Goal: Book appointment/travel/reservation

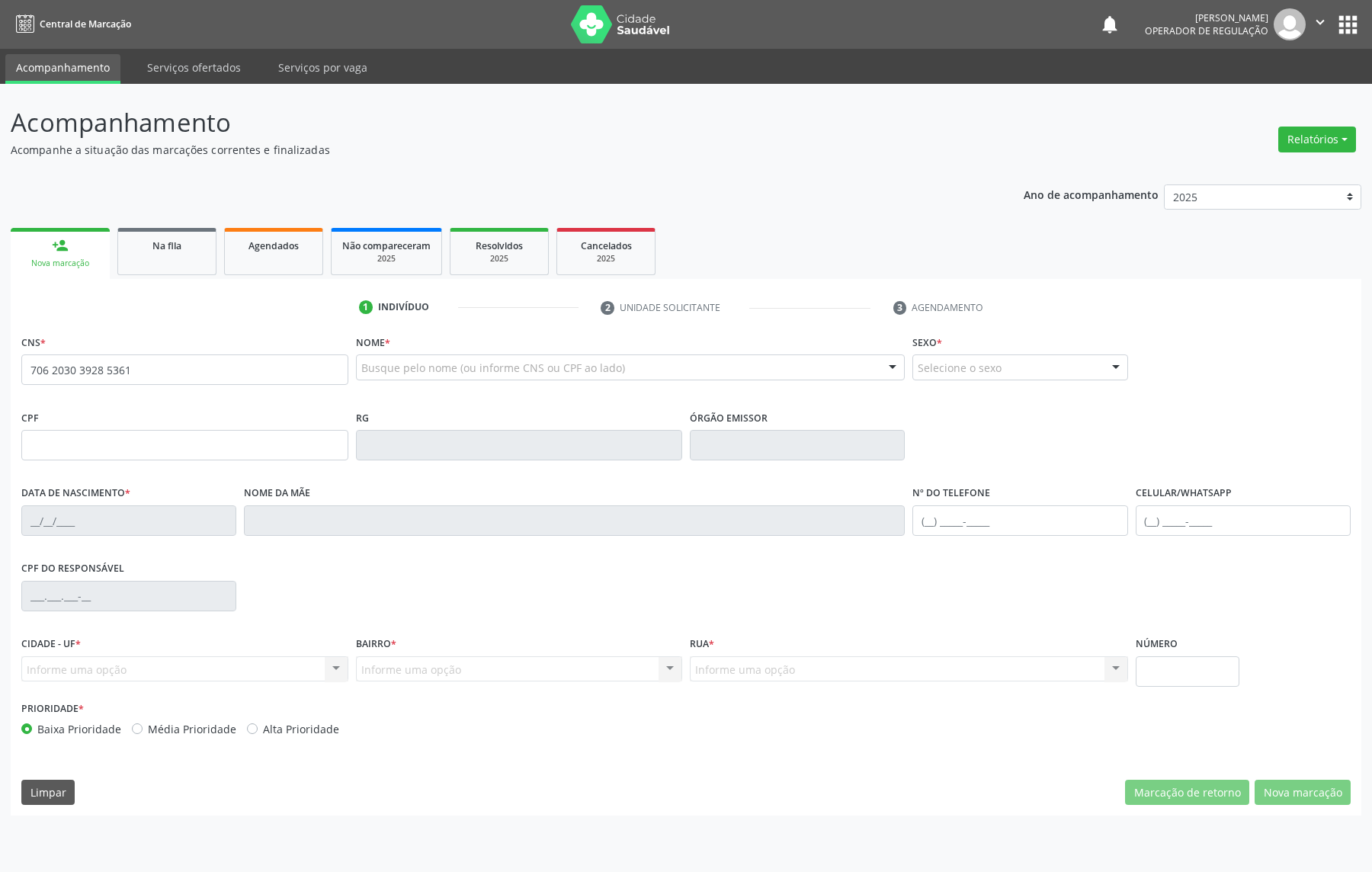
type input "706 2030 3928 5361"
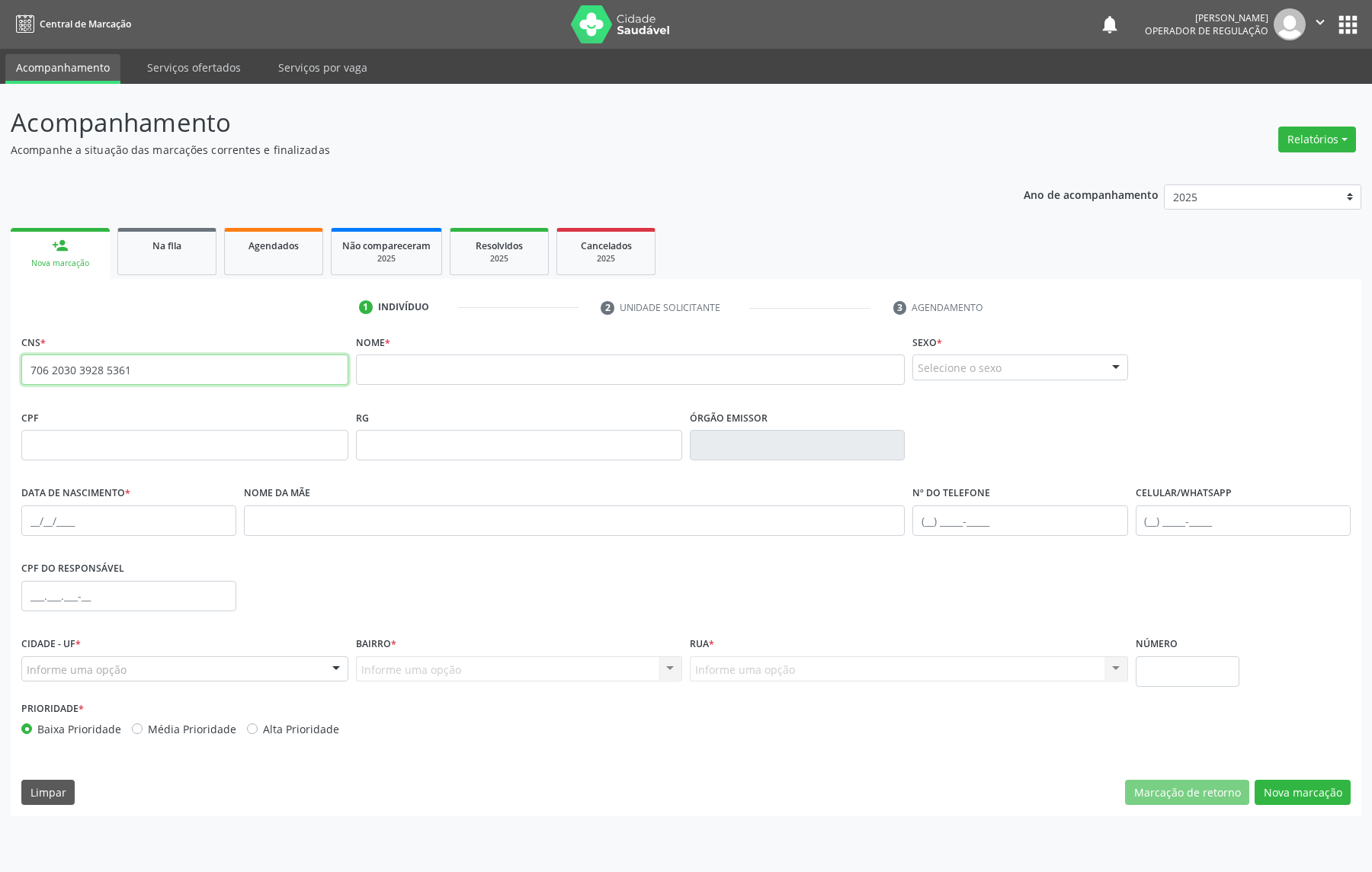
click at [192, 375] on input "706 2030 3928 5361" at bounding box center [184, 369] width 327 height 31
click at [192, 377] on input "706 2030 3928 5361" at bounding box center [184, 369] width 327 height 31
click at [470, 380] on input "text" at bounding box center [631, 369] width 550 height 31
type input "[PERSON_NAME]"
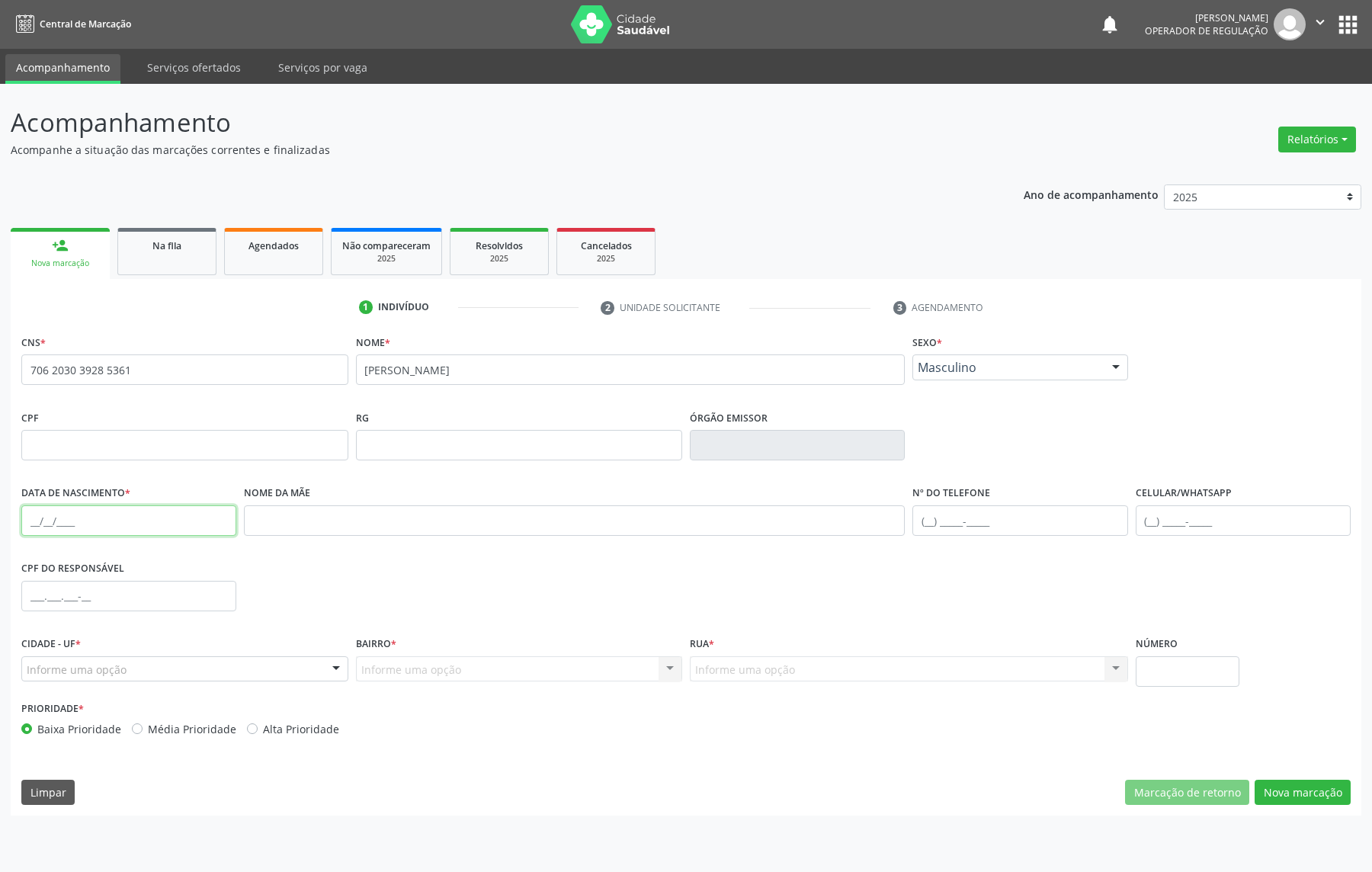
click at [72, 515] on input "text" at bounding box center [128, 521] width 215 height 31
type input "[DATE]"
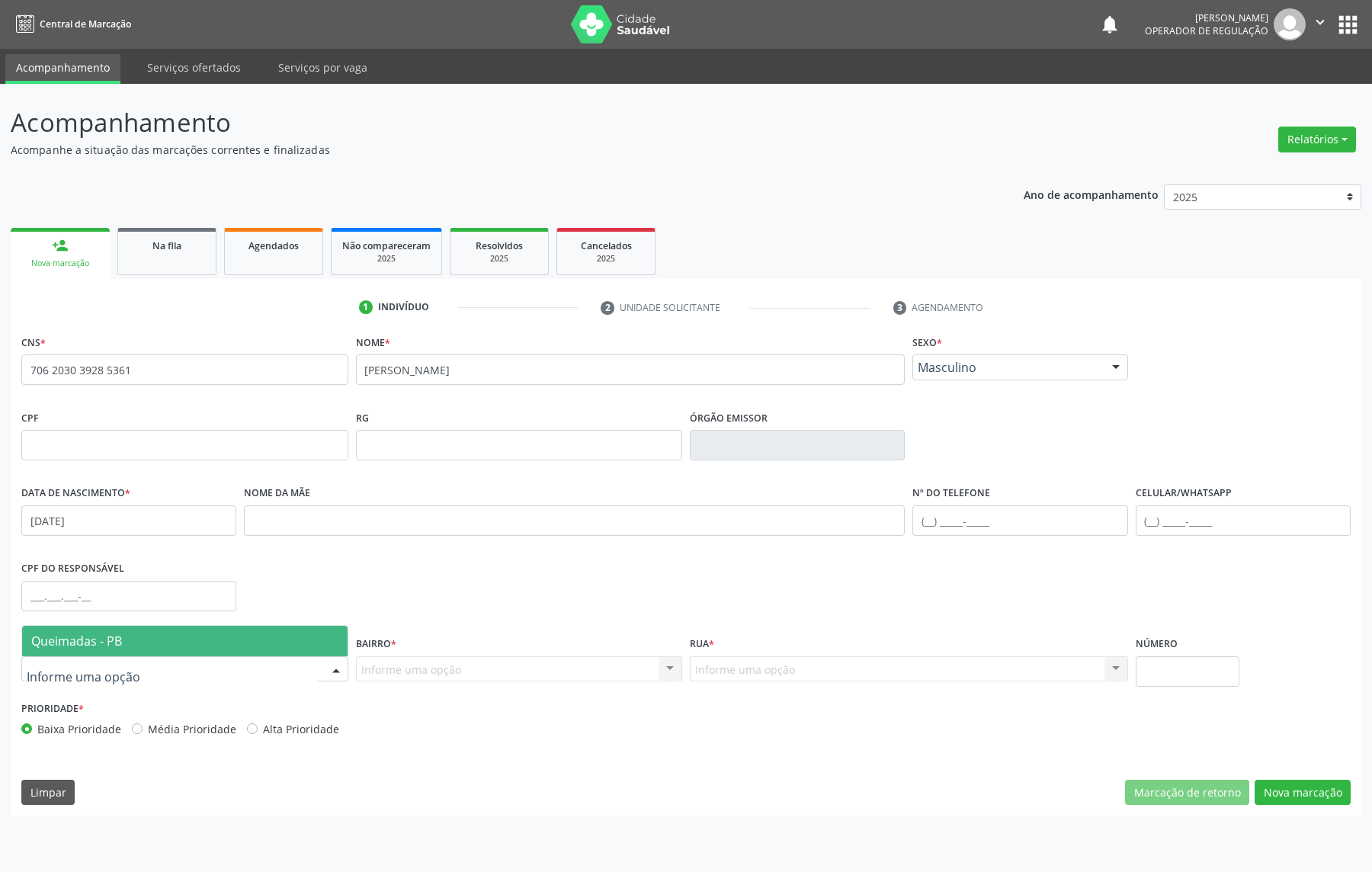
click at [216, 658] on div at bounding box center [184, 669] width 327 height 26
click at [217, 632] on span "Queimadas - PB" at bounding box center [184, 641] width 326 height 31
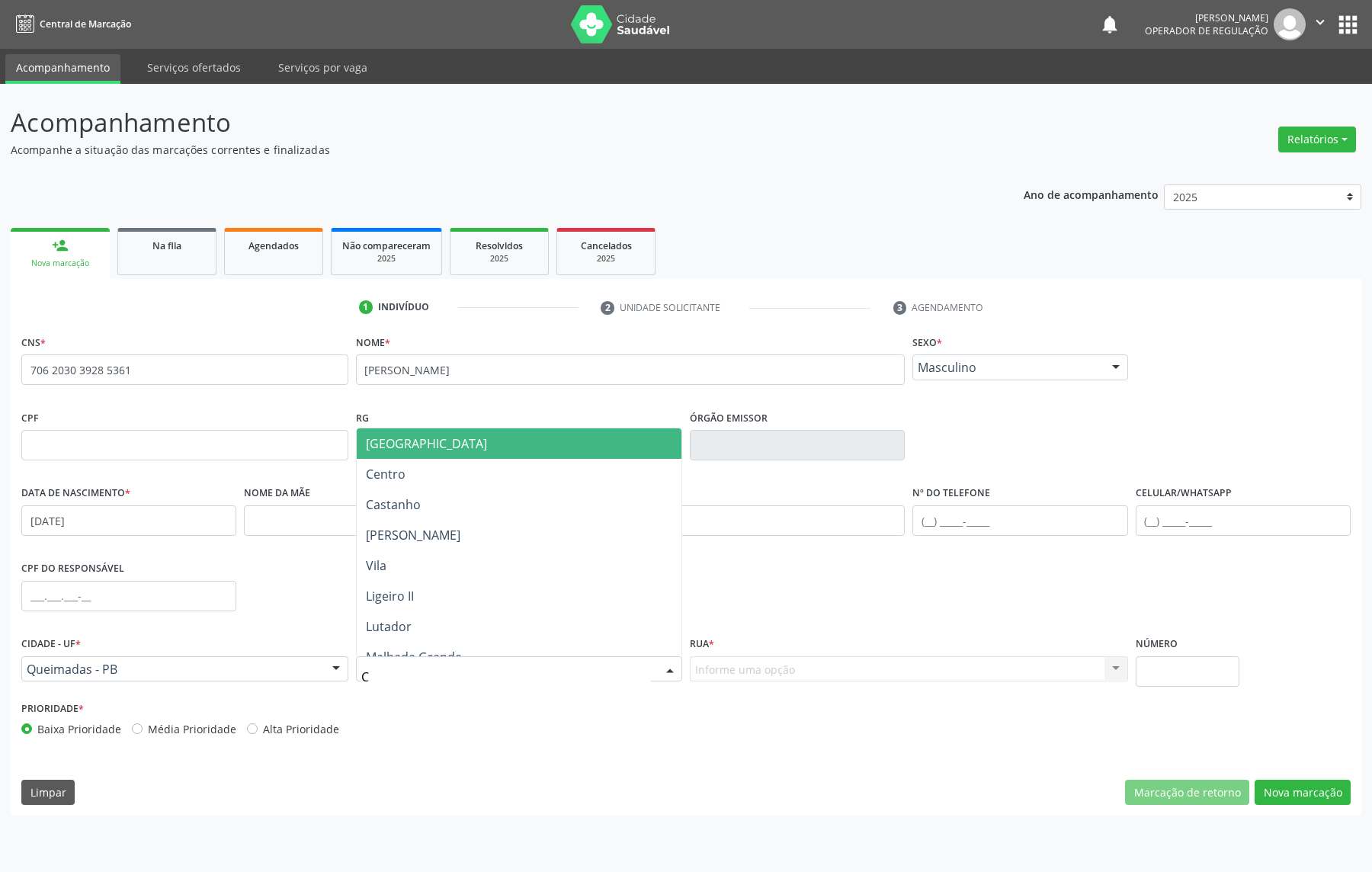
type input "CA"
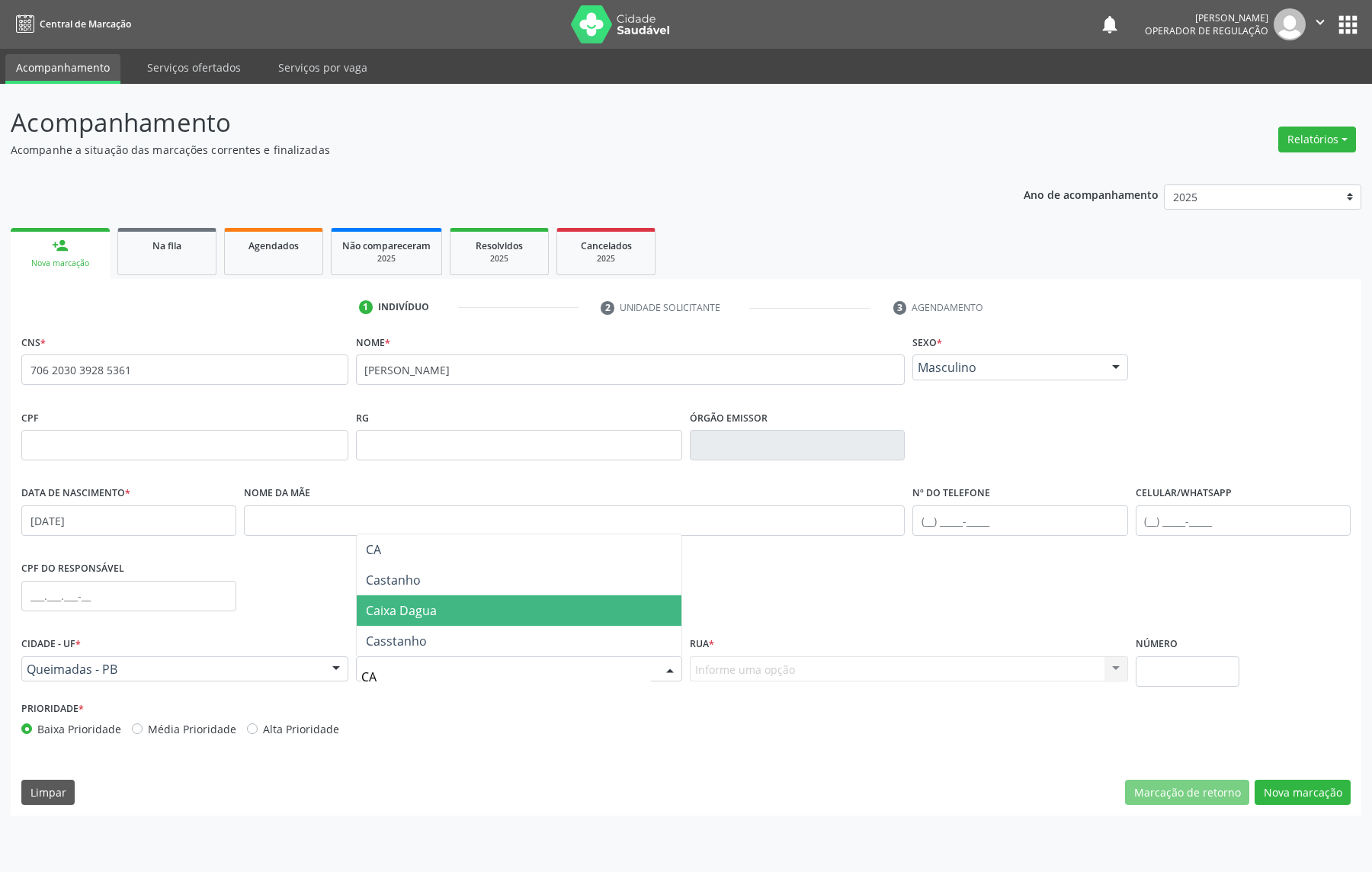
click at [403, 602] on span "Caixa Dagua" at bounding box center [400, 610] width 71 height 17
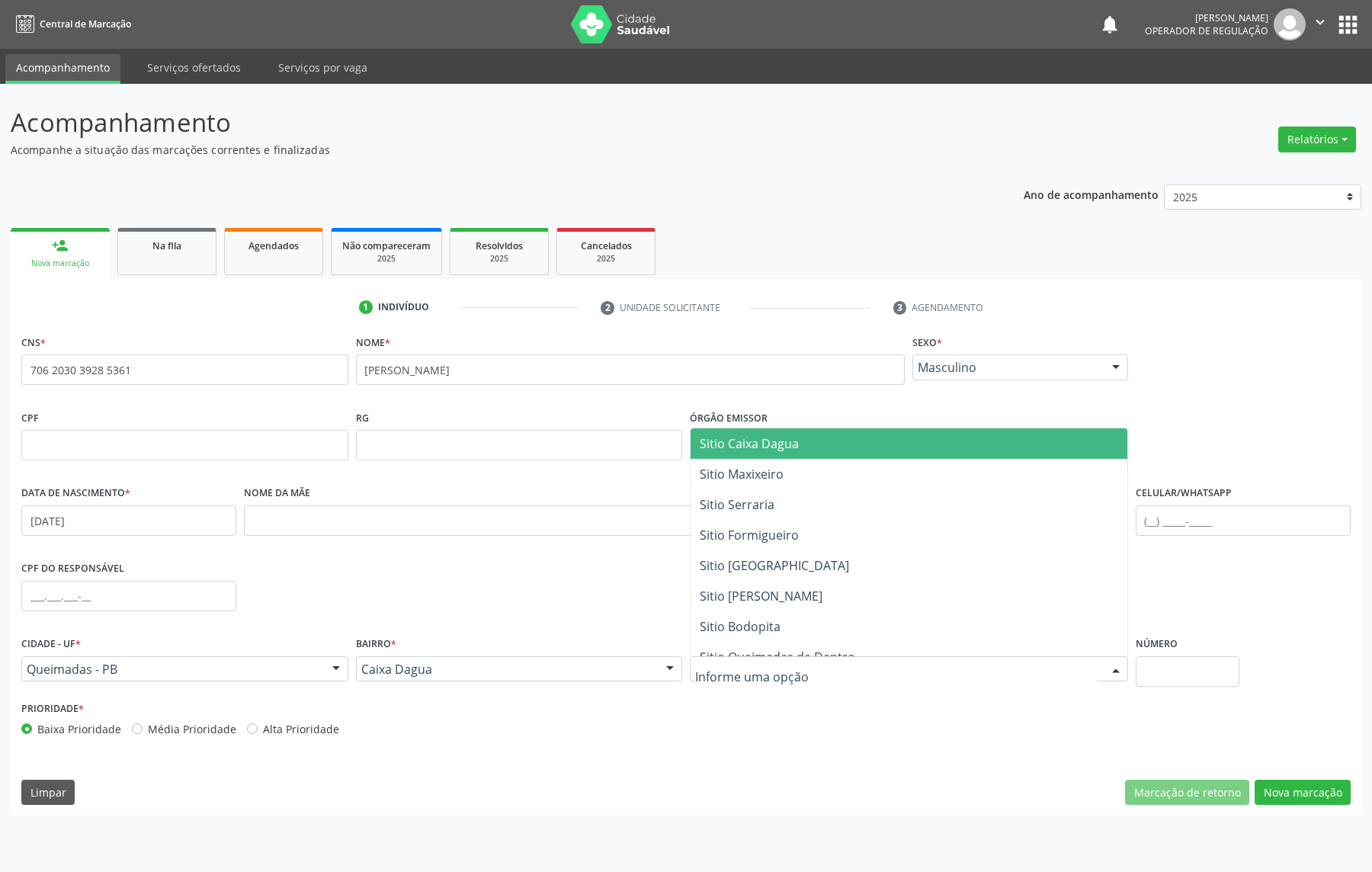
click at [902, 675] on div at bounding box center [909, 669] width 438 height 26
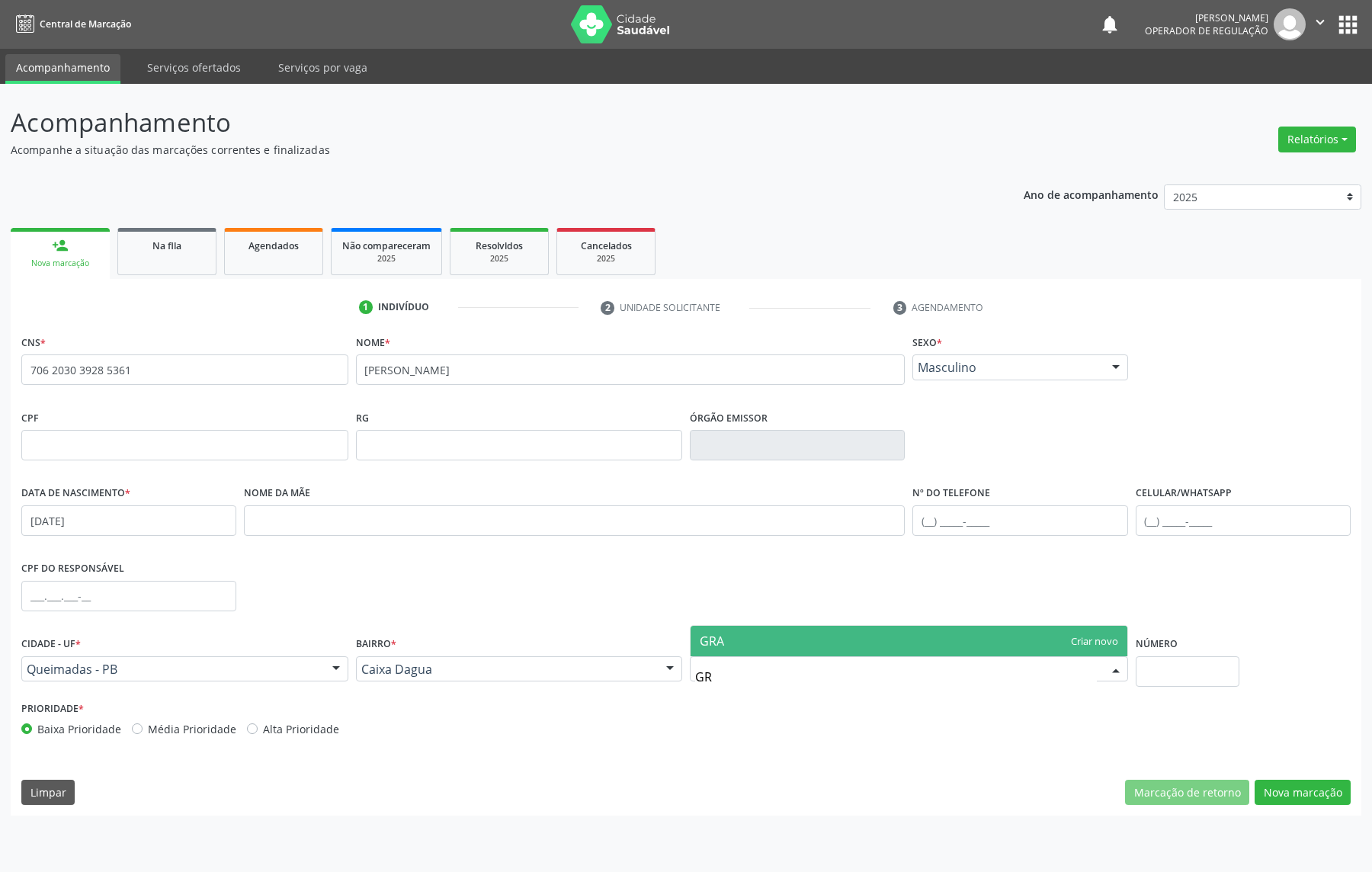
type input "G"
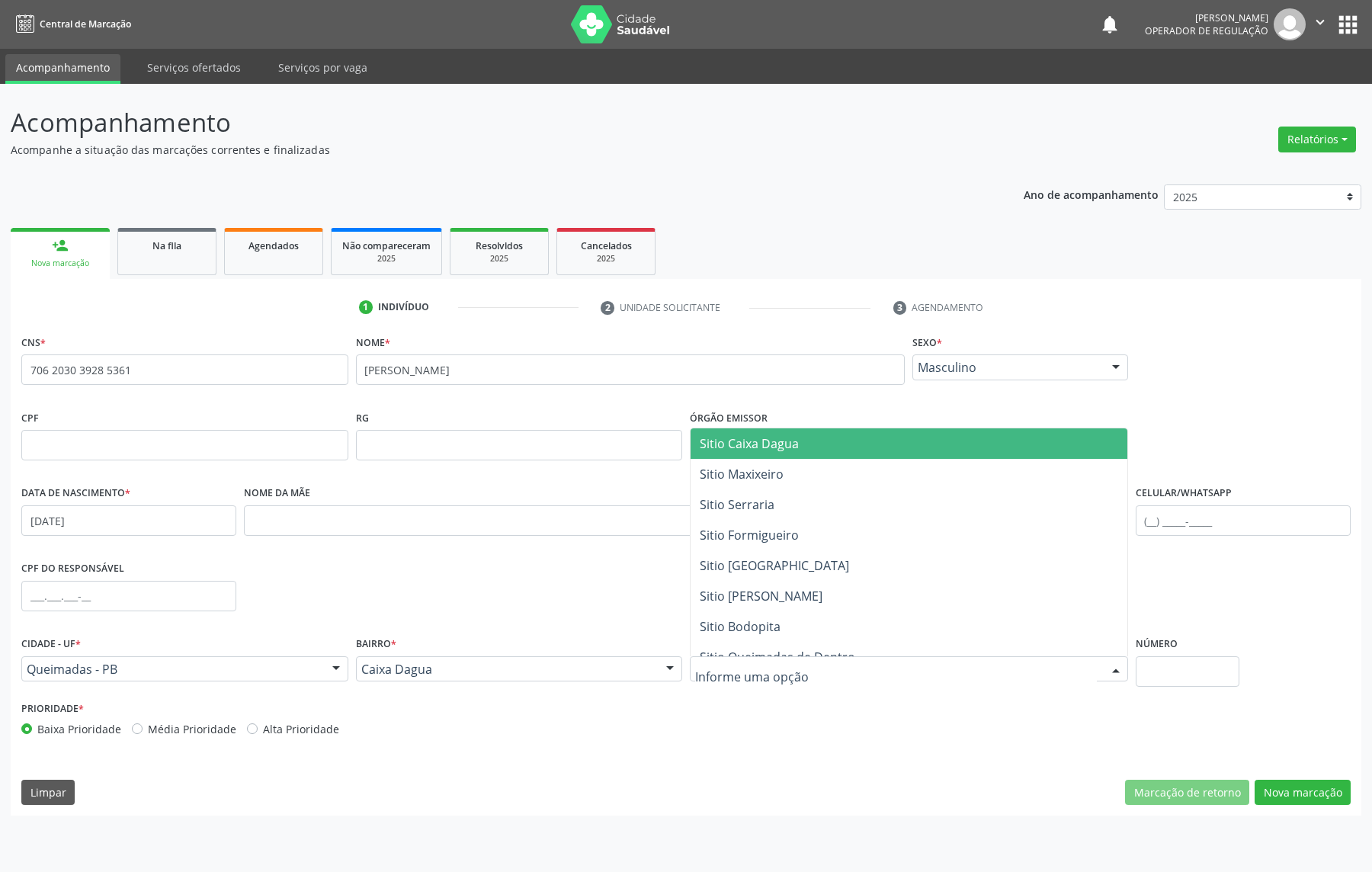
click at [526, 677] on div "Caixa Dagua" at bounding box center [520, 669] width 327 height 26
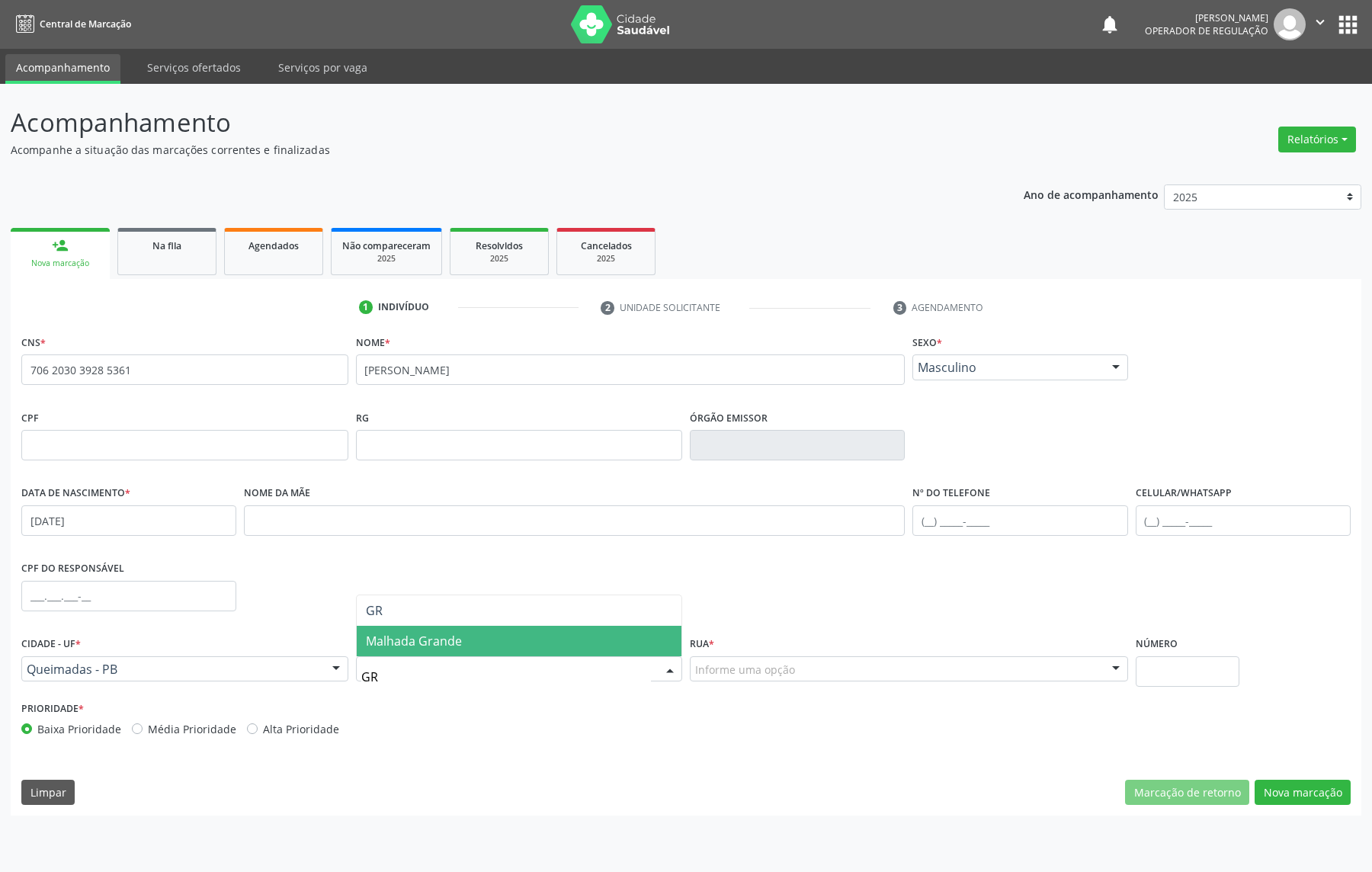
type input "G"
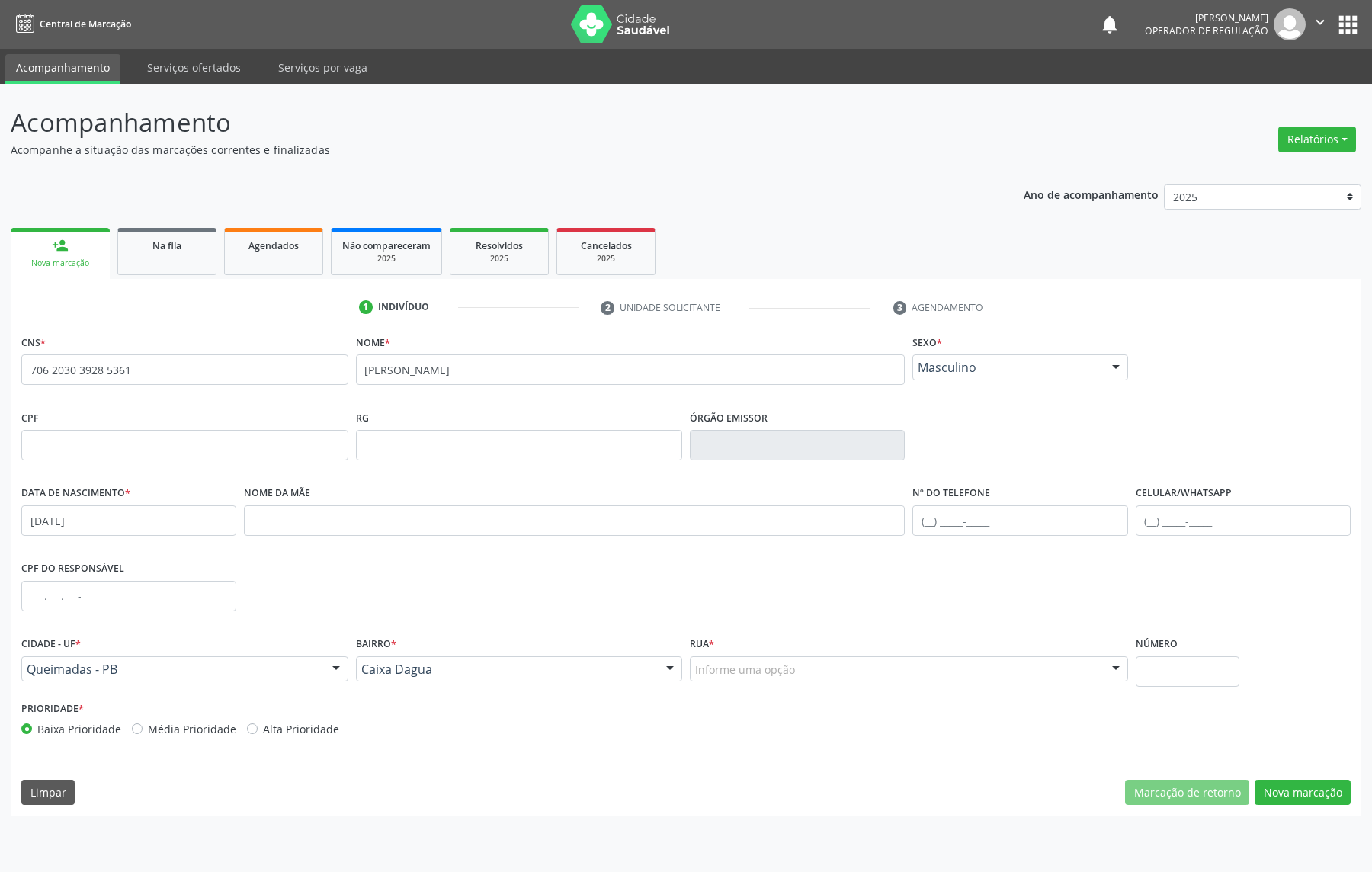
click at [526, 677] on div "Caixa Dagua" at bounding box center [520, 669] width 327 height 26
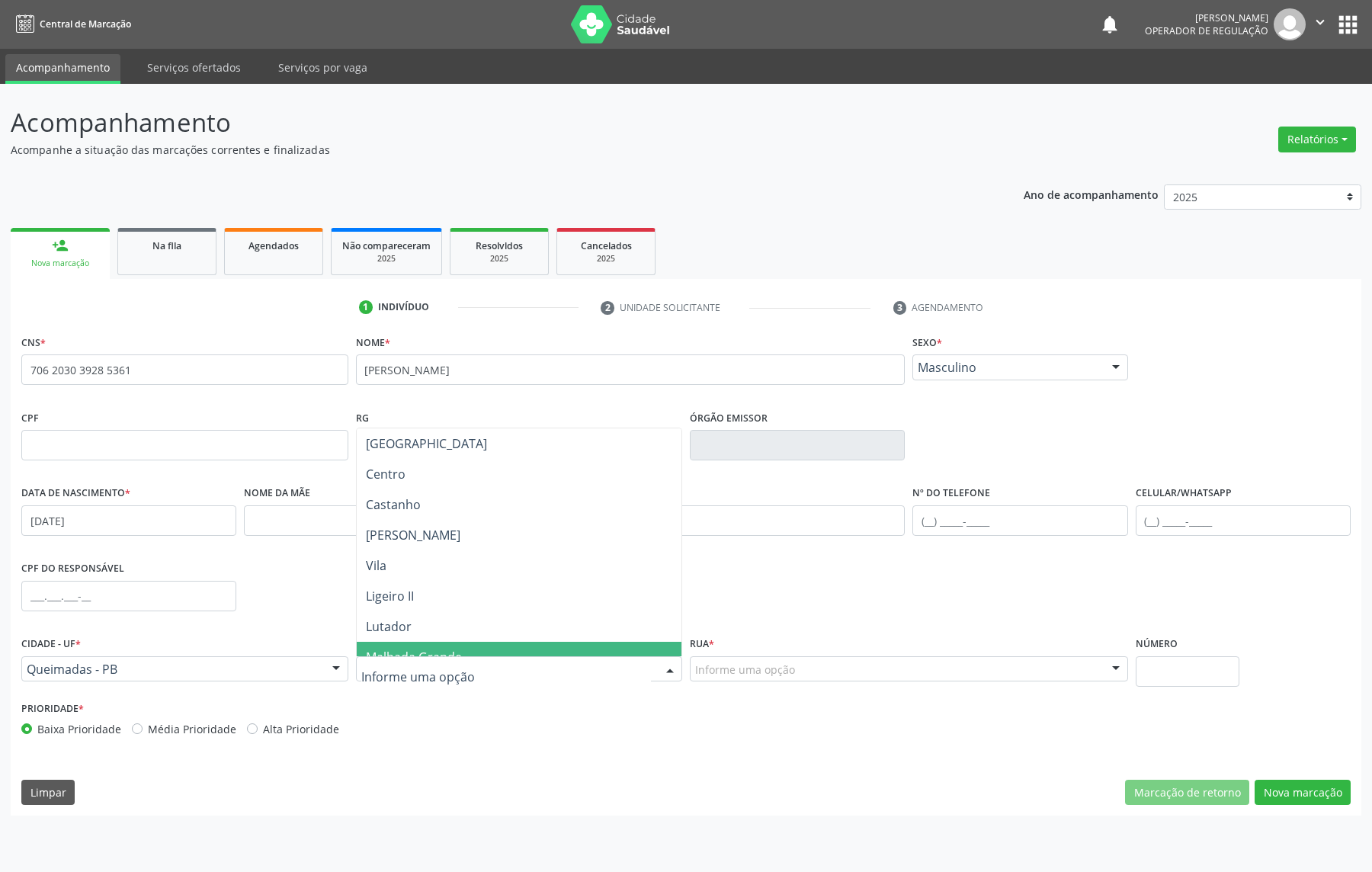
click at [698, 773] on div "CNS * 706 2030 3928 5361 none Nome * [PERSON_NAME] * Masculino Masculino Femini…" at bounding box center [686, 572] width 1351 height 485
click at [387, 657] on div at bounding box center [520, 669] width 327 height 26
click at [282, 682] on div "Cidade - UF * Queimadas - PB Queimadas - PB Nenhum resultado encontrado para: "…" at bounding box center [185, 664] width 335 height 65
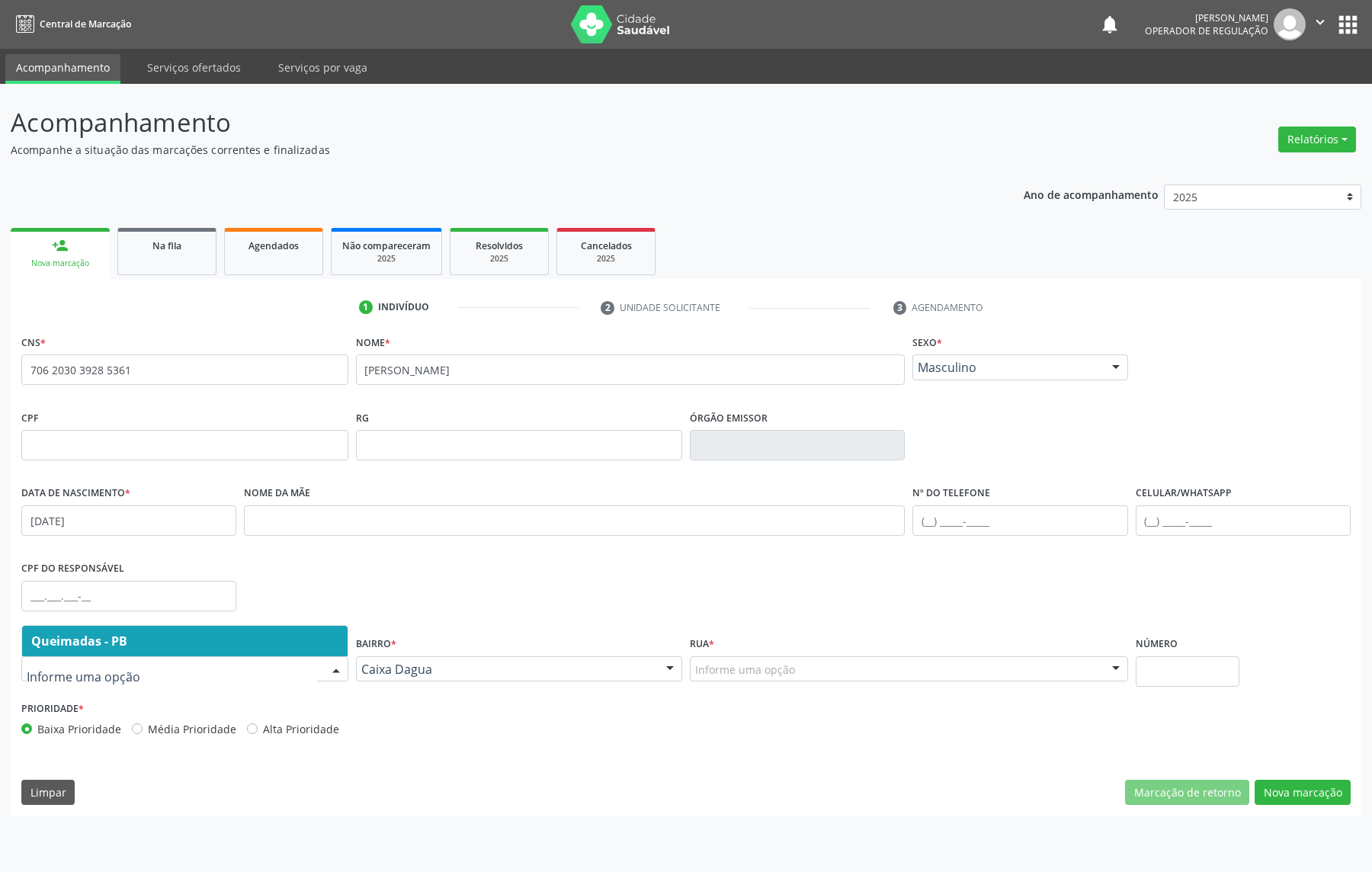
click at [248, 645] on span "Queimadas - PB" at bounding box center [184, 641] width 326 height 31
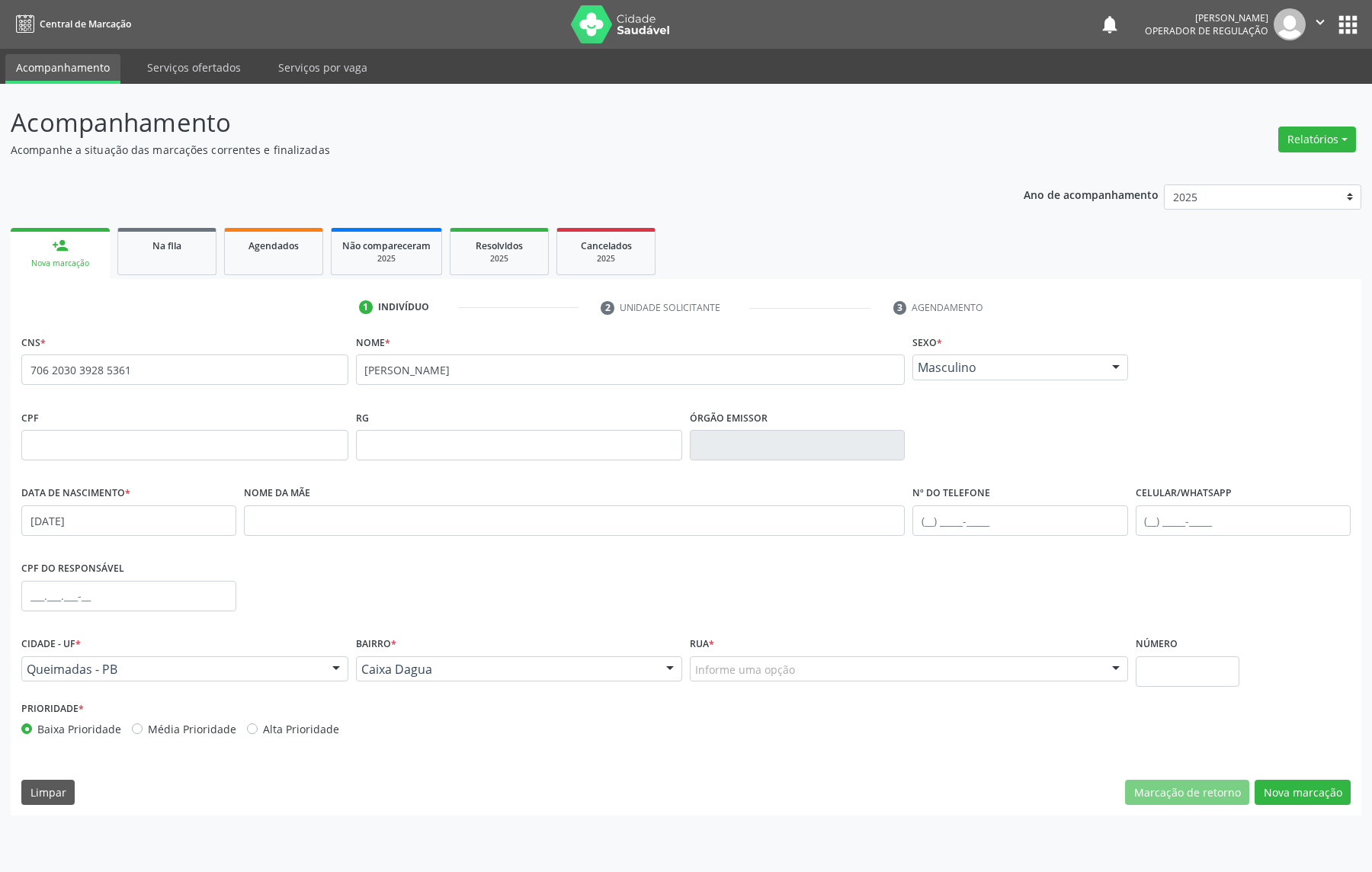
click at [379, 728] on div "Baixa Prioridade Média Prioridade Alta Prioridade" at bounding box center [351, 729] width 661 height 16
click at [642, 677] on div "Caixa Dagua" at bounding box center [520, 669] width 327 height 26
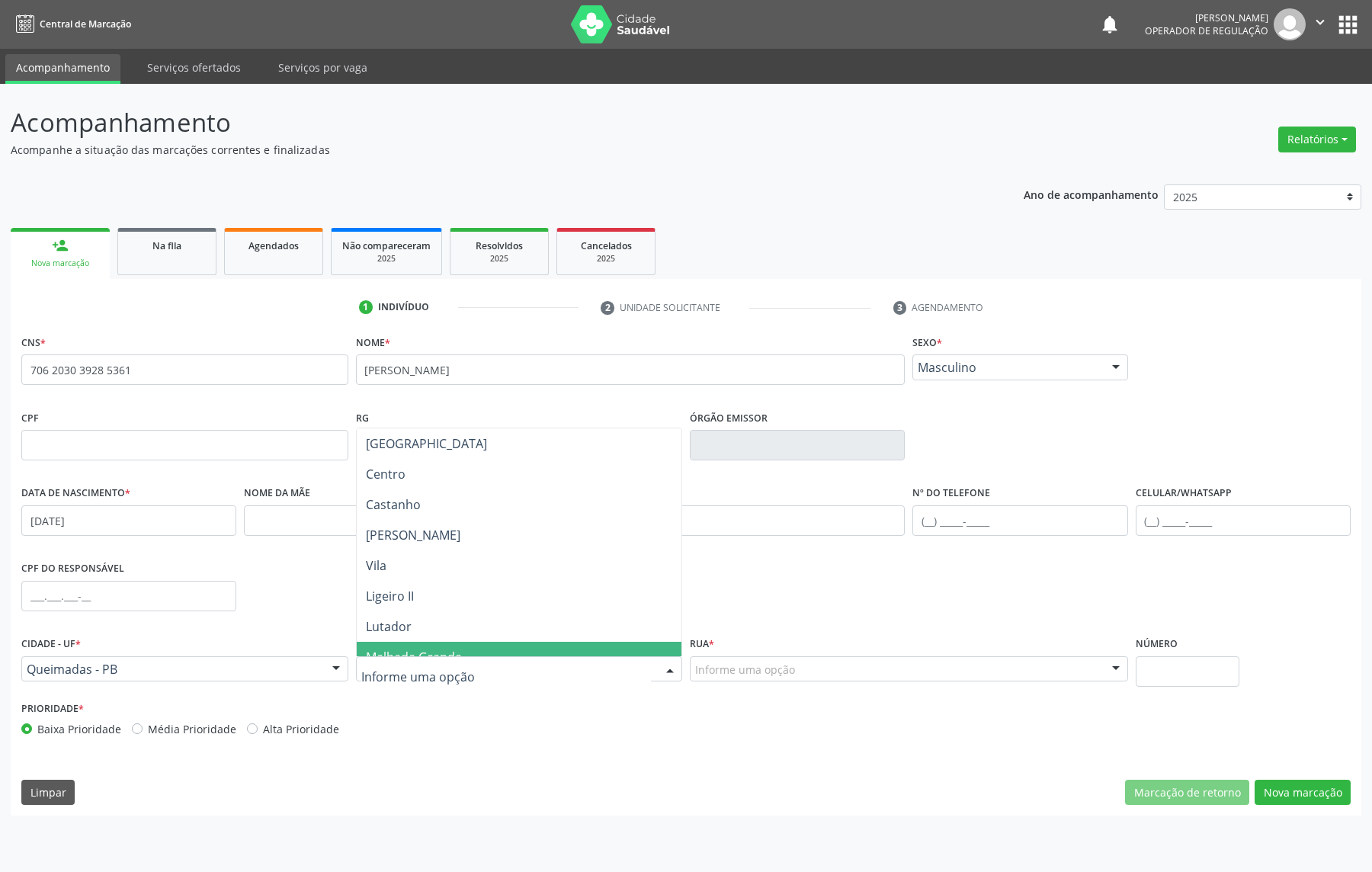
click at [645, 678] on input "text" at bounding box center [507, 677] width 291 height 31
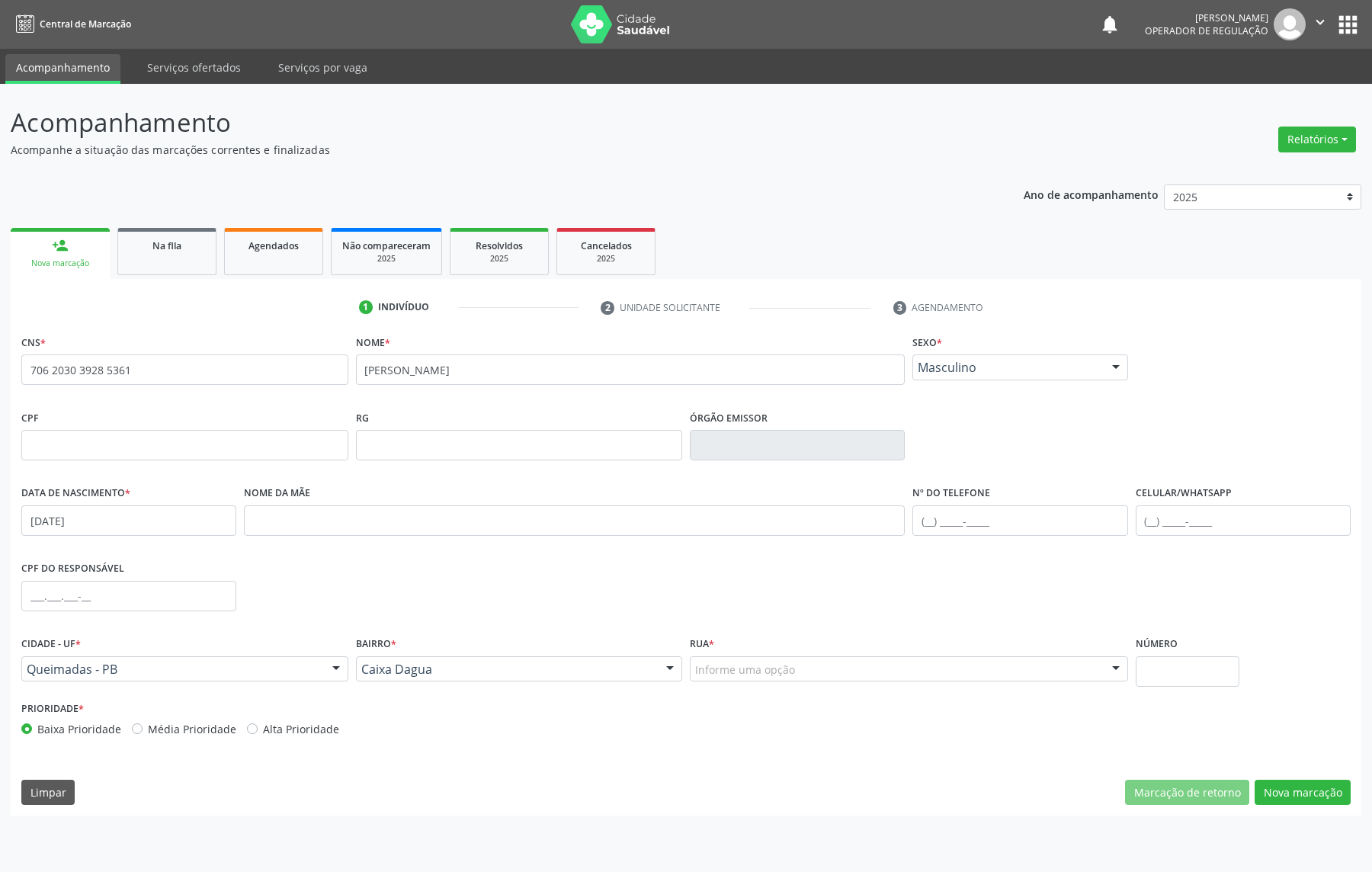
click at [626, 803] on div "Limpar Marcação de retorno Nova marcação" at bounding box center [685, 792] width 1329 height 26
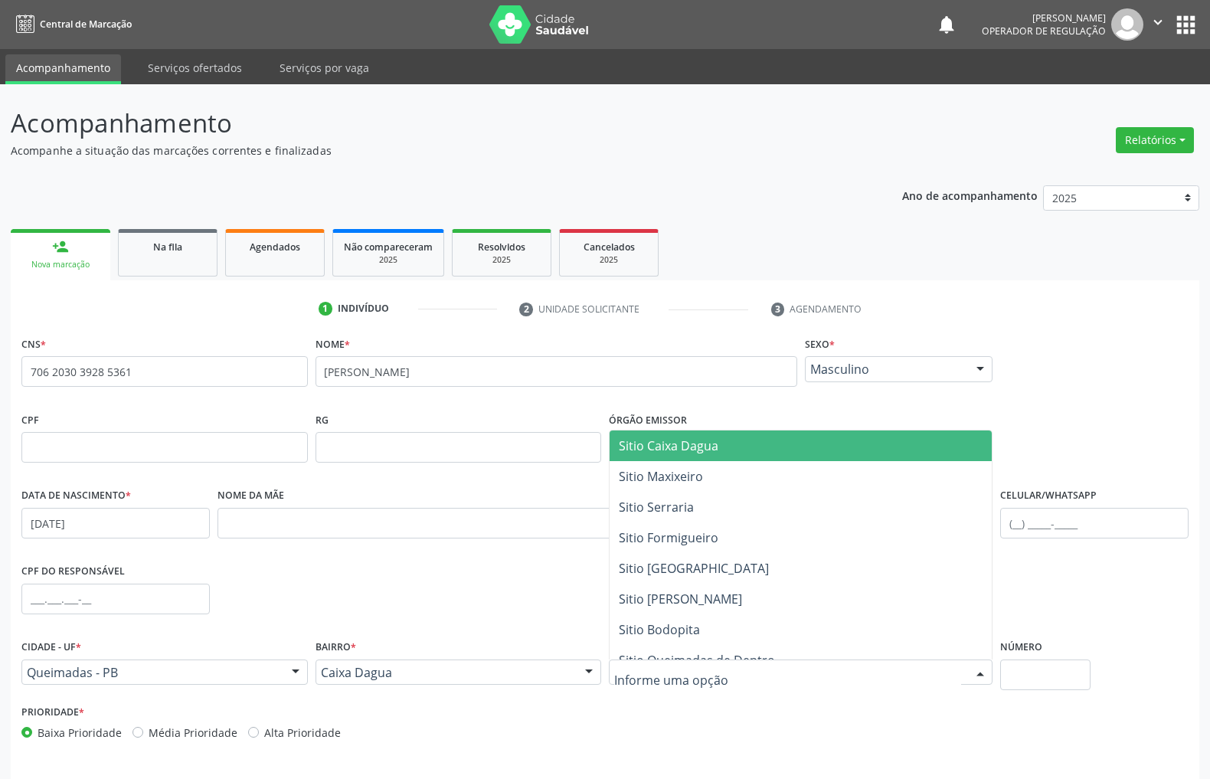
click at [773, 678] on div at bounding box center [801, 672] width 384 height 26
click at [746, 450] on span "Sitio Caixa Dagua" at bounding box center [800, 445] width 382 height 31
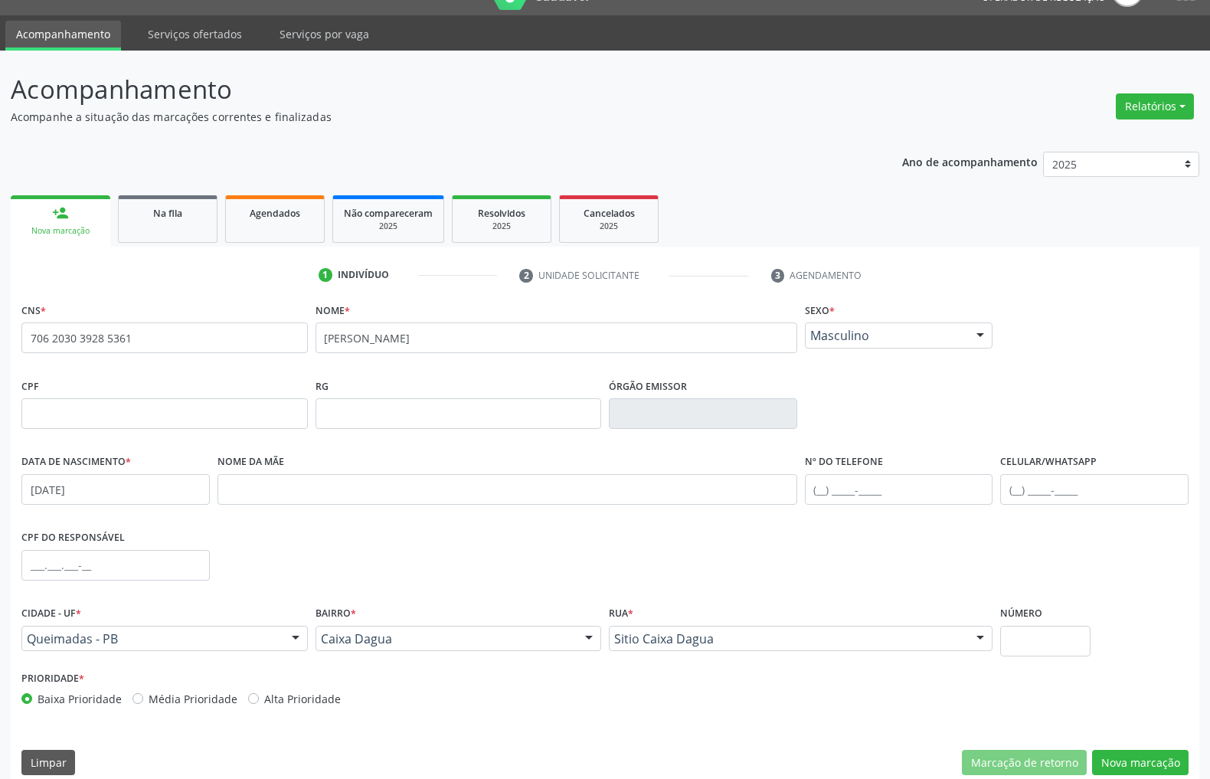
scroll to position [52, 0]
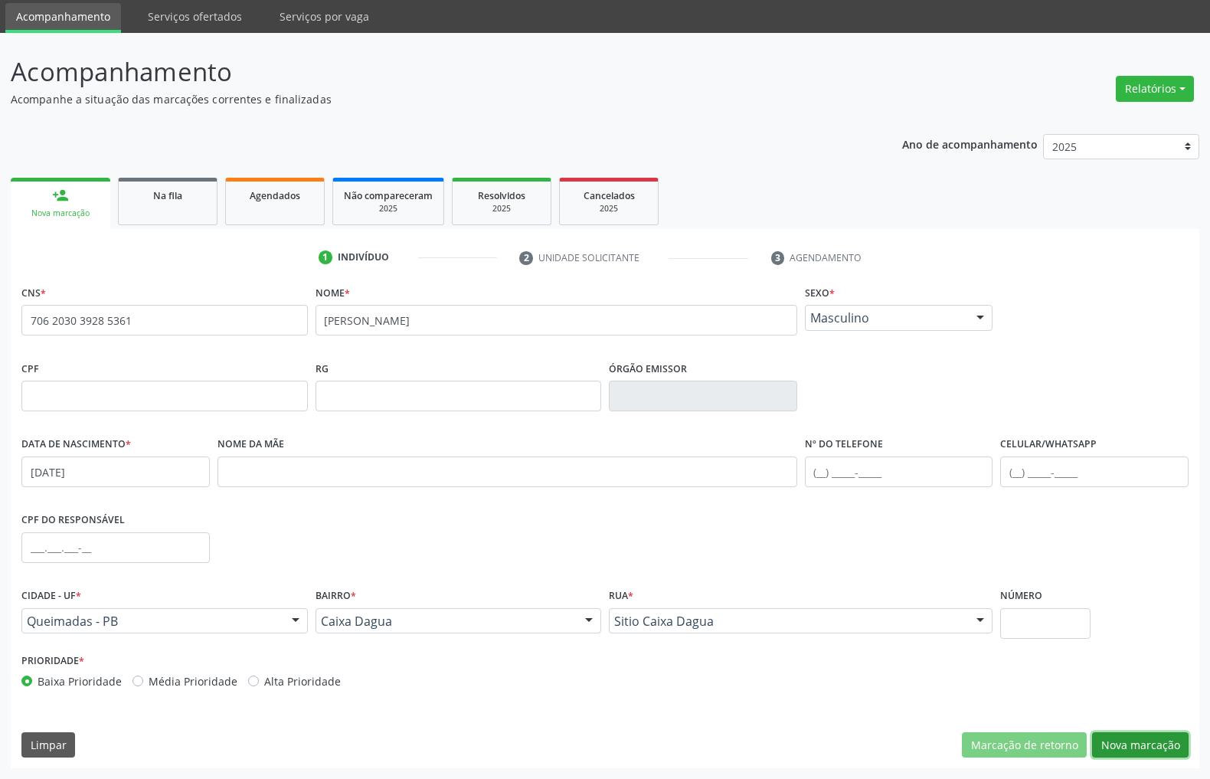
click at [1132, 744] on button "Nova marcação" at bounding box center [1140, 745] width 96 height 26
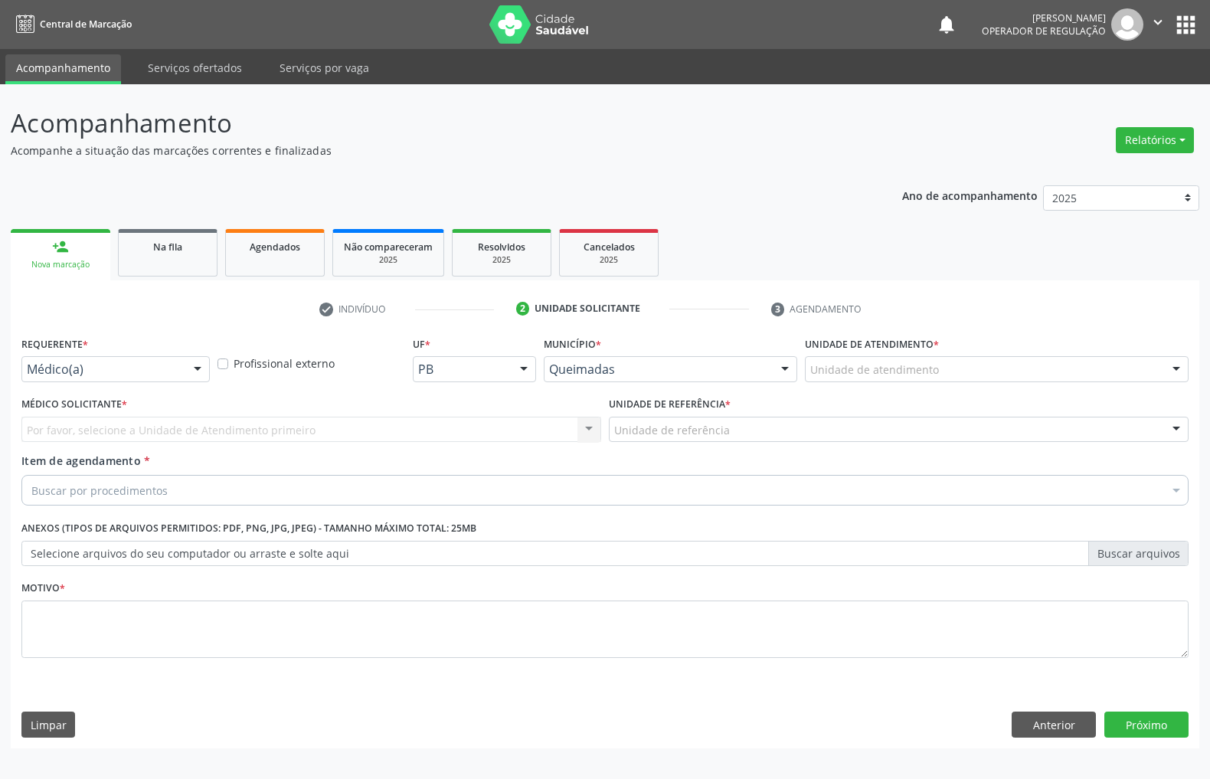
scroll to position [0, 0]
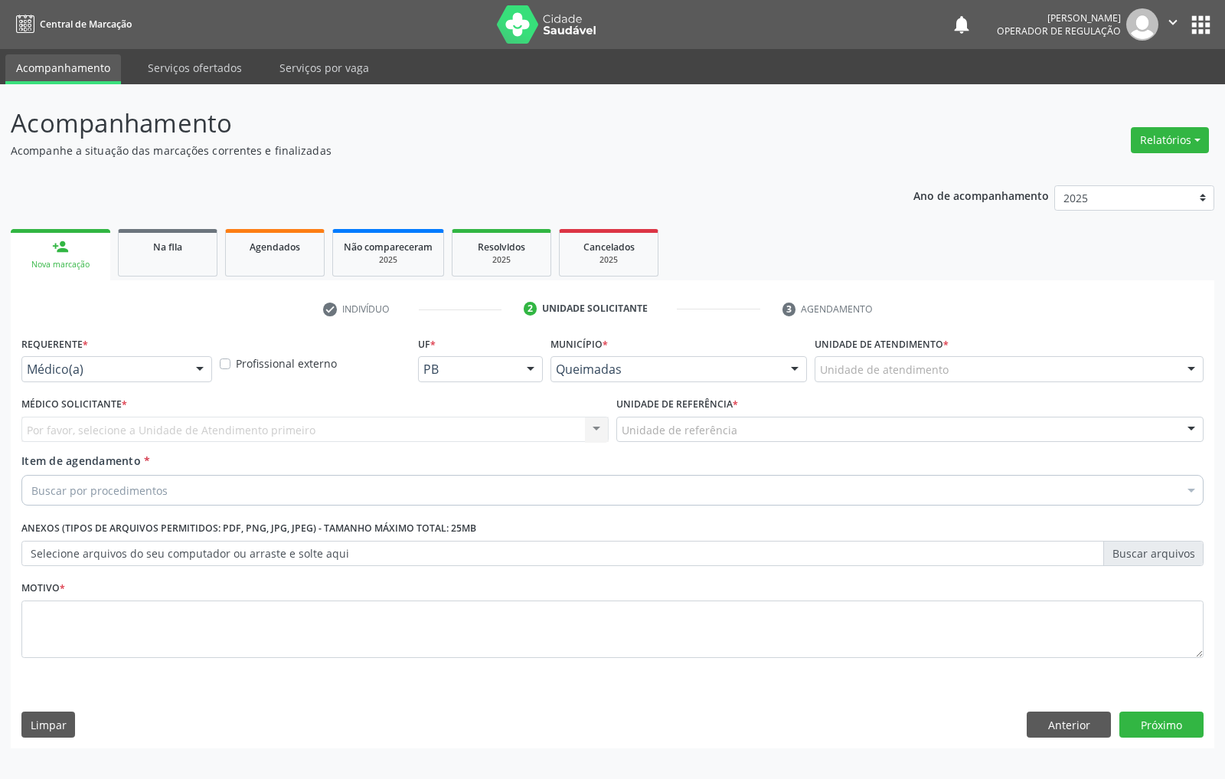
drag, startPoint x: 64, startPoint y: 353, endPoint x: 64, endPoint y: 364, distance: 11.5
click at [64, 354] on label "Requerente *" at bounding box center [54, 344] width 67 height 24
click at [75, 387] on div "Requerente * Médico(a) Médico(a) Enfermeiro(a) Paciente Nenhum resultado encont…" at bounding box center [117, 362] width 198 height 60
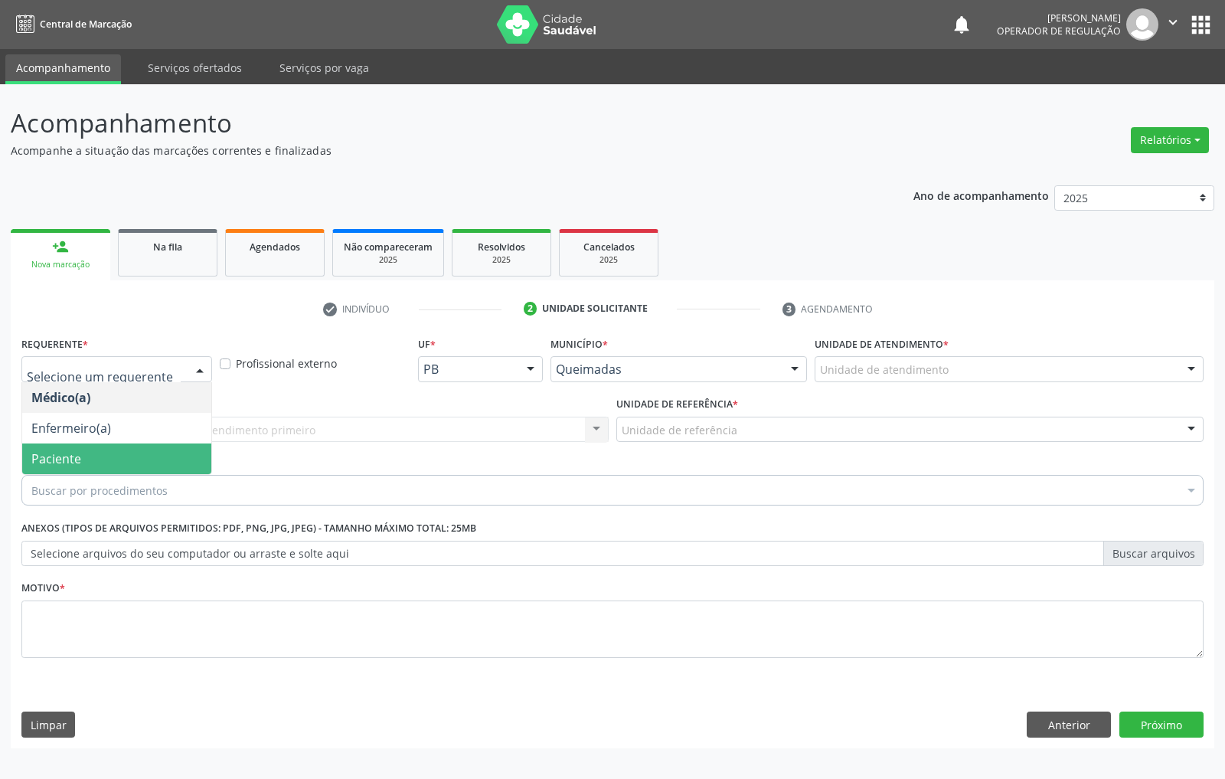
drag, startPoint x: 72, startPoint y: 458, endPoint x: 193, endPoint y: 407, distance: 131.1
click at [71, 459] on span "Paciente" at bounding box center [56, 458] width 50 height 17
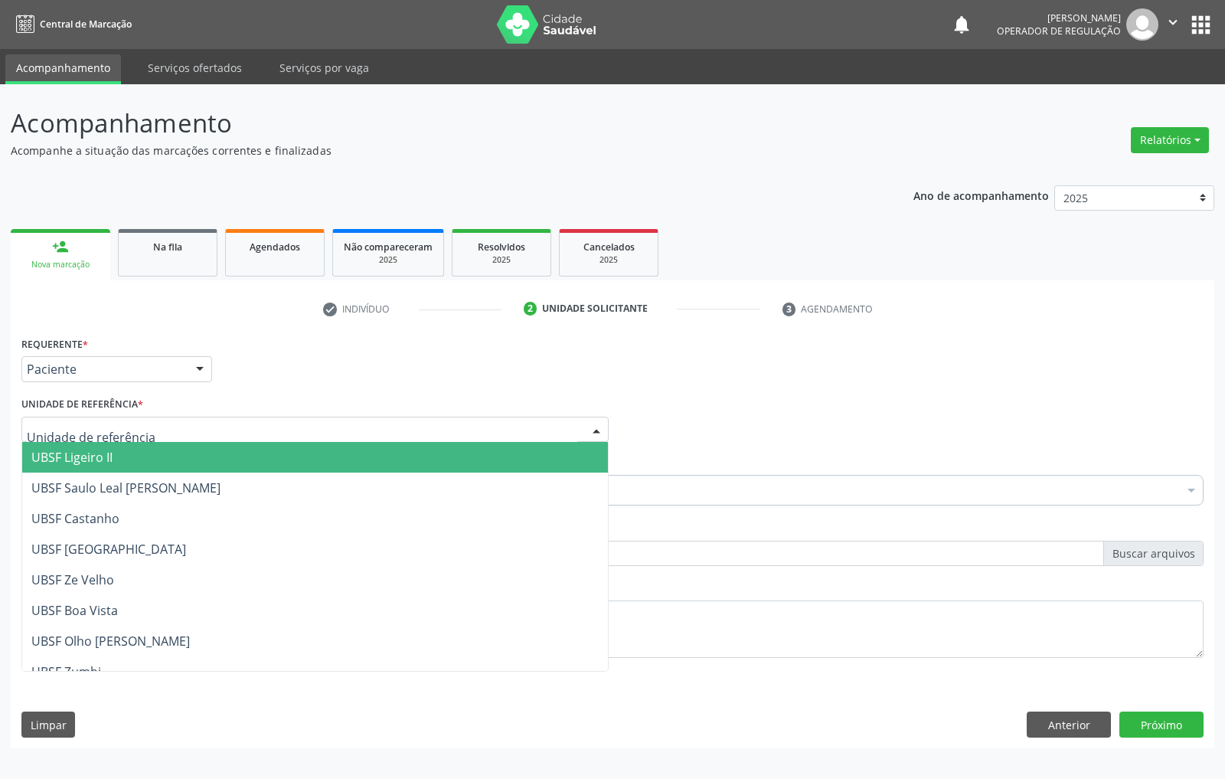
click at [87, 442] on div "UBSF Ligeiro II UBSF Saulo Leal [PERSON_NAME] UBSF Castanho UBSF [GEOGRAPHIC_DA…" at bounding box center [314, 429] width 587 height 26
paste input "EMISSOES"
type input "EMISSOES"
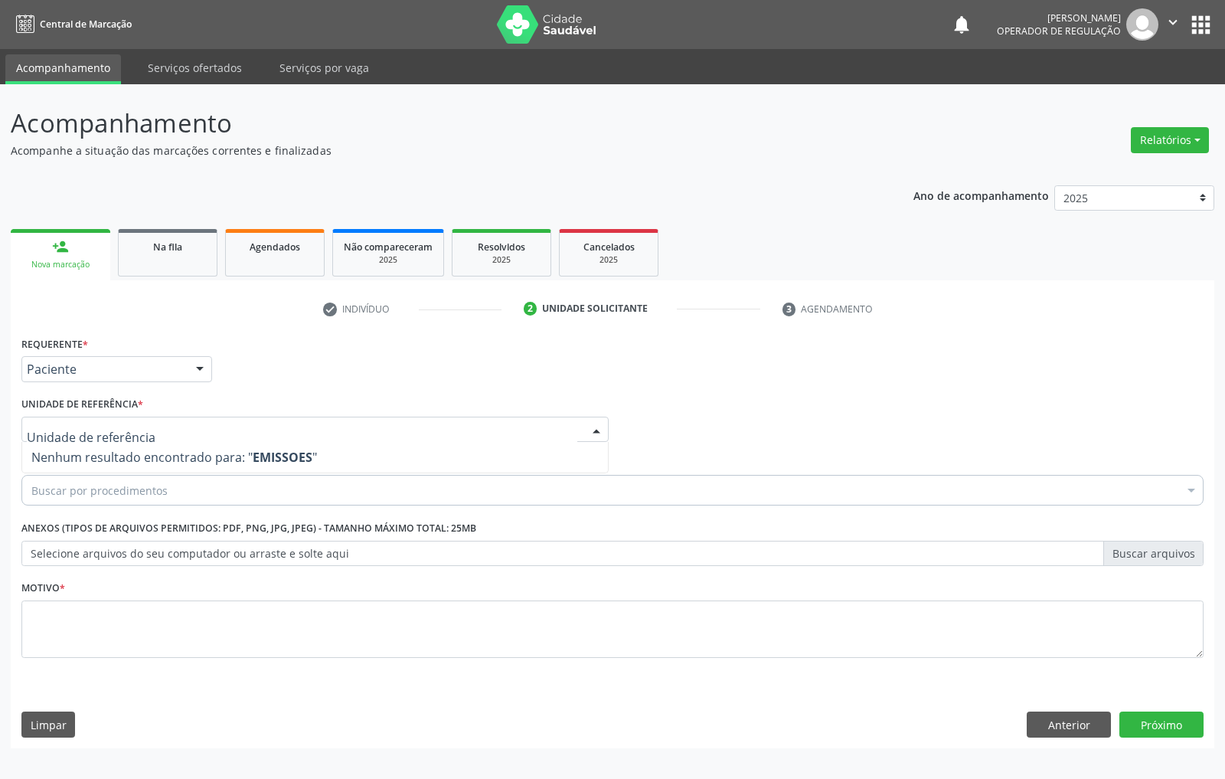
click at [102, 507] on div "Requerente * Paciente Médico(a) Enfermeiro(a) Paciente Nenhum resultado encontr…" at bounding box center [612, 505] width 1182 height 347
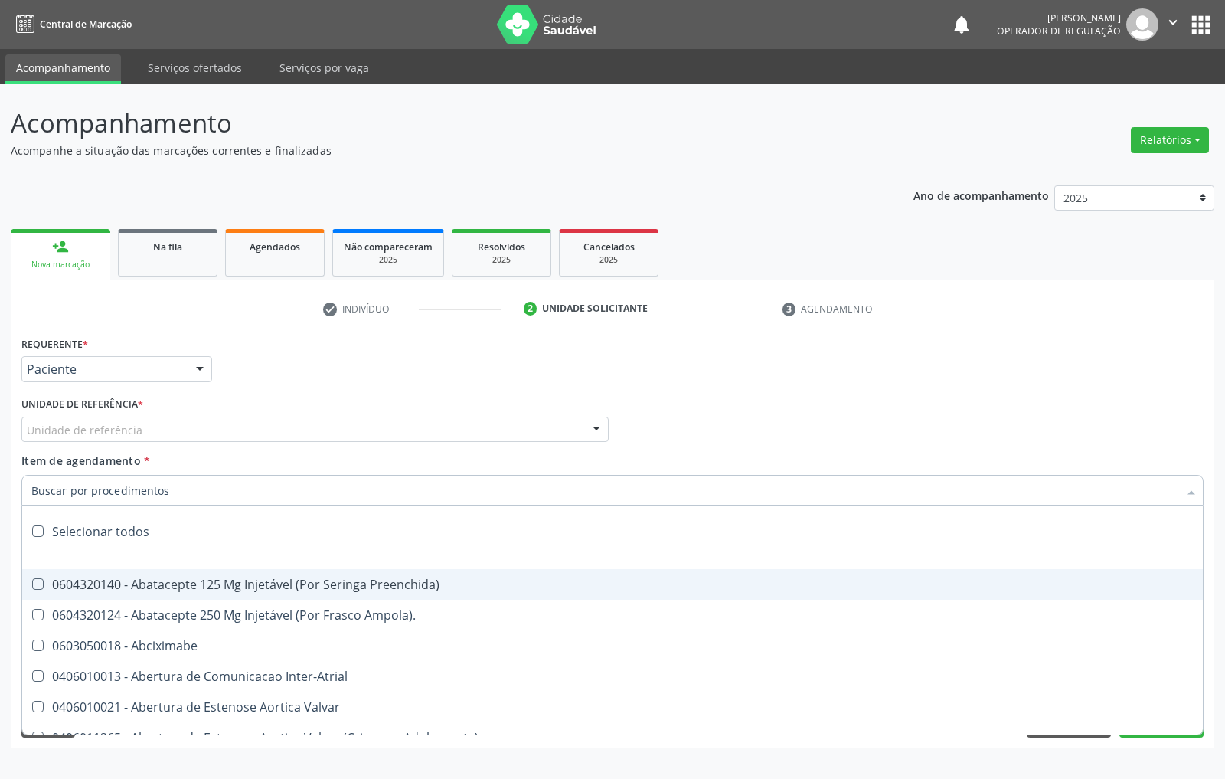
paste input "EMISSOES"
type input "EMISSOES"
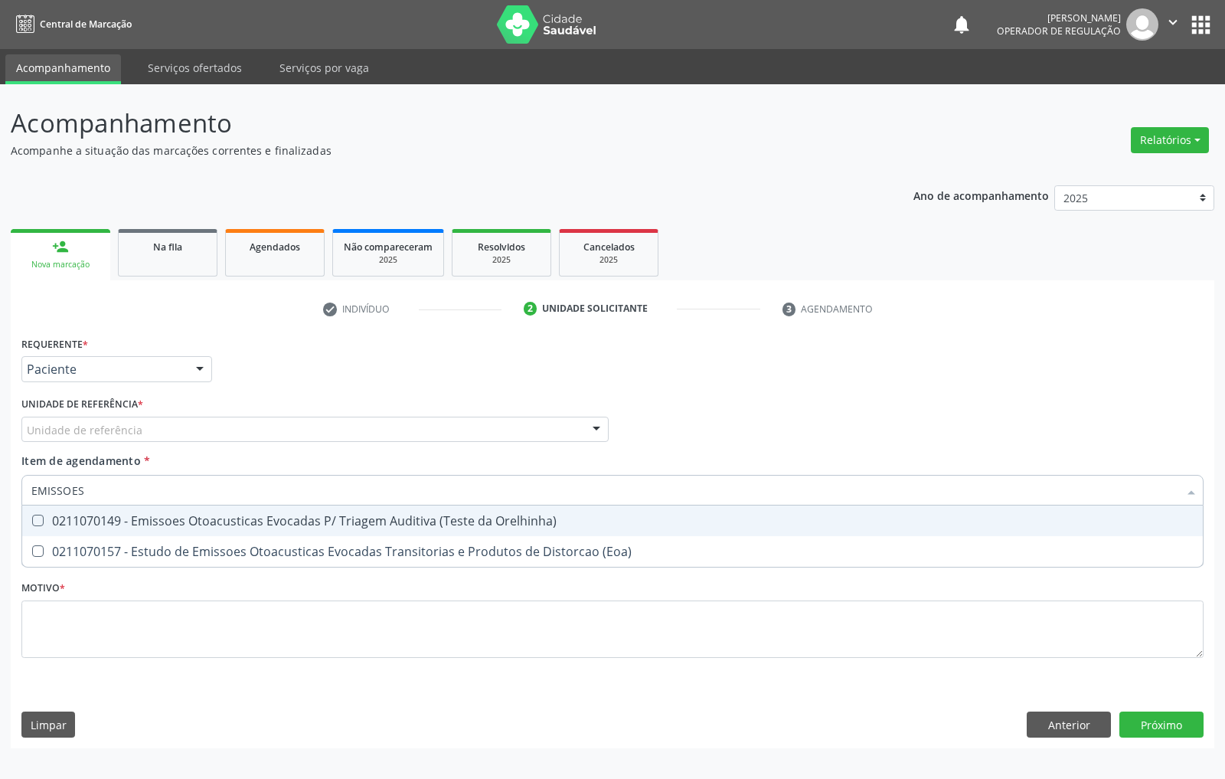
drag, startPoint x: 116, startPoint y: 522, endPoint x: 123, endPoint y: 504, distance: 19.6
click at [116, 524] on div "0211070149 - Emissoes Otoacusticas Evocadas P/ Triagem Auditiva (Teste da Orelh…" at bounding box center [612, 520] width 1162 height 12
checkbox Orelhinha\) "true"
click at [155, 436] on div "Unidade de referência" at bounding box center [314, 429] width 587 height 26
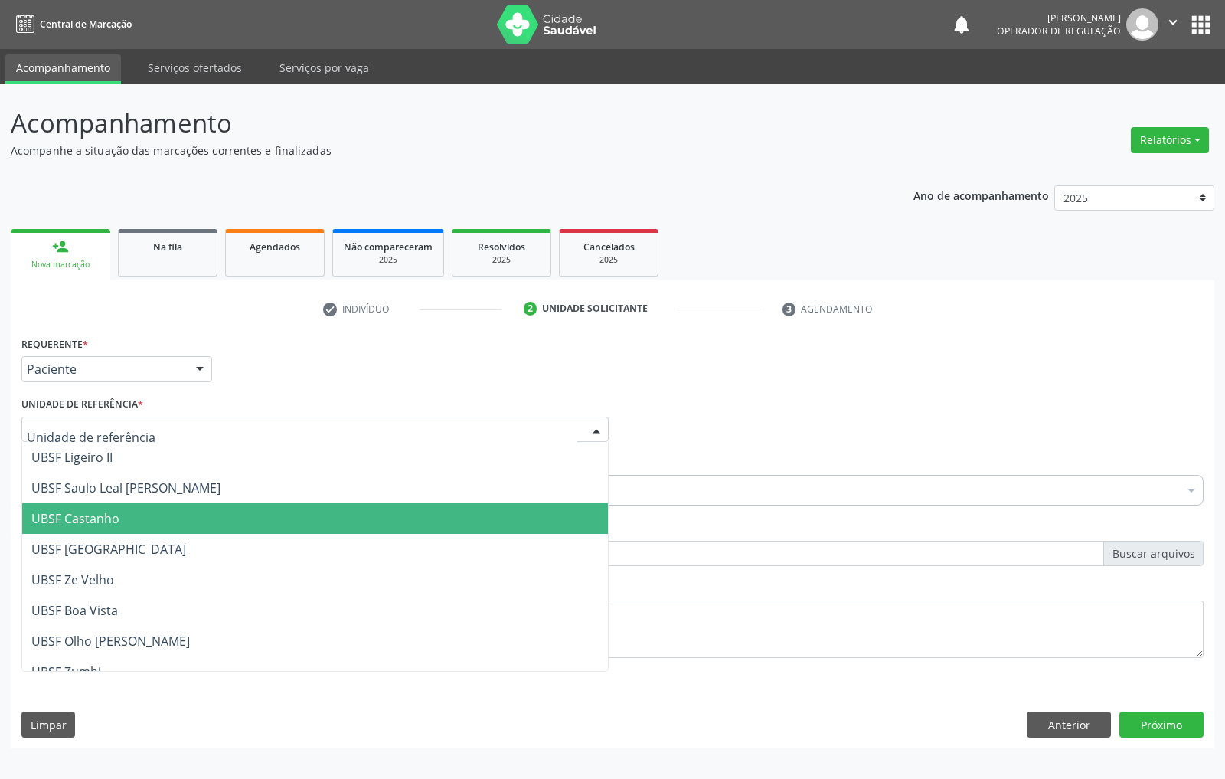
click at [155, 430] on input "text" at bounding box center [302, 437] width 550 height 31
type input "CA"
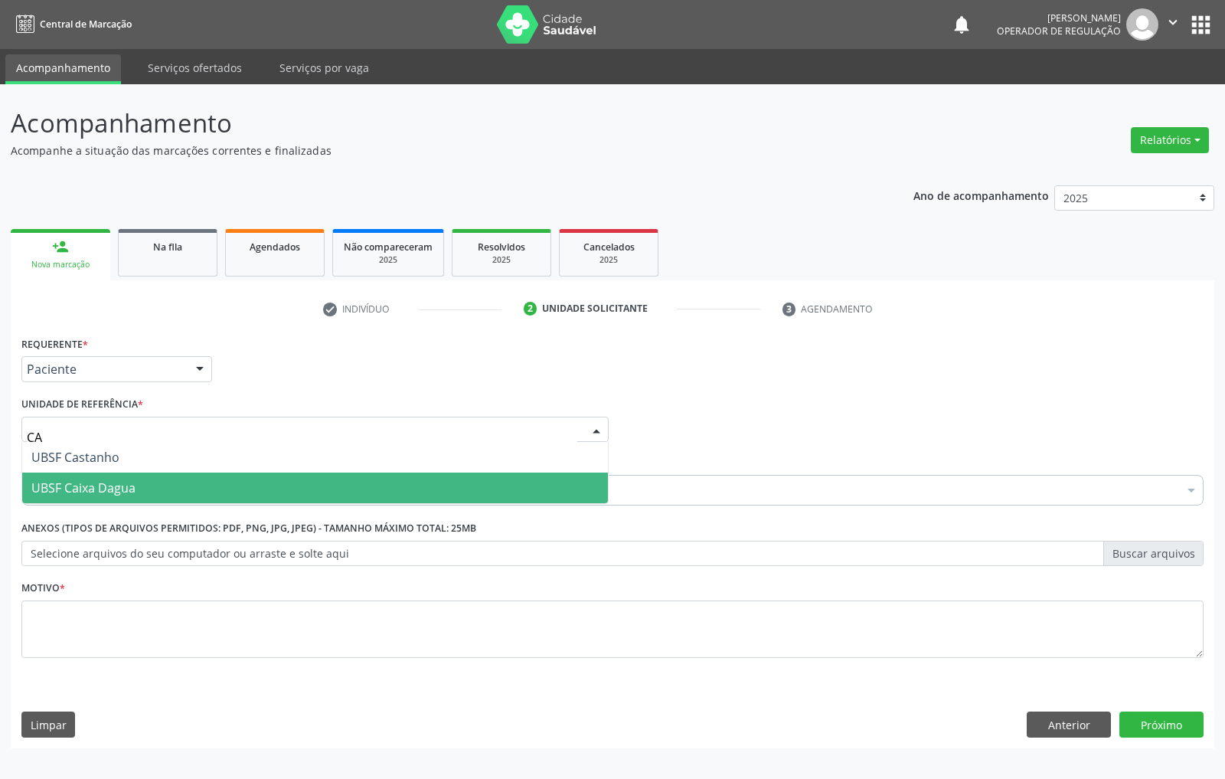
click at [129, 500] on span "UBSF Caixa Dagua" at bounding box center [315, 487] width 586 height 31
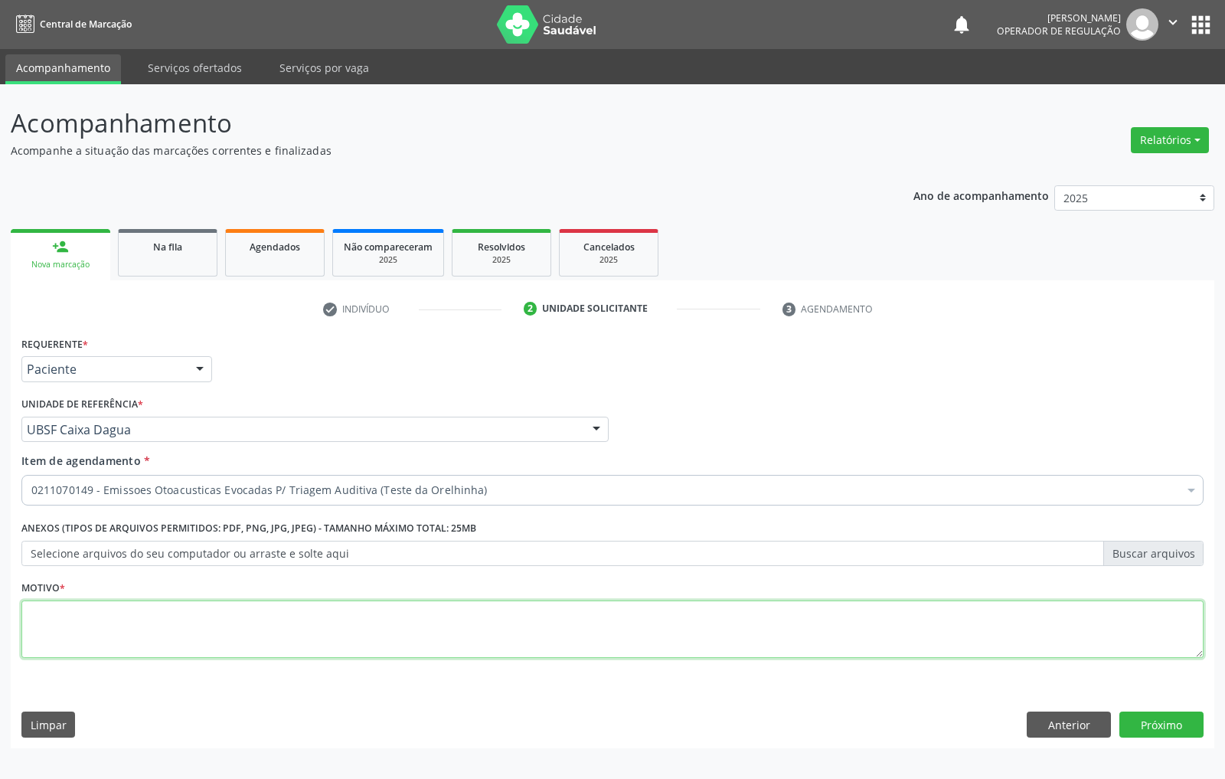
click at [164, 617] on textarea at bounding box center [612, 629] width 1182 height 58
type textarea "TRIAGEM"
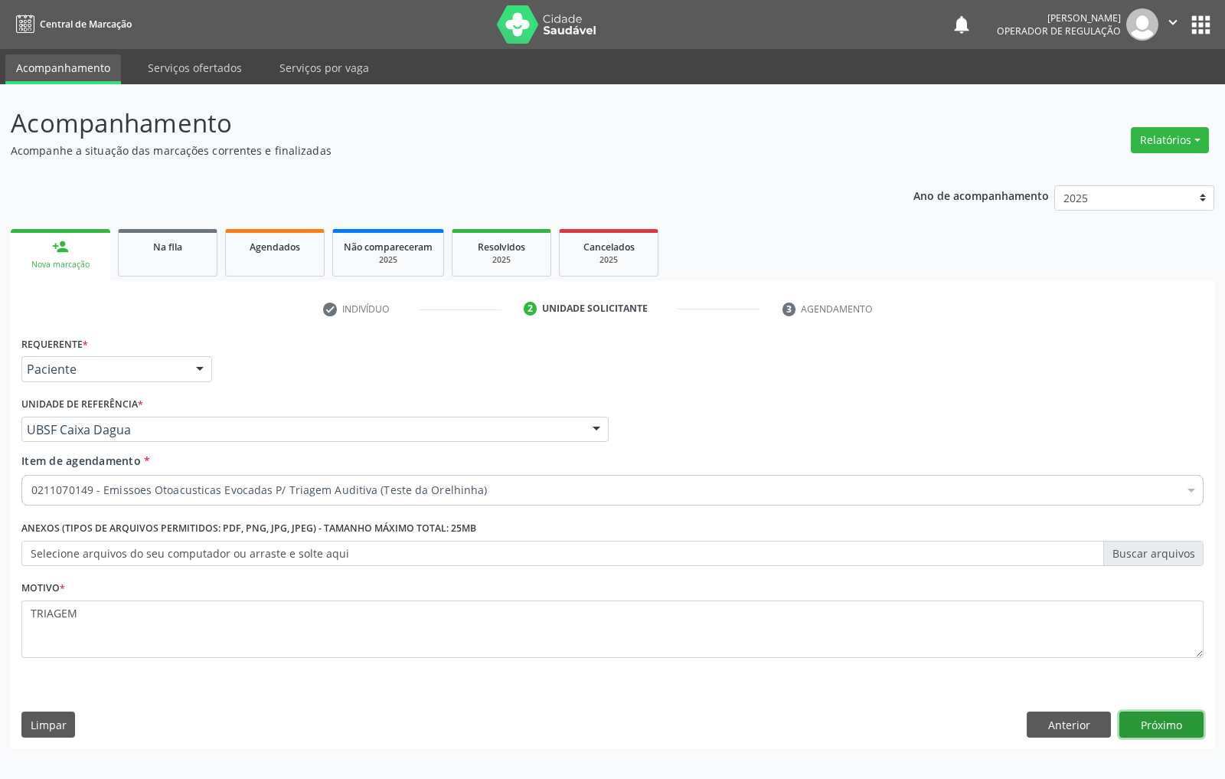
click button "Próximo" at bounding box center [1161, 724] width 84 height 26
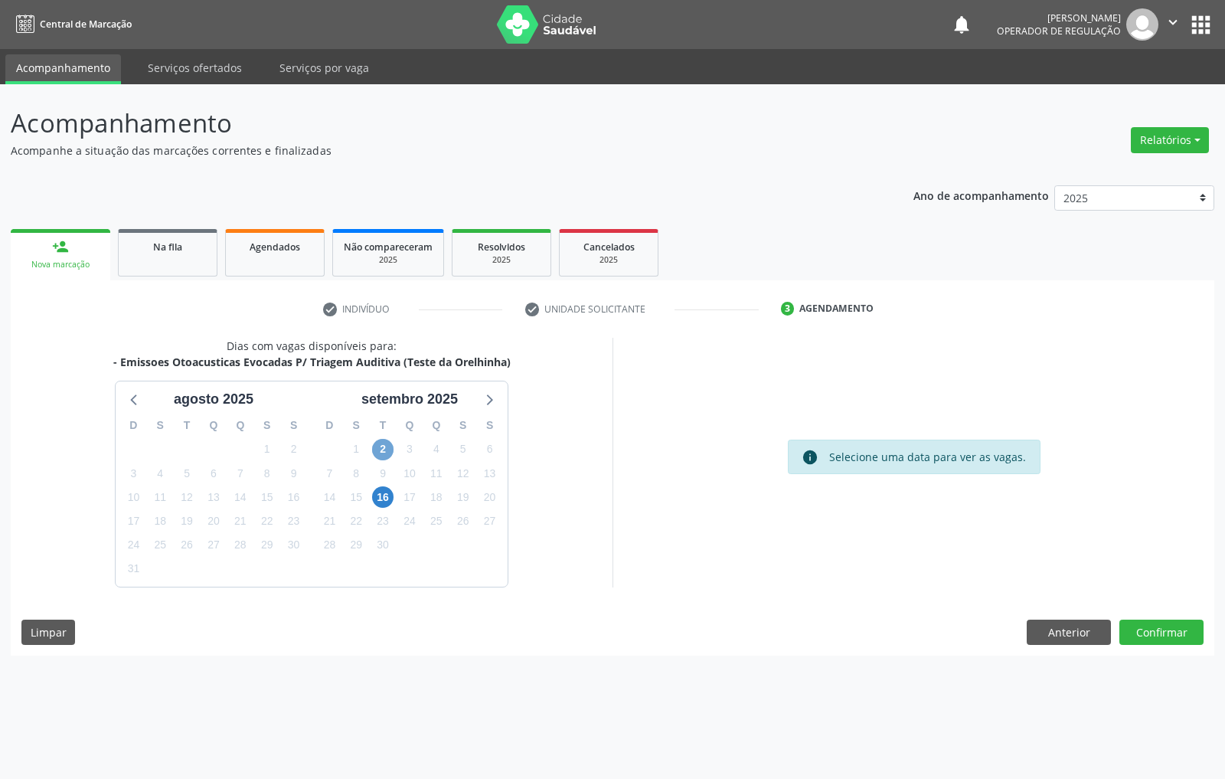
click at [386, 450] on span "2" at bounding box center [382, 449] width 21 height 21
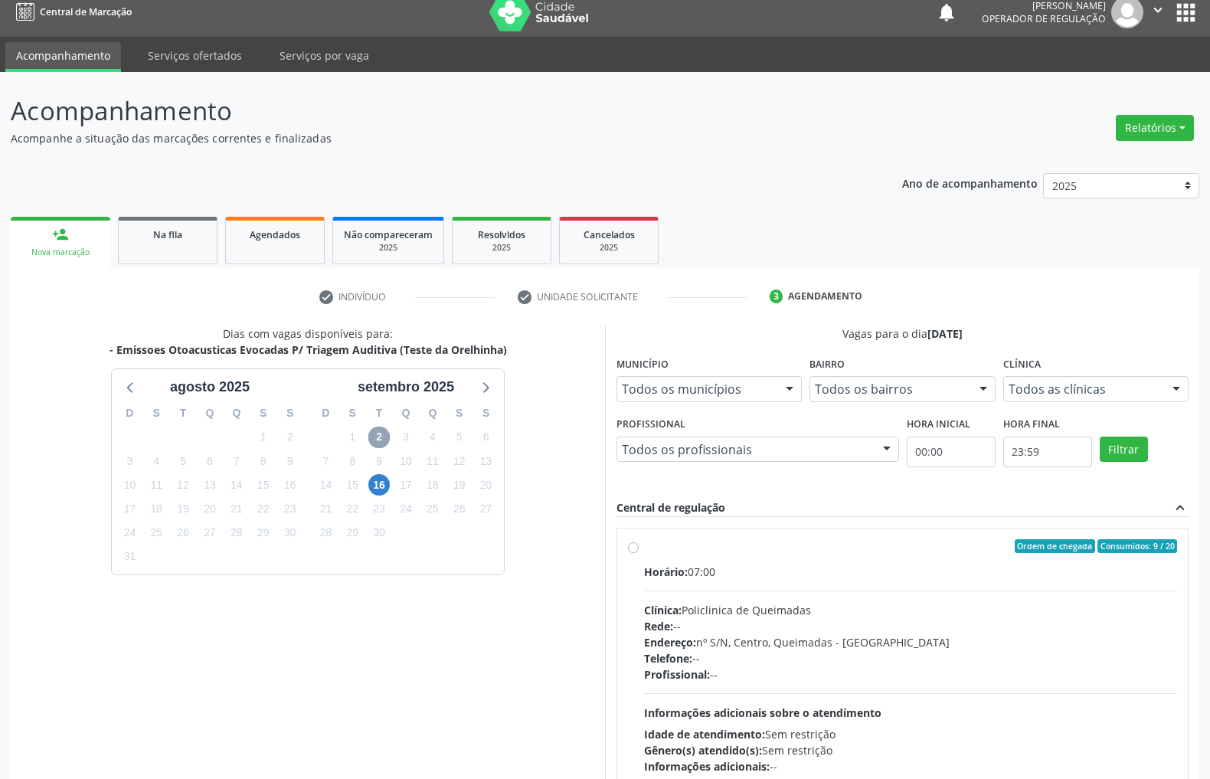
scroll to position [111, 0]
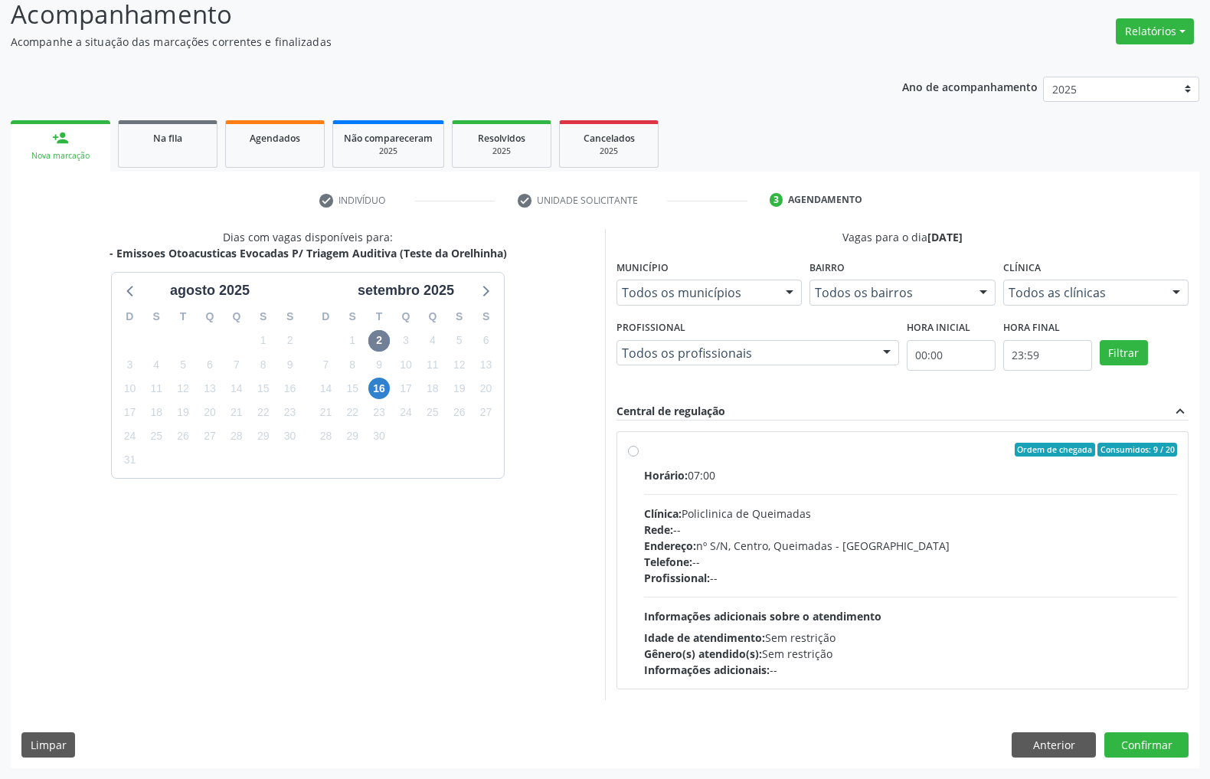
click at [920, 596] on hr at bounding box center [910, 596] width 533 height 1
click at [639, 456] on input "Ordem de chegada Consumidos: 9 / 20 Horário: 07:00 Clínica: Policlinica de Quei…" at bounding box center [633, 450] width 11 height 14
radio input "true"
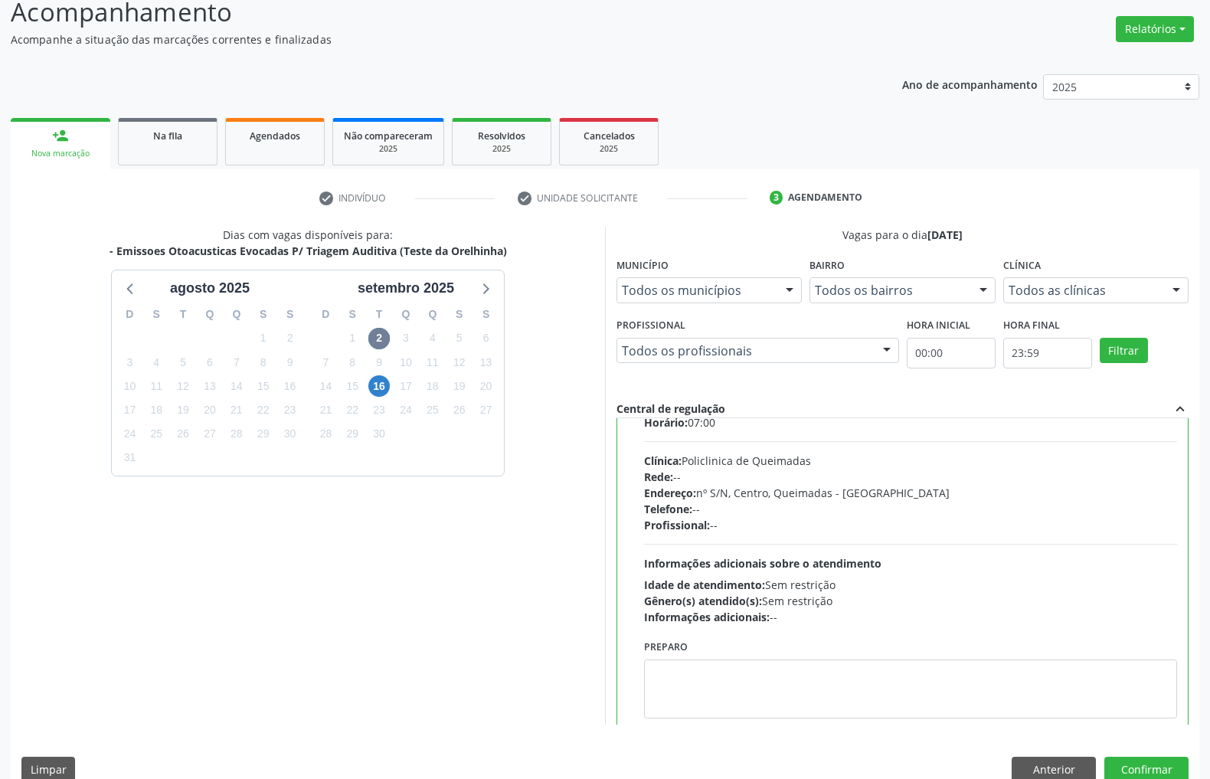
scroll to position [77, 0]
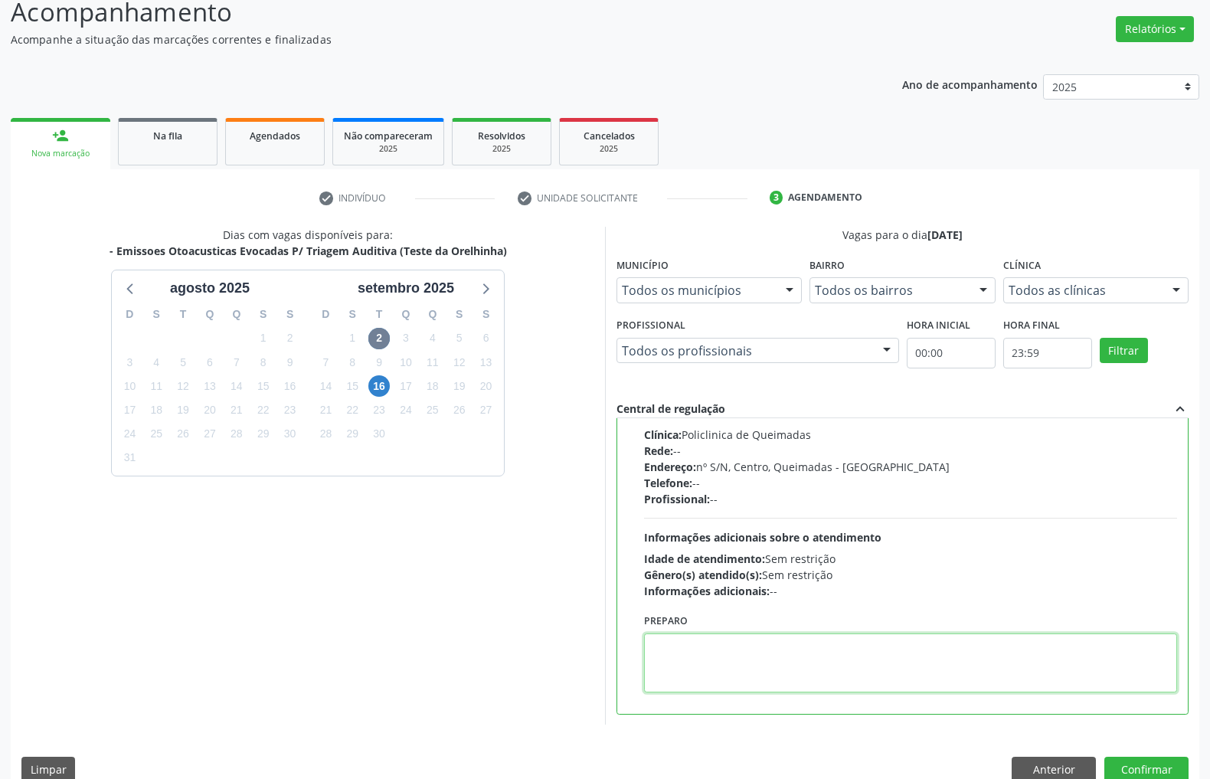
click at [906, 660] on textarea at bounding box center [910, 662] width 533 height 59
paste textarea "LEVAR CADERNETA DE VACINAÇÃO"
type textarea "LEVAR CADERNETA DE VACINAÇÃO"
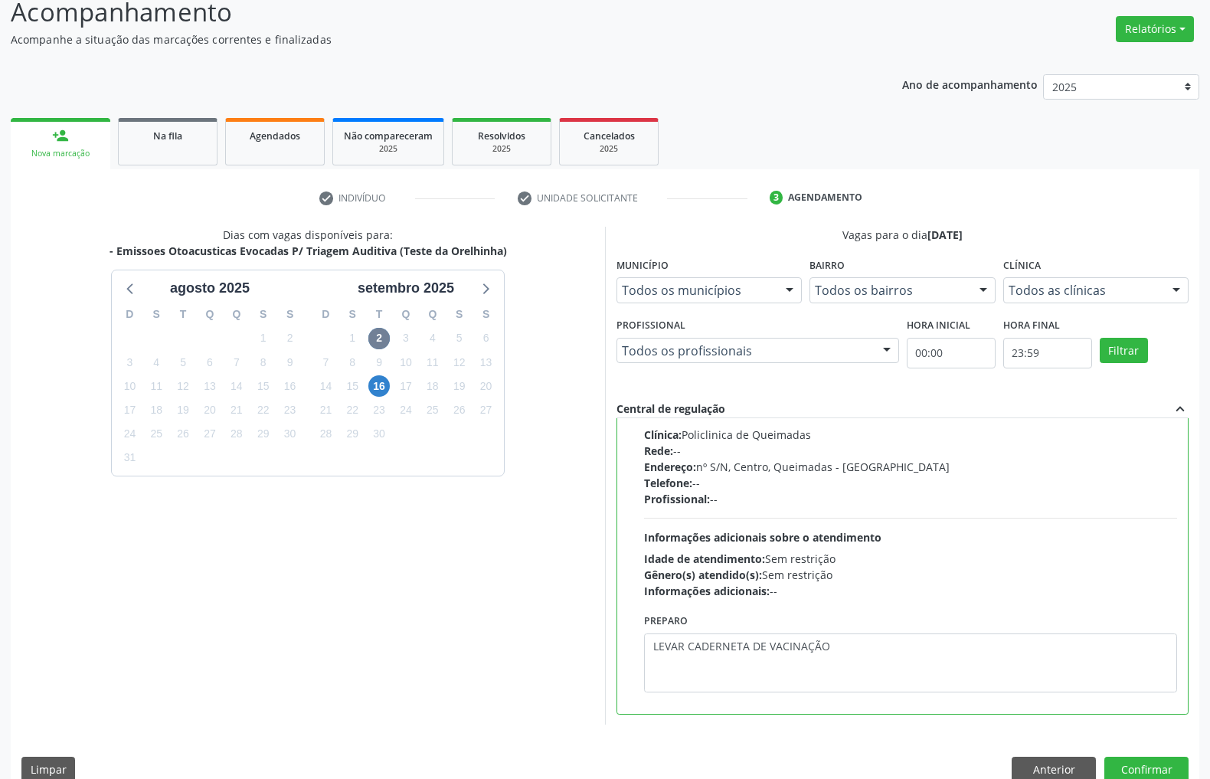
click at [1138, 753] on div "Dias com vagas disponíveis para: - Emissoes Otoacusticas Evocadas P/ Triagem Au…" at bounding box center [605, 510] width 1188 height 566
click at [1144, 760] on button "Confirmar" at bounding box center [1146, 769] width 84 height 26
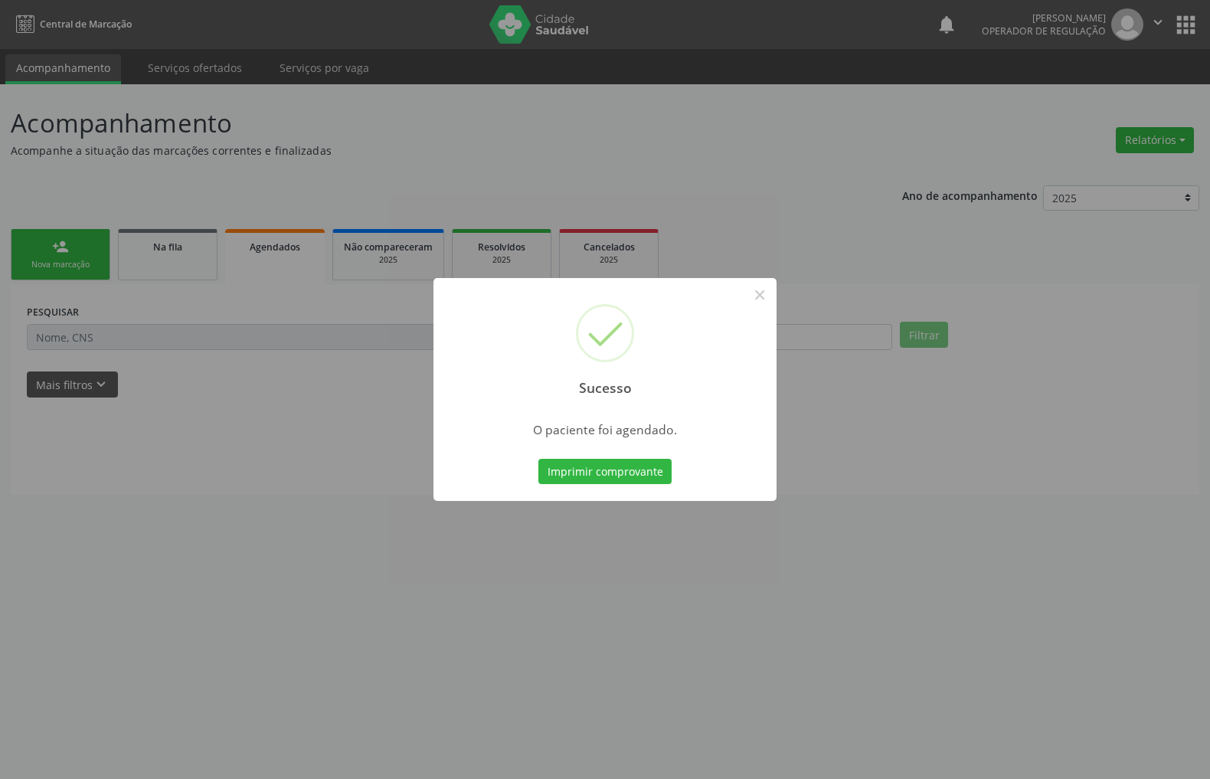
scroll to position [0, 0]
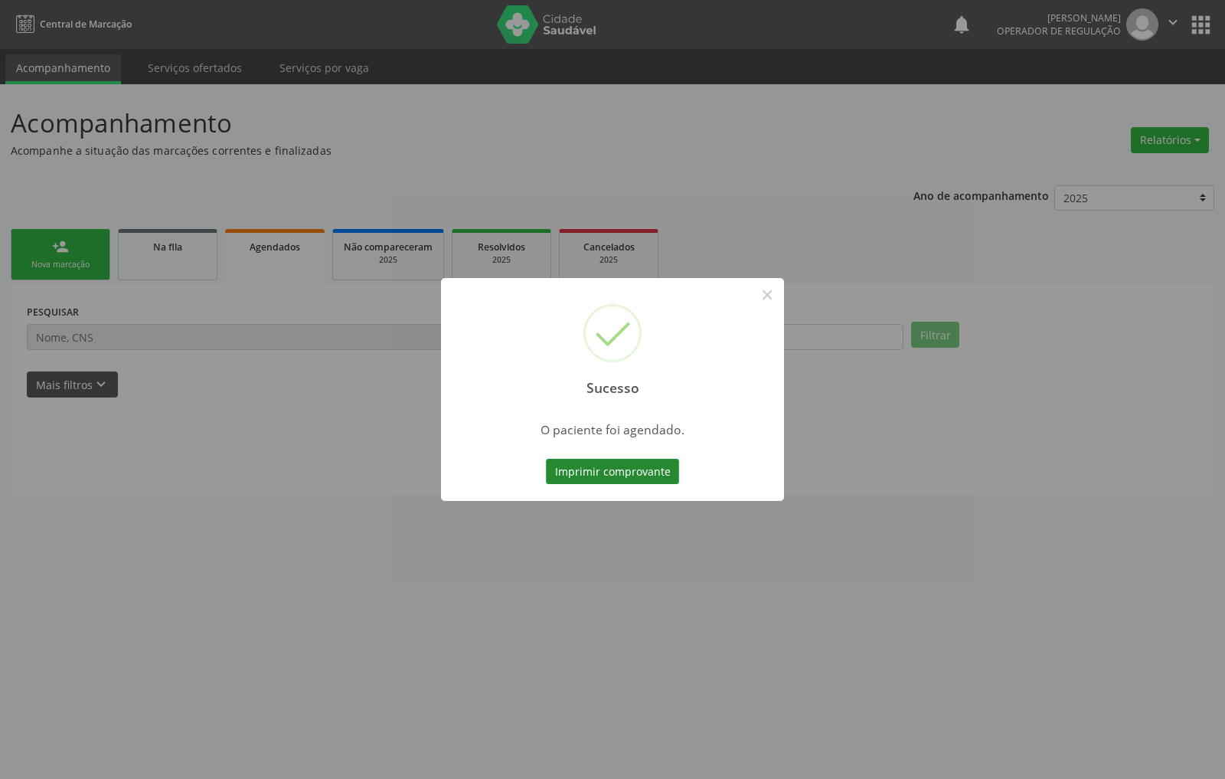
click at [646, 469] on button "Imprimir comprovante" at bounding box center [612, 472] width 133 height 26
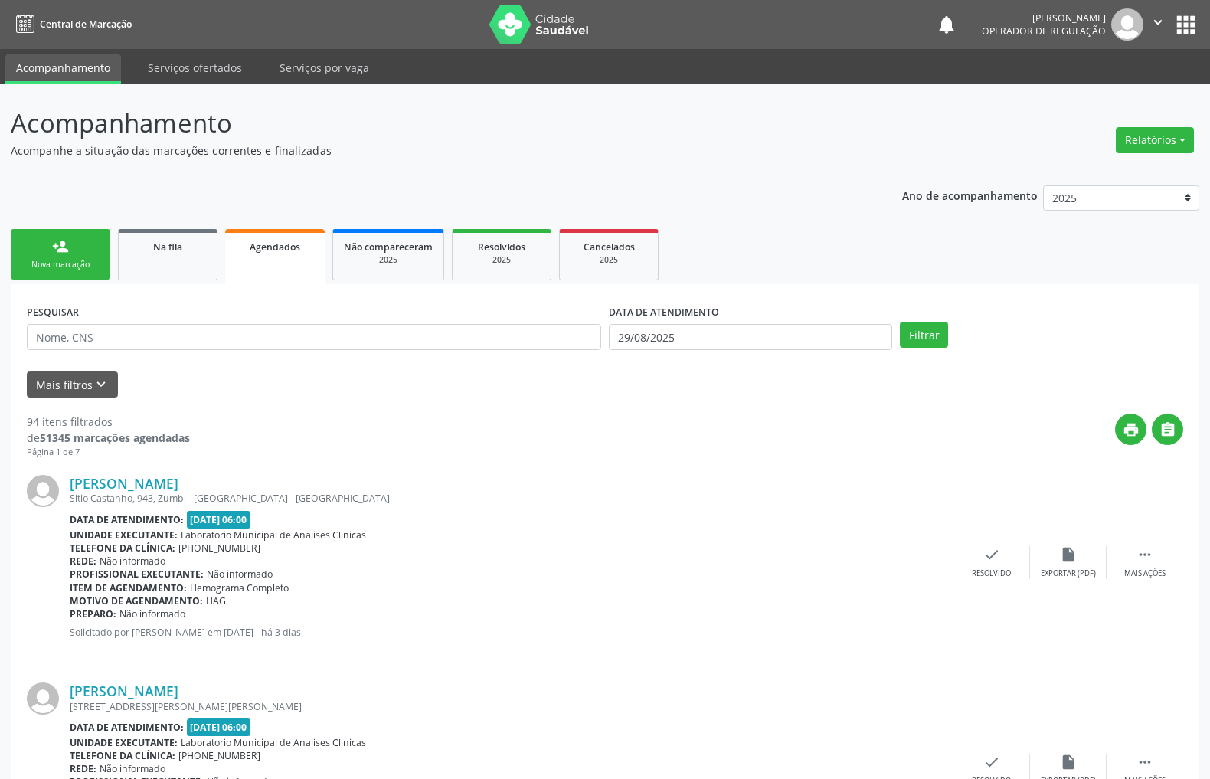
click at [87, 261] on div "Nova marcação" at bounding box center [60, 264] width 77 height 11
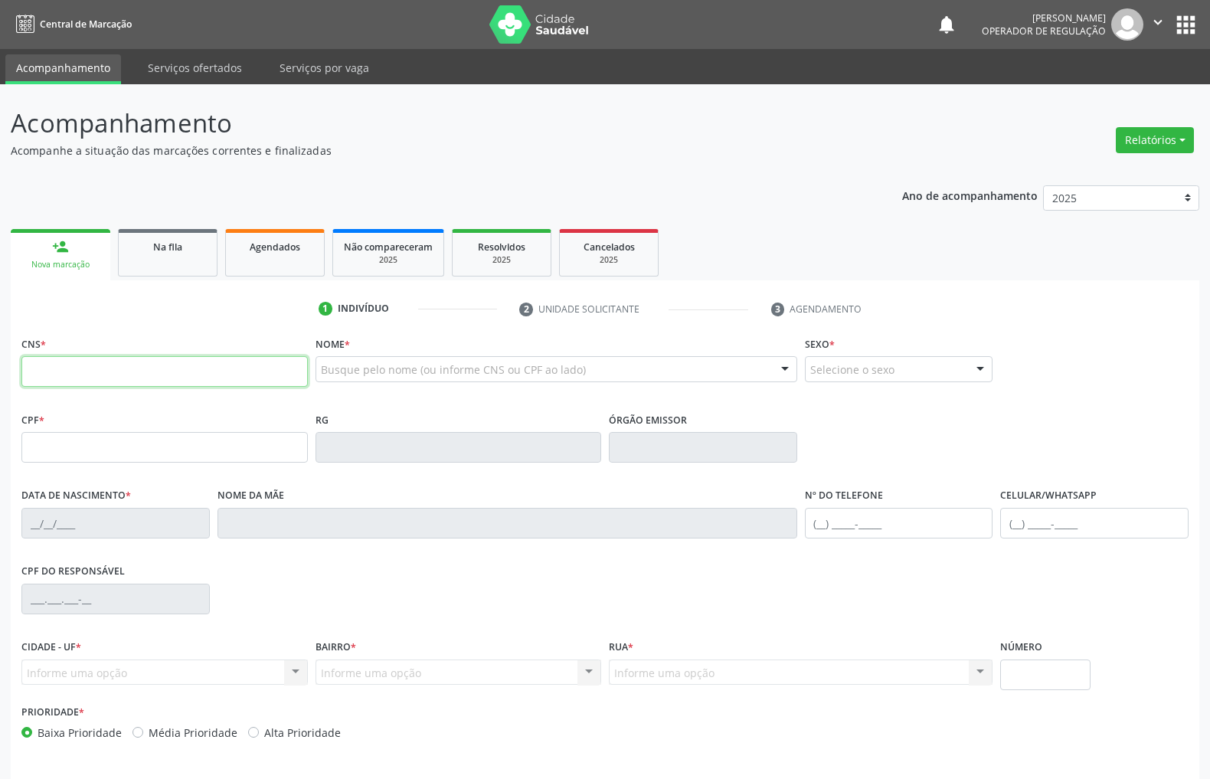
click at [222, 365] on input "text" at bounding box center [164, 371] width 286 height 31
click at [222, 381] on input "text" at bounding box center [164, 371] width 286 height 31
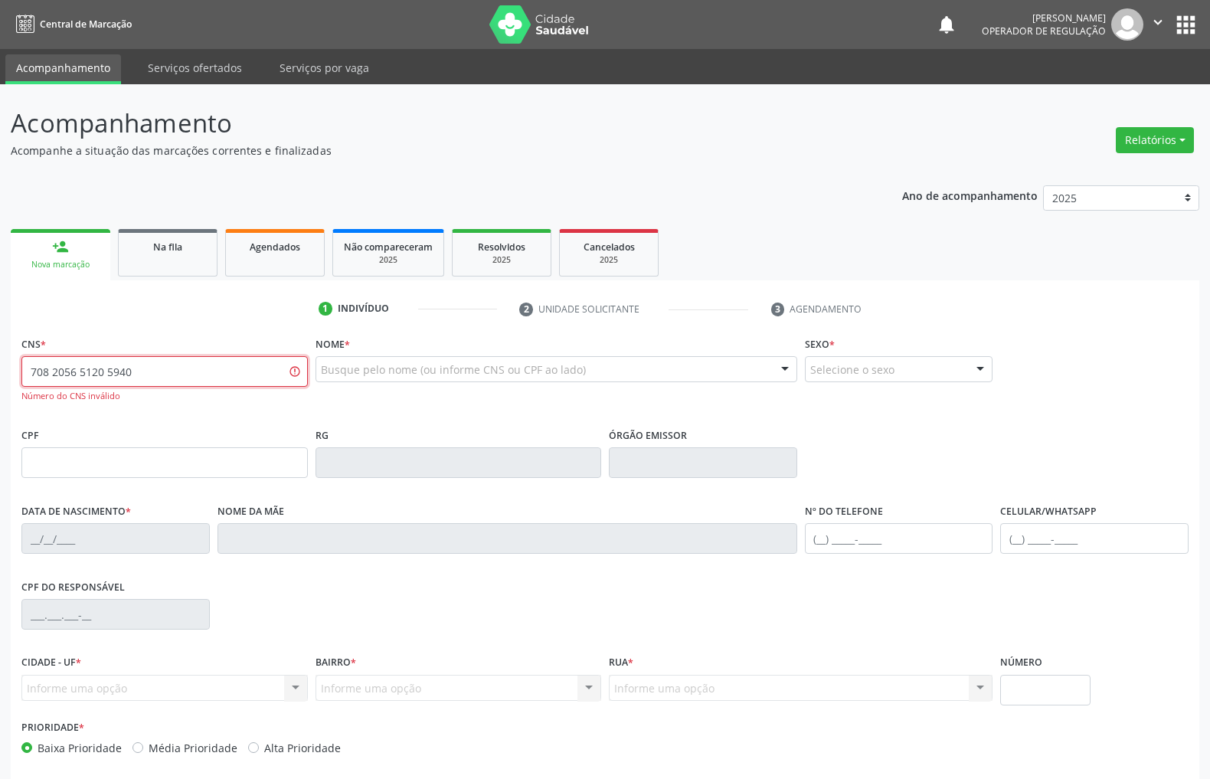
type input "708 2056 5120 5940"
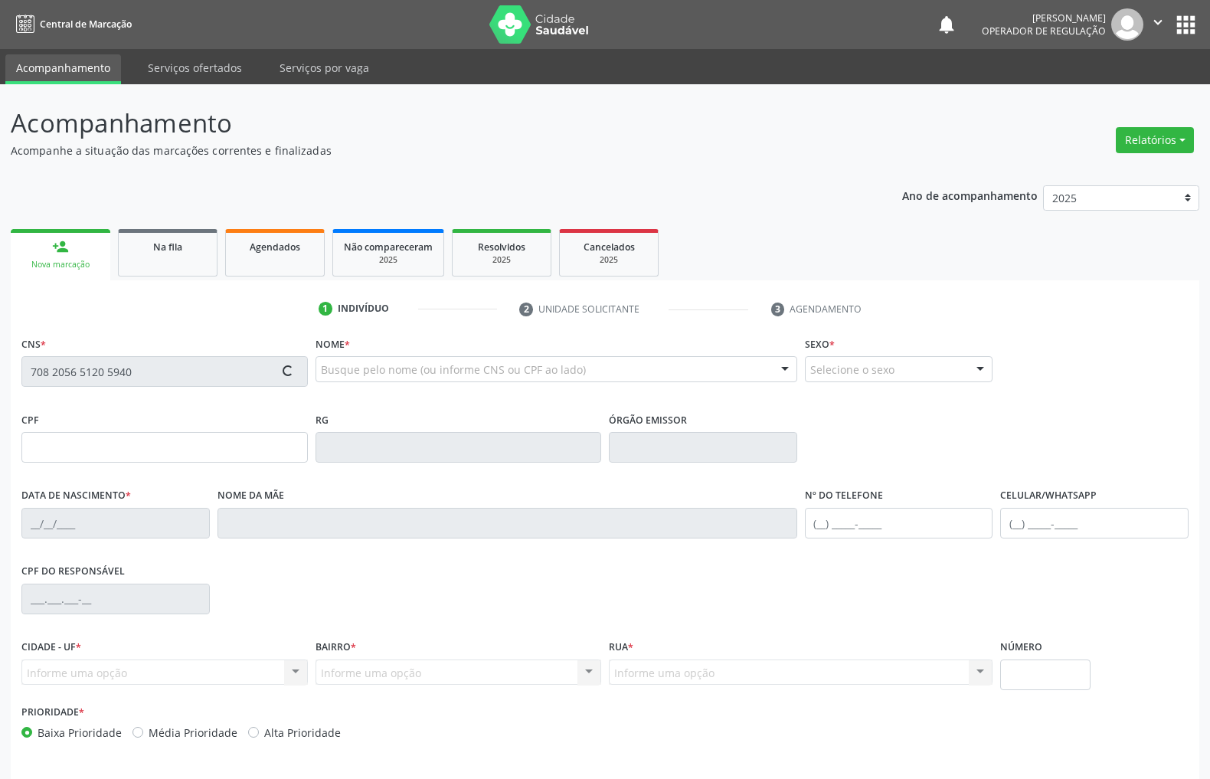
type input "115.813.824-56"
type input "[DATE]"
type input "[PERSON_NAME]"
type input "[PHONE_NUMBER]"
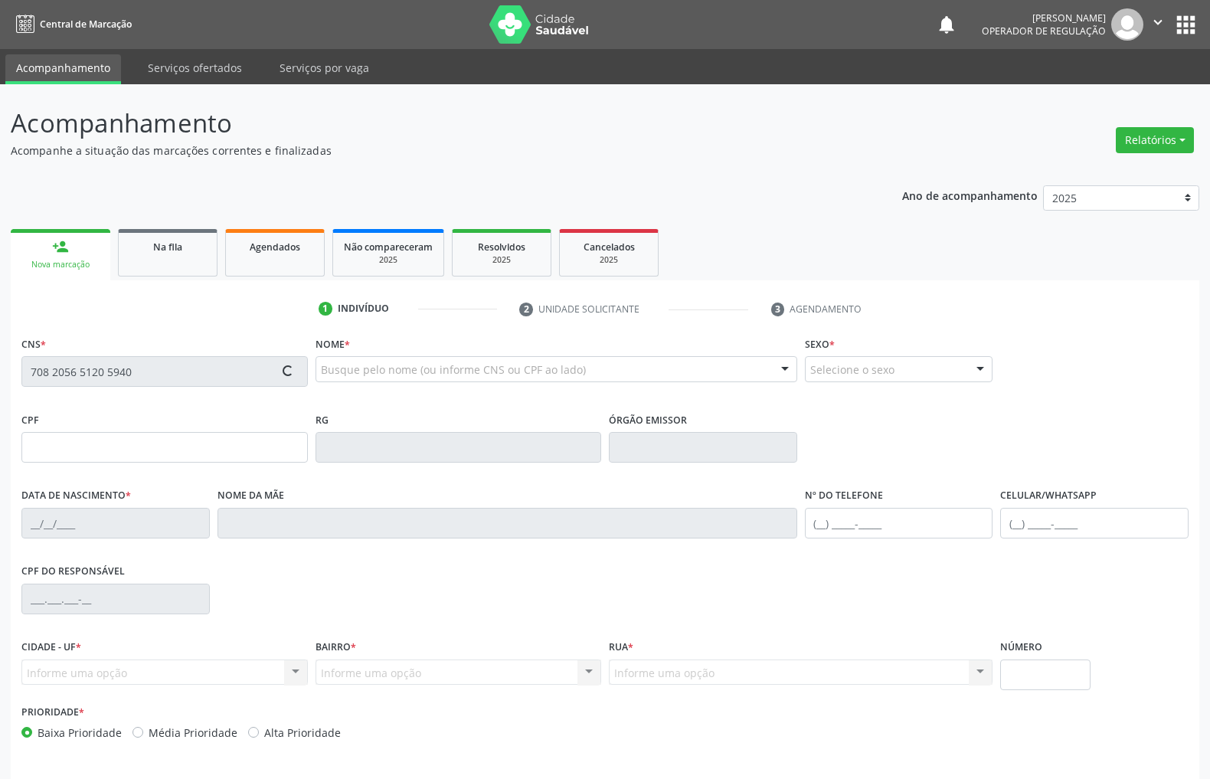
type input "1419"
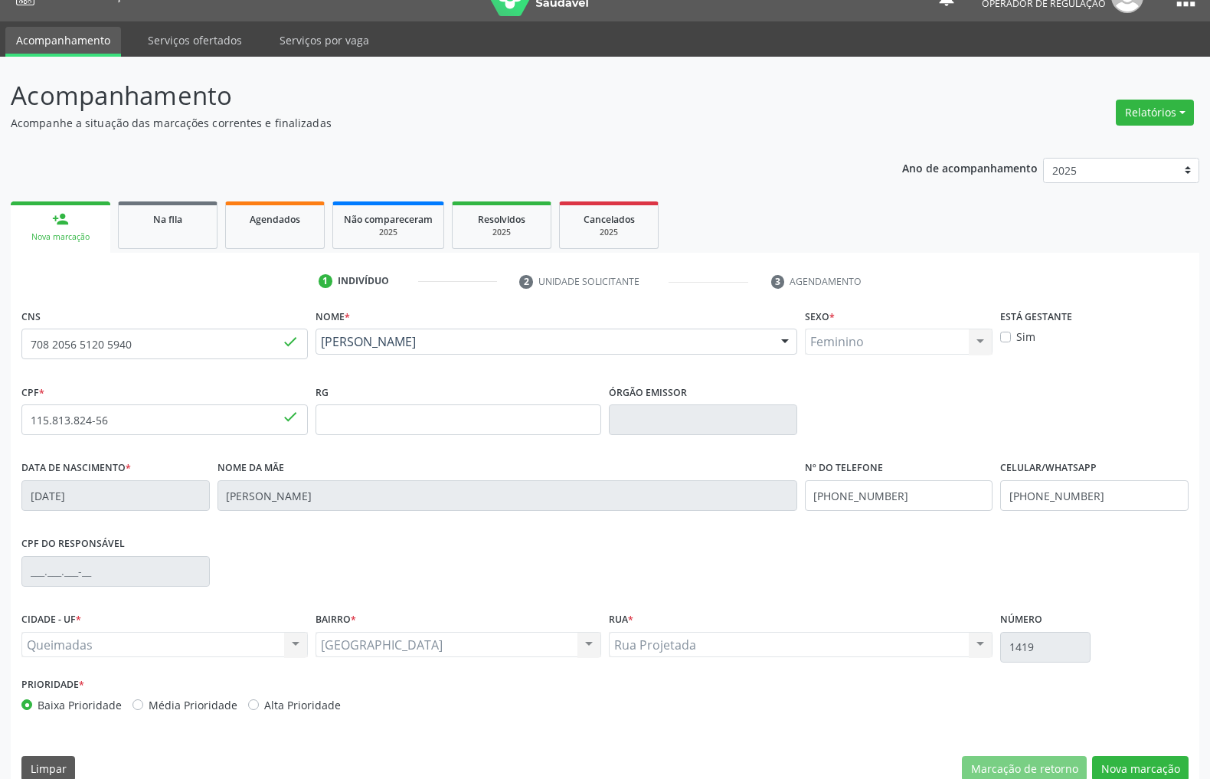
scroll to position [52, 0]
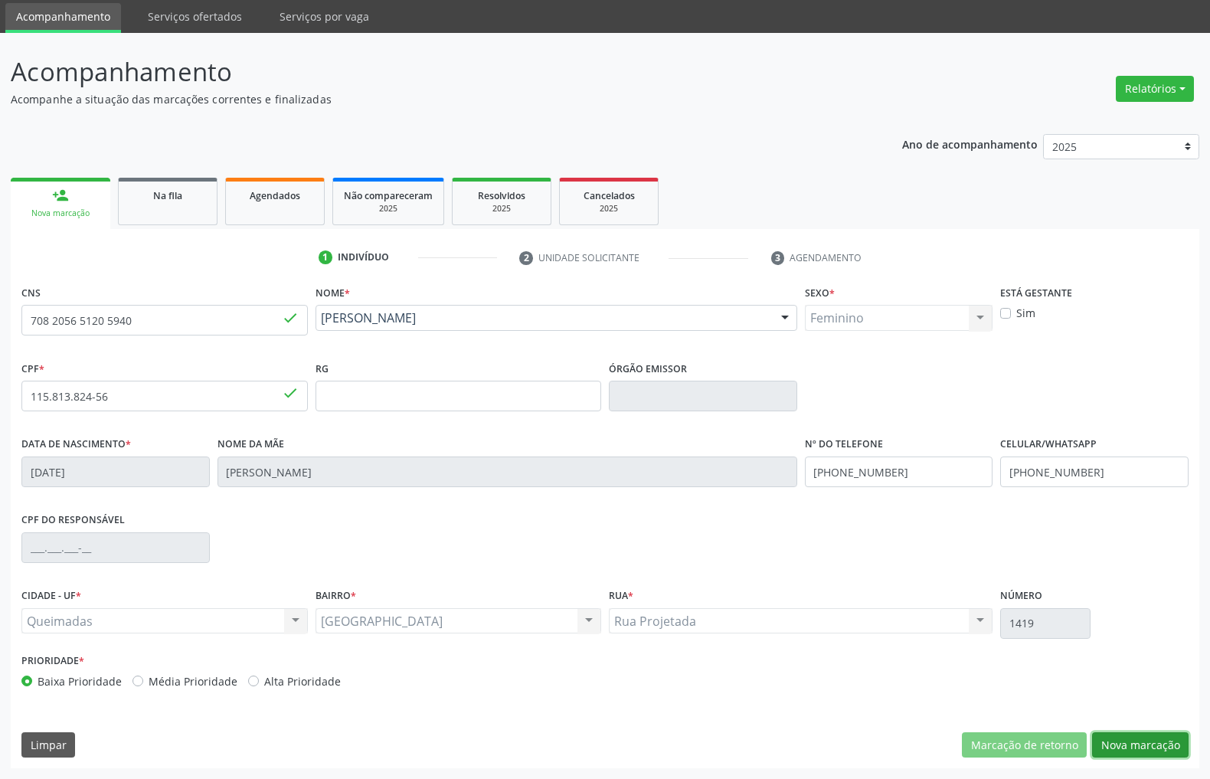
click at [1124, 733] on button "Nova marcação" at bounding box center [1140, 745] width 96 height 26
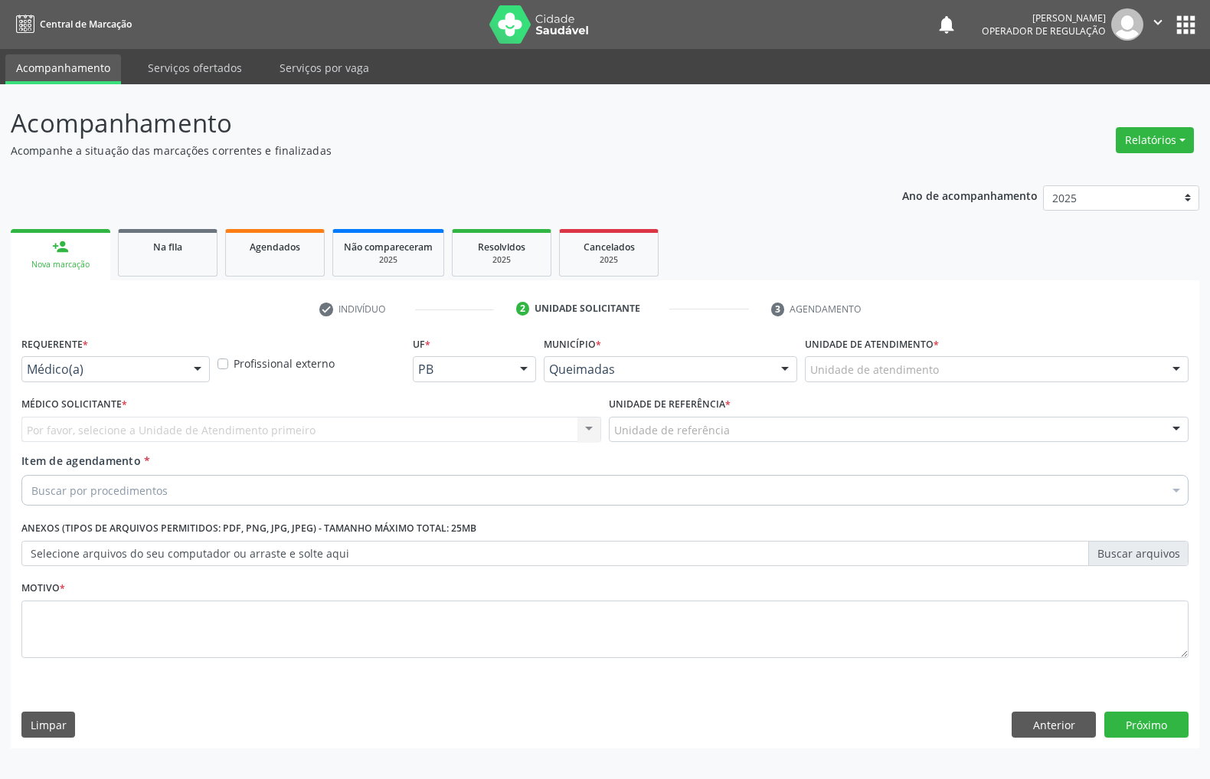
scroll to position [0, 0]
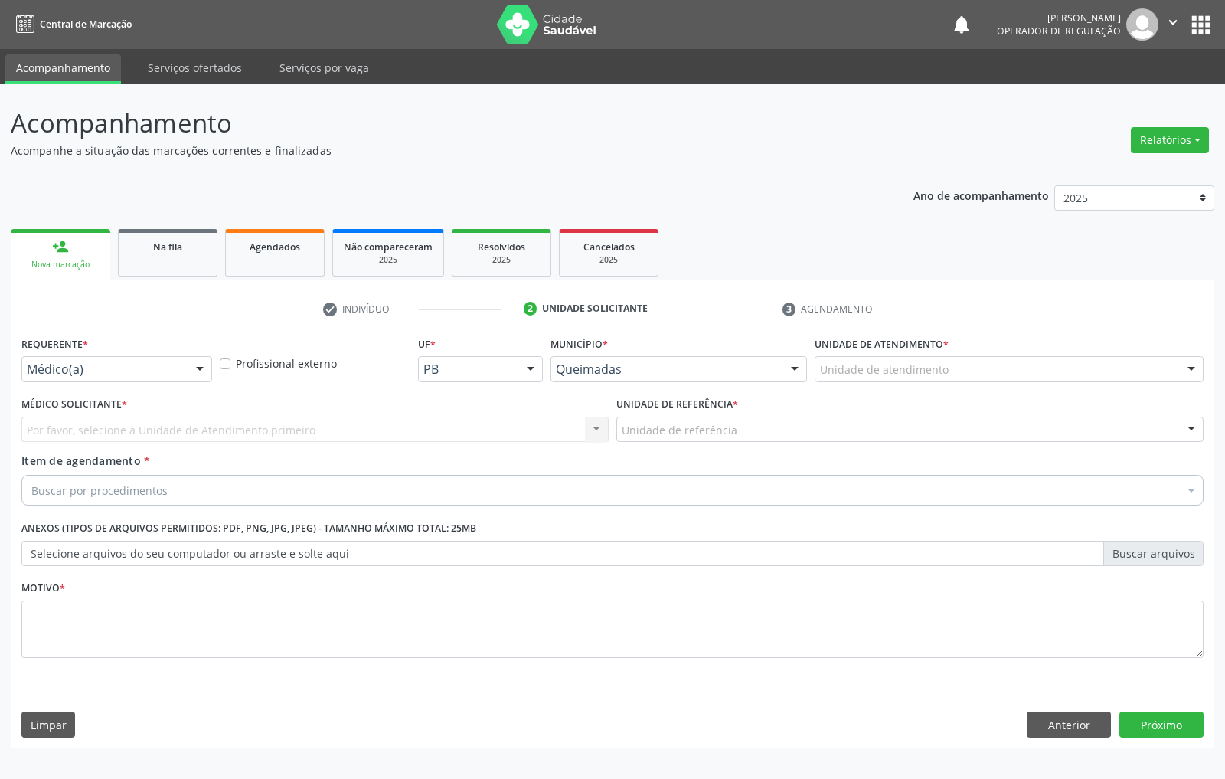
click at [154, 381] on div "Médico(a)" at bounding box center [116, 369] width 191 height 26
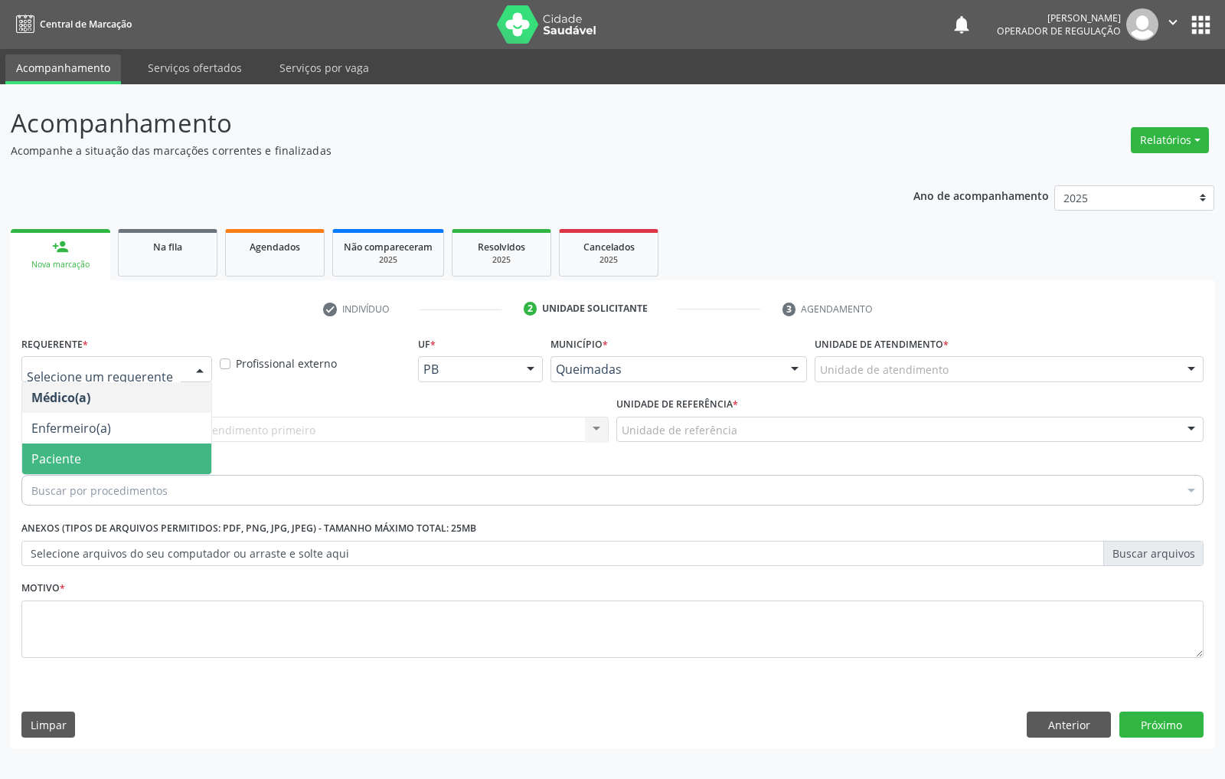
click at [121, 462] on span "Paciente" at bounding box center [116, 458] width 189 height 31
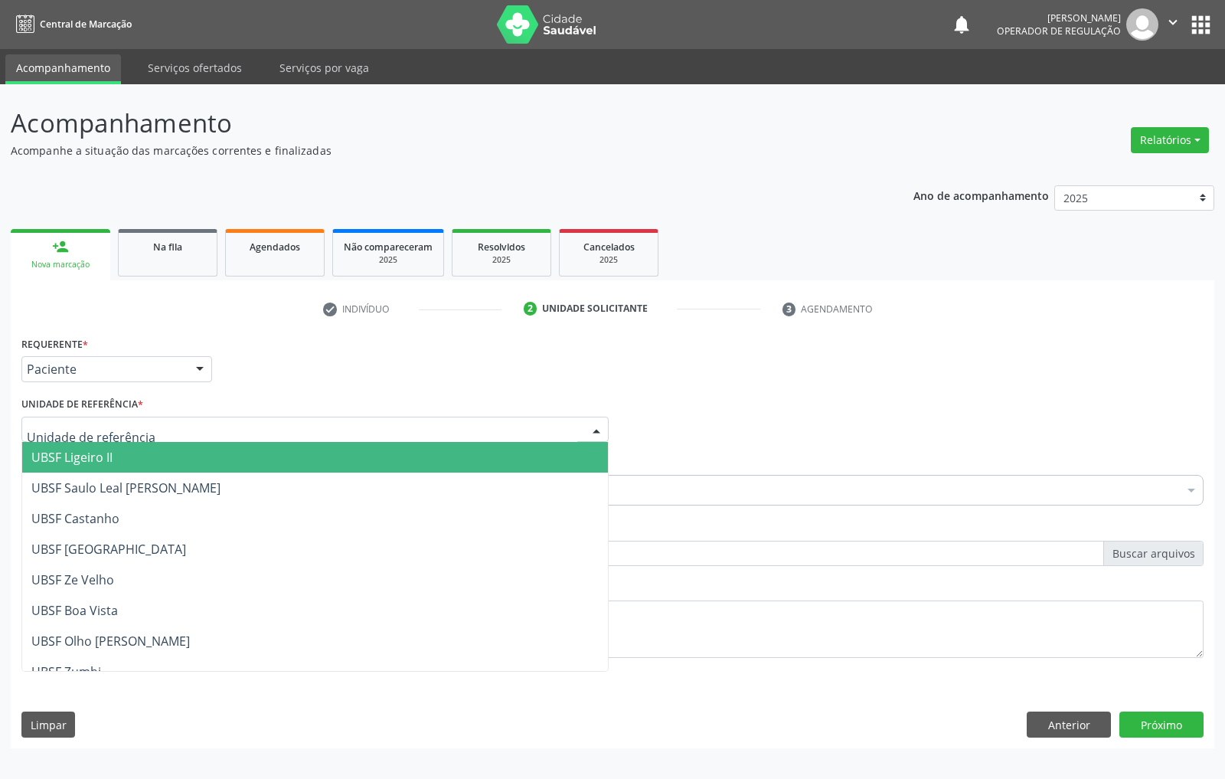
click at [165, 424] on div at bounding box center [314, 429] width 587 height 26
type input "IA"
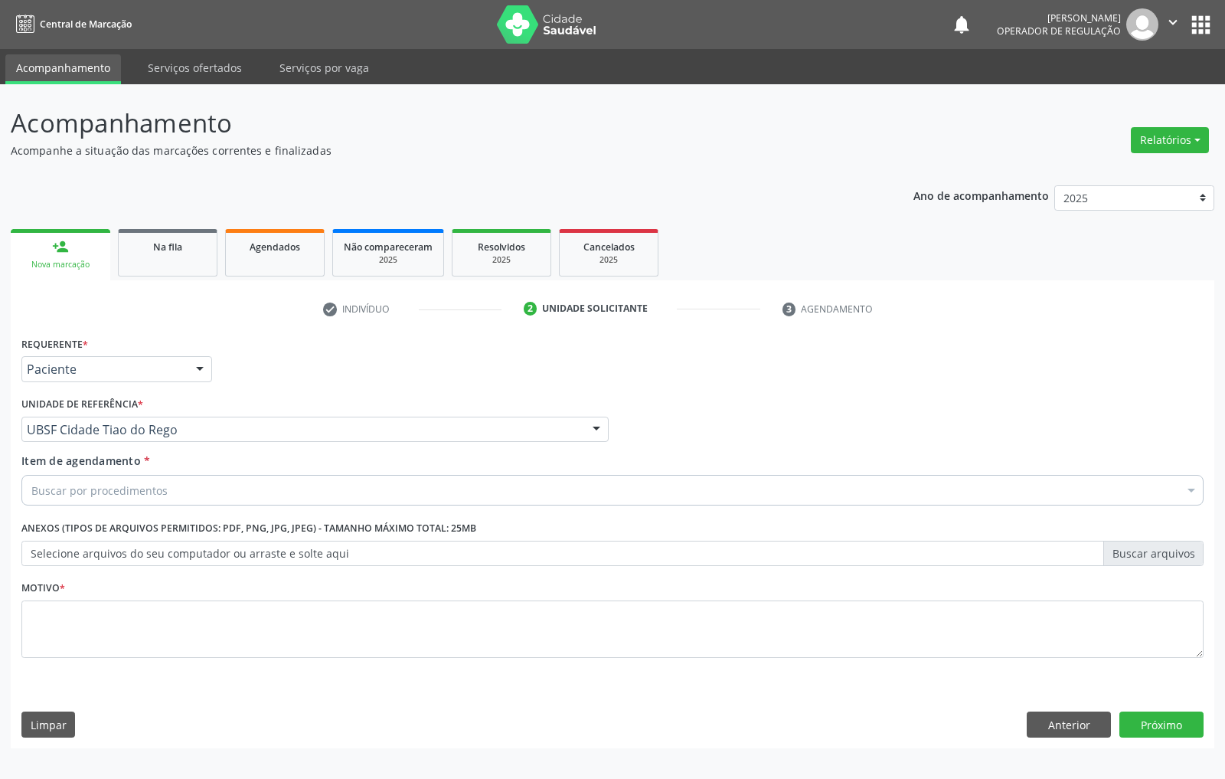
paste input "EMISSOES"
type input "EMISSOES"
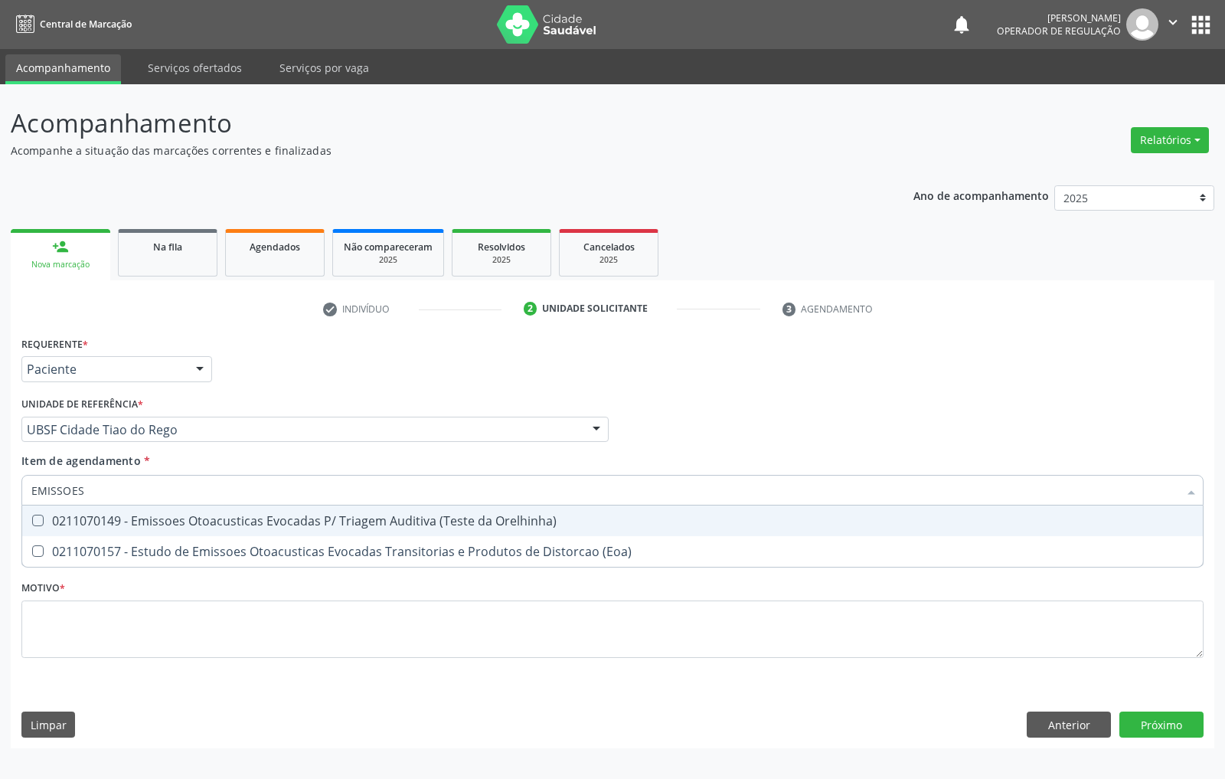
click at [119, 521] on div "0211070149 - Emissoes Otoacusticas Evocadas P/ Triagem Auditiva (Teste da Orelh…" at bounding box center [612, 520] width 1162 height 12
checkbox Orelhinha\) "true"
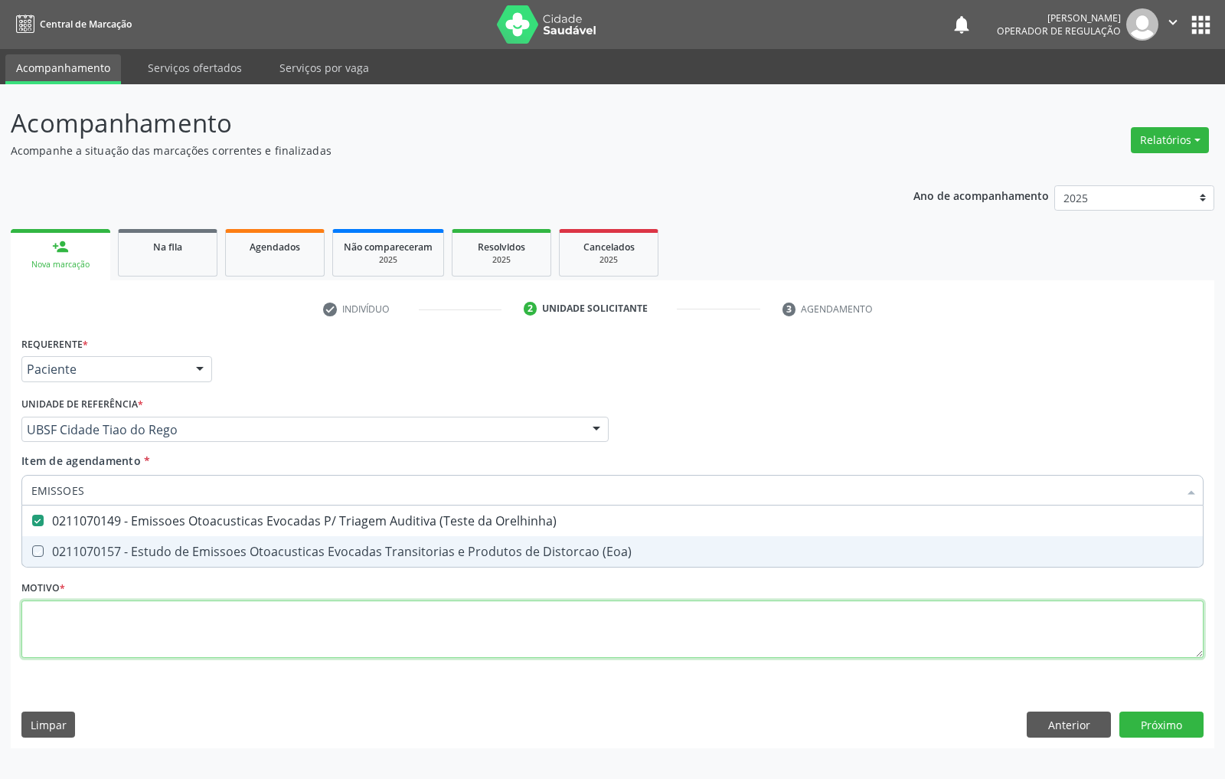
click at [191, 629] on div "Requerente * Paciente Médico(a) Enfermeiro(a) Paciente Nenhum resultado encontr…" at bounding box center [612, 505] width 1182 height 347
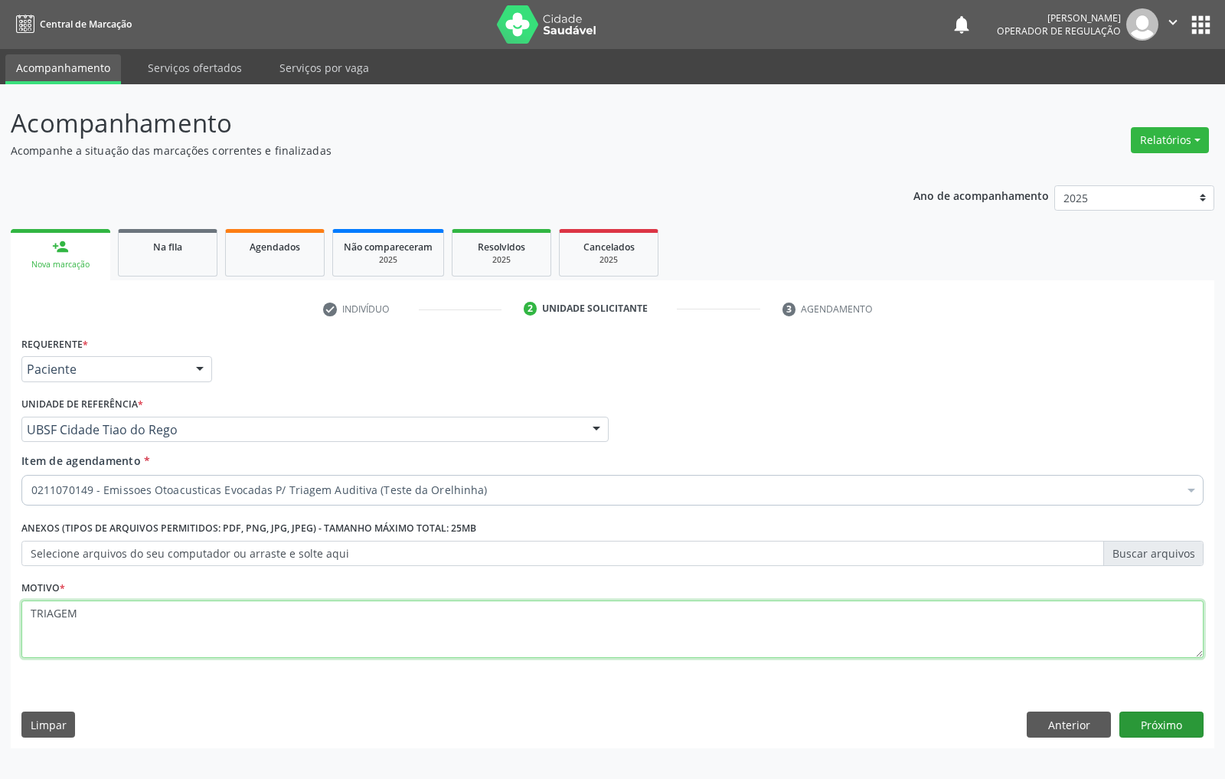
type textarea "TRIAGEM"
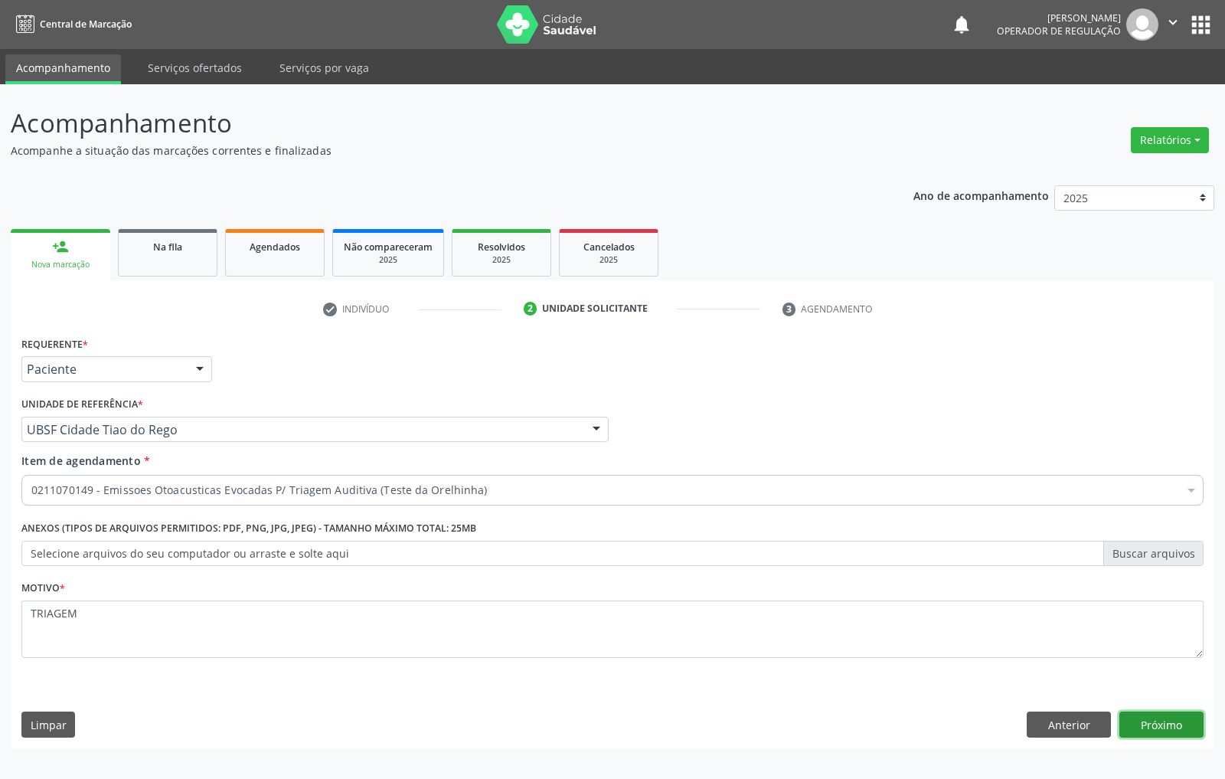
click at [1155, 714] on button "Próximo" at bounding box center [1161, 724] width 84 height 26
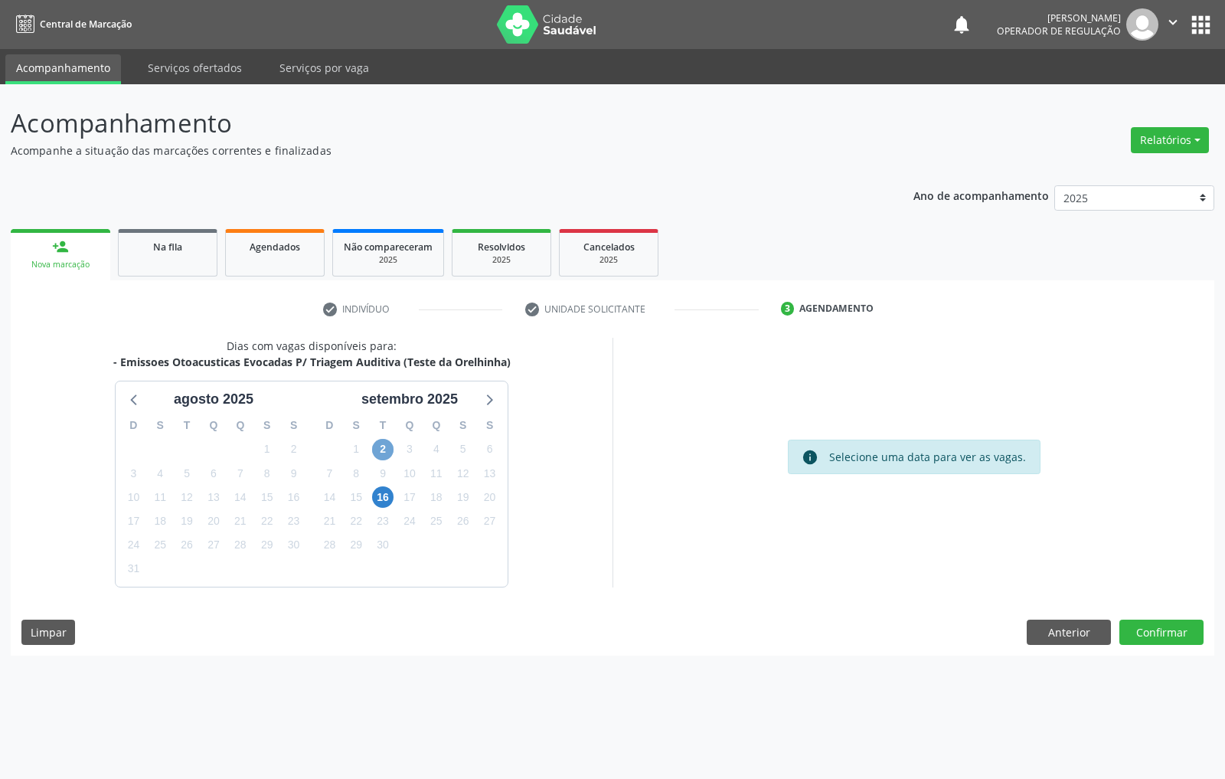
click at [377, 443] on span "2" at bounding box center [382, 449] width 21 height 21
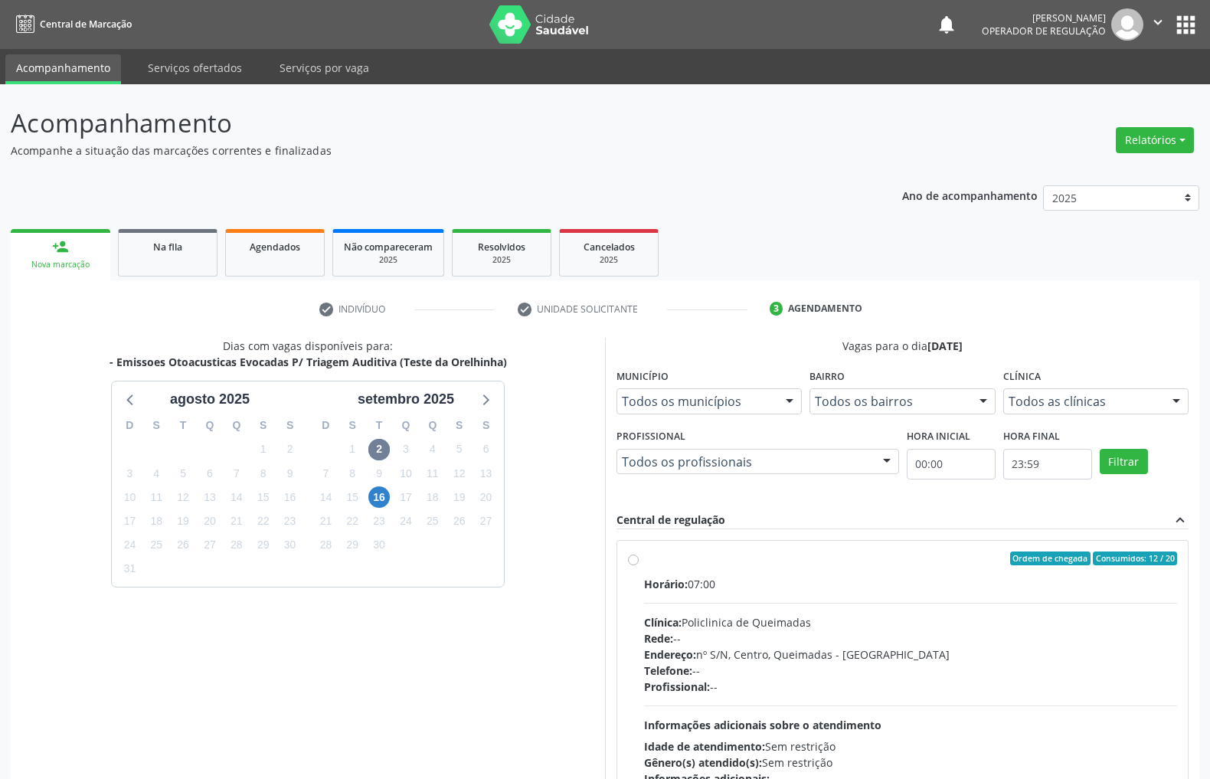
click at [733, 573] on label "Ordem de chegada Consumidos: 12 / 20 Horário: 07:00 Clínica: Policlinica de Que…" at bounding box center [910, 668] width 533 height 235
click at [639, 565] on input "Ordem de chegada Consumidos: 12 / 20 Horário: 07:00 Clínica: Policlinica de Que…" at bounding box center [633, 558] width 11 height 14
radio input "true"
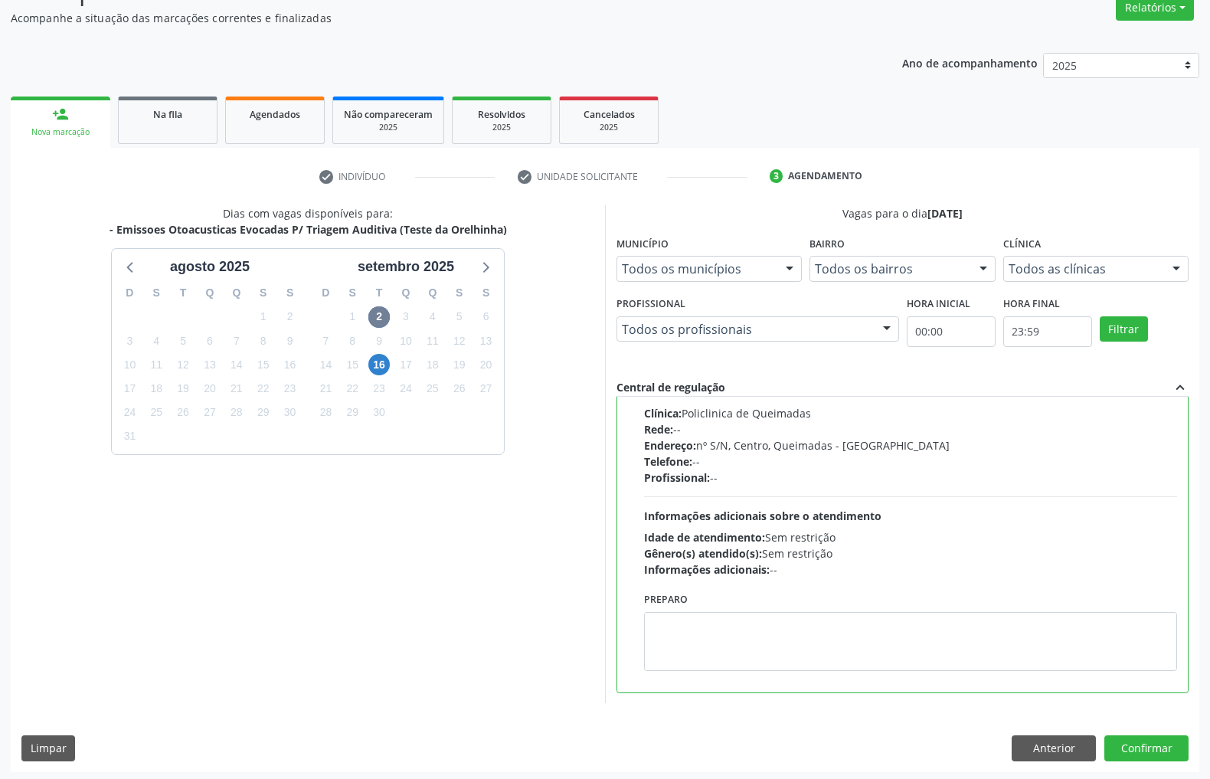
scroll to position [136, 0]
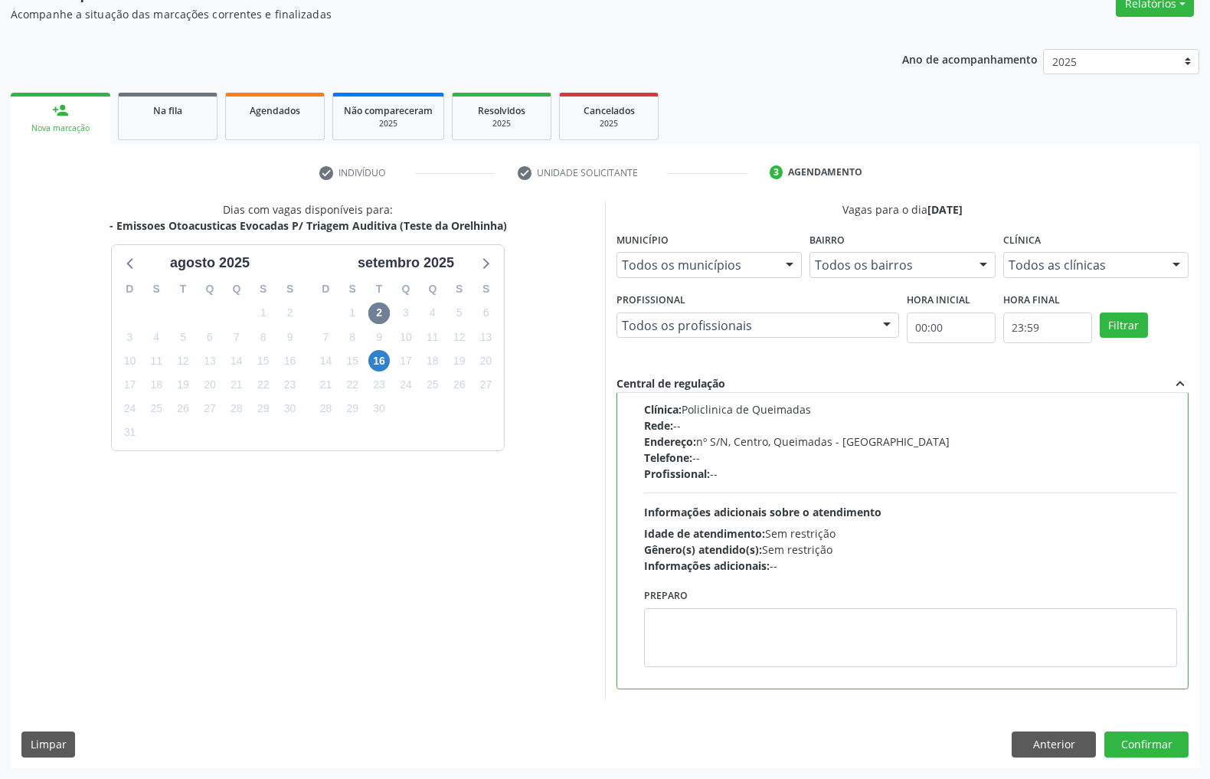
drag, startPoint x: 693, startPoint y: 601, endPoint x: 680, endPoint y: 619, distance: 21.9
click at [678, 616] on div "Preparo" at bounding box center [910, 625] width 533 height 83
click at [684, 620] on textarea at bounding box center [910, 637] width 533 height 59
paste textarea "LEVAR CADERNETA DE VACINAÇÃO"
type textarea "LEVAR CADERNETA DE VACINAÇÃO"
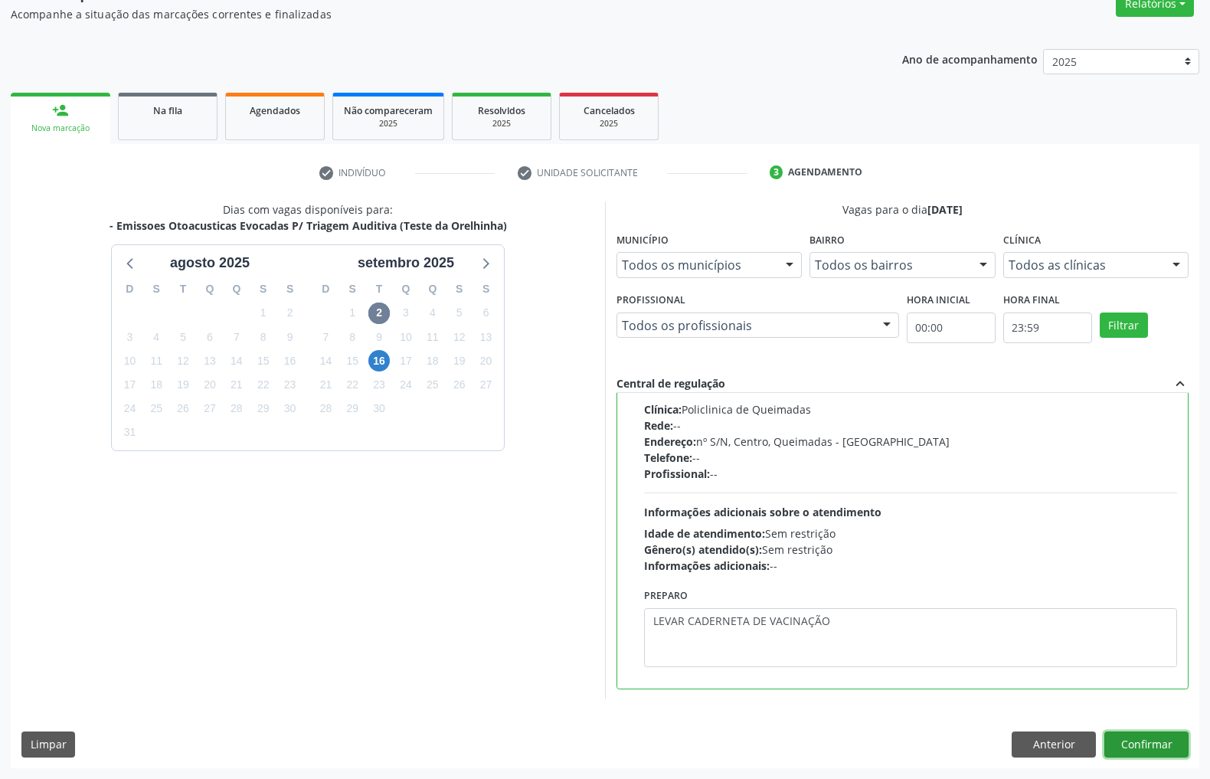
click at [1167, 737] on button "Confirmar" at bounding box center [1146, 744] width 84 height 26
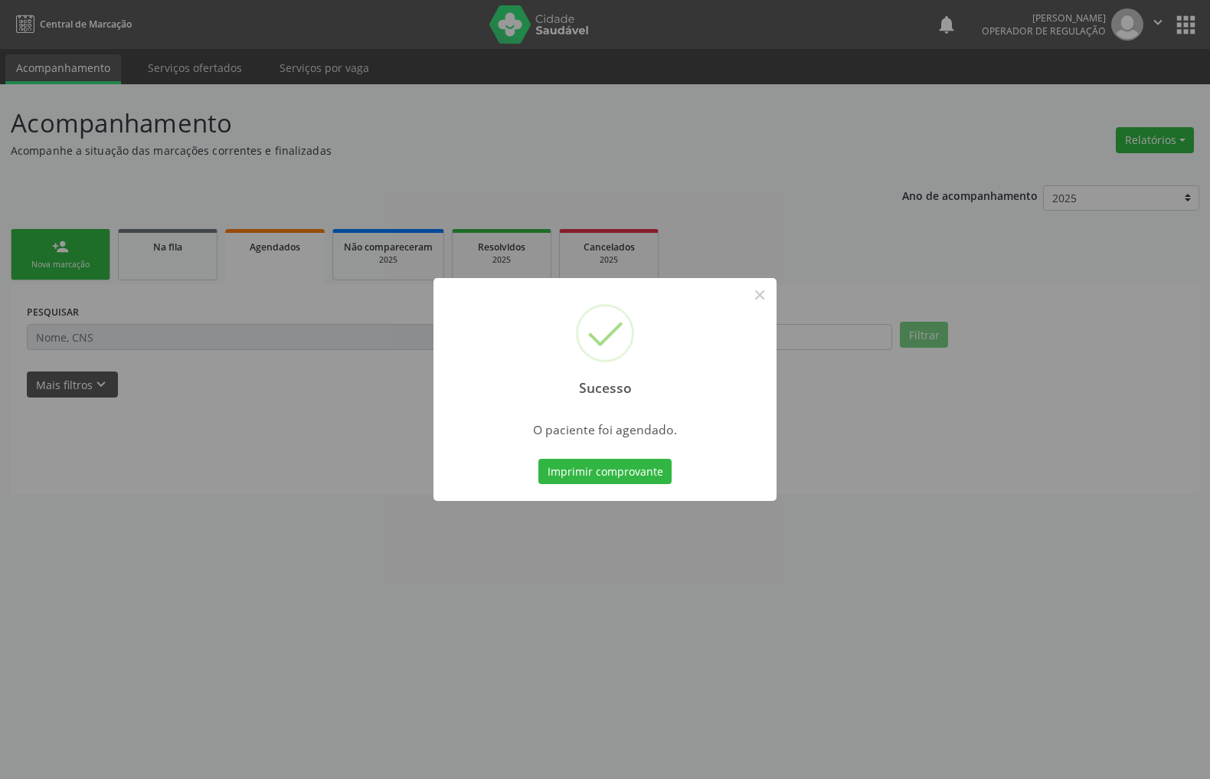
scroll to position [0, 0]
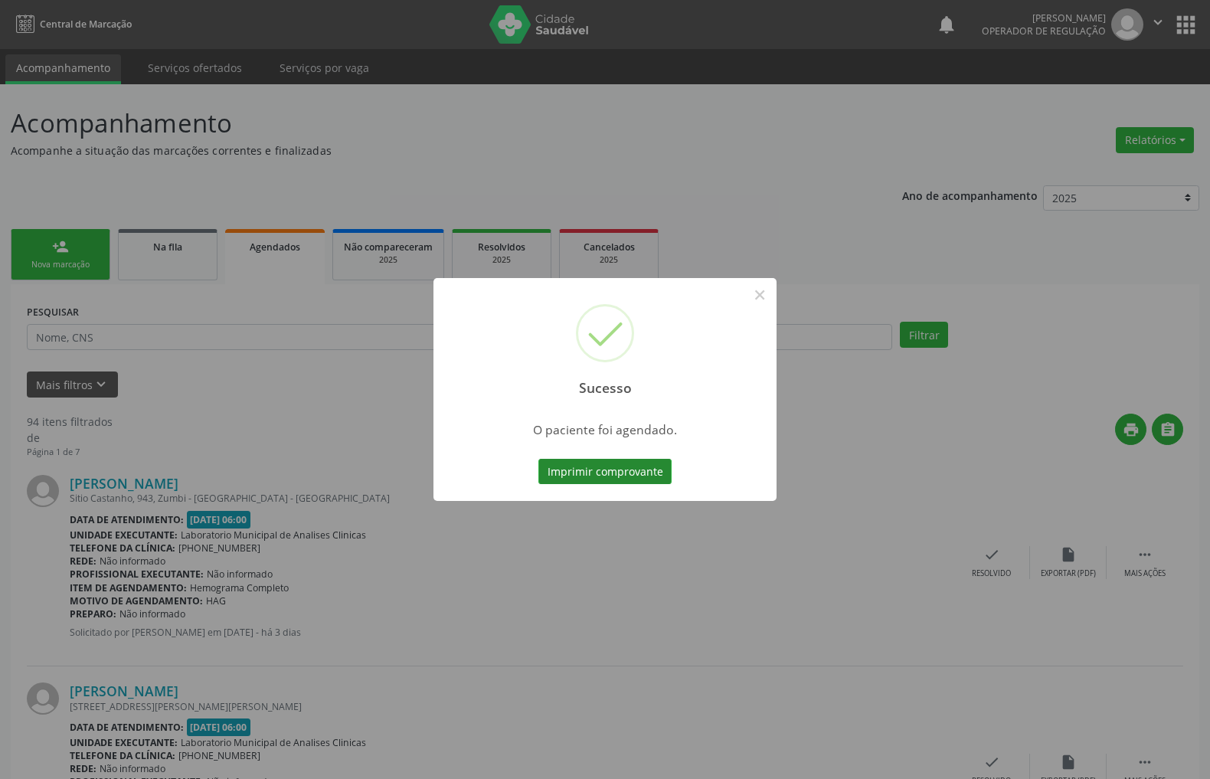
click at [609, 469] on button "Imprimir comprovante" at bounding box center [604, 472] width 133 height 26
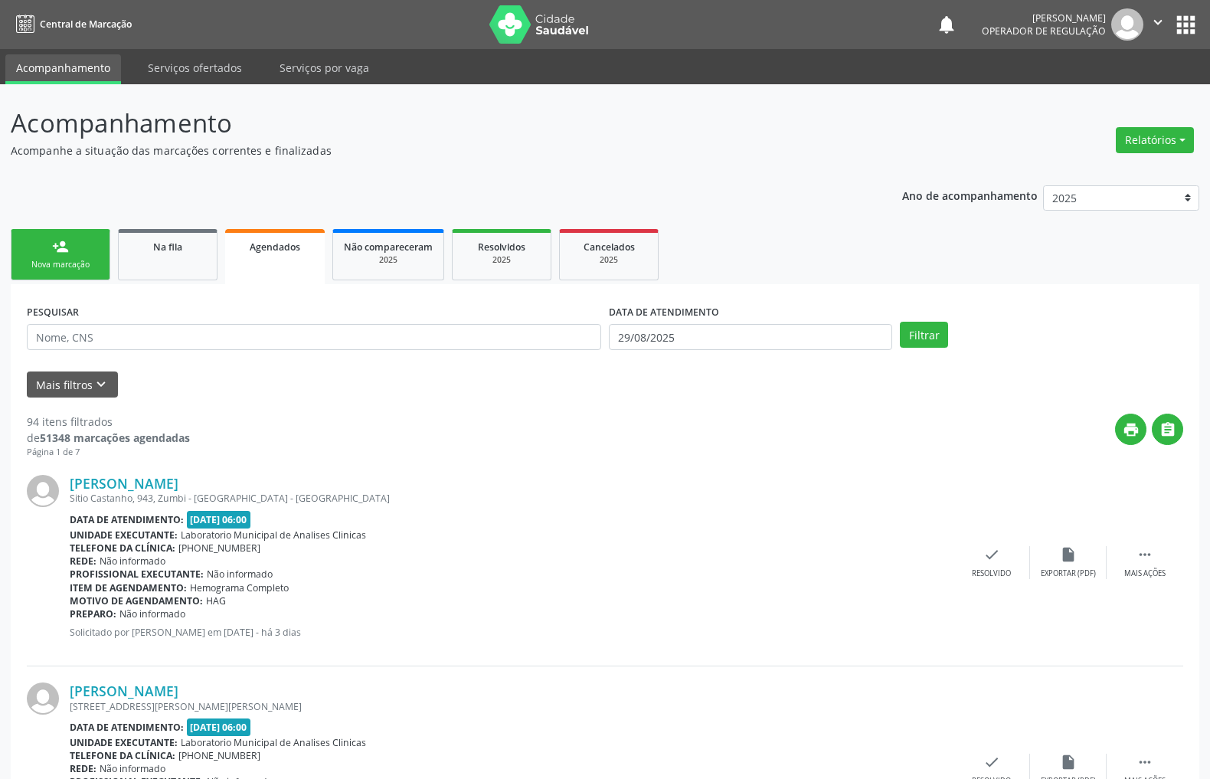
click at [87, 265] on div "Nova marcação" at bounding box center [60, 264] width 77 height 11
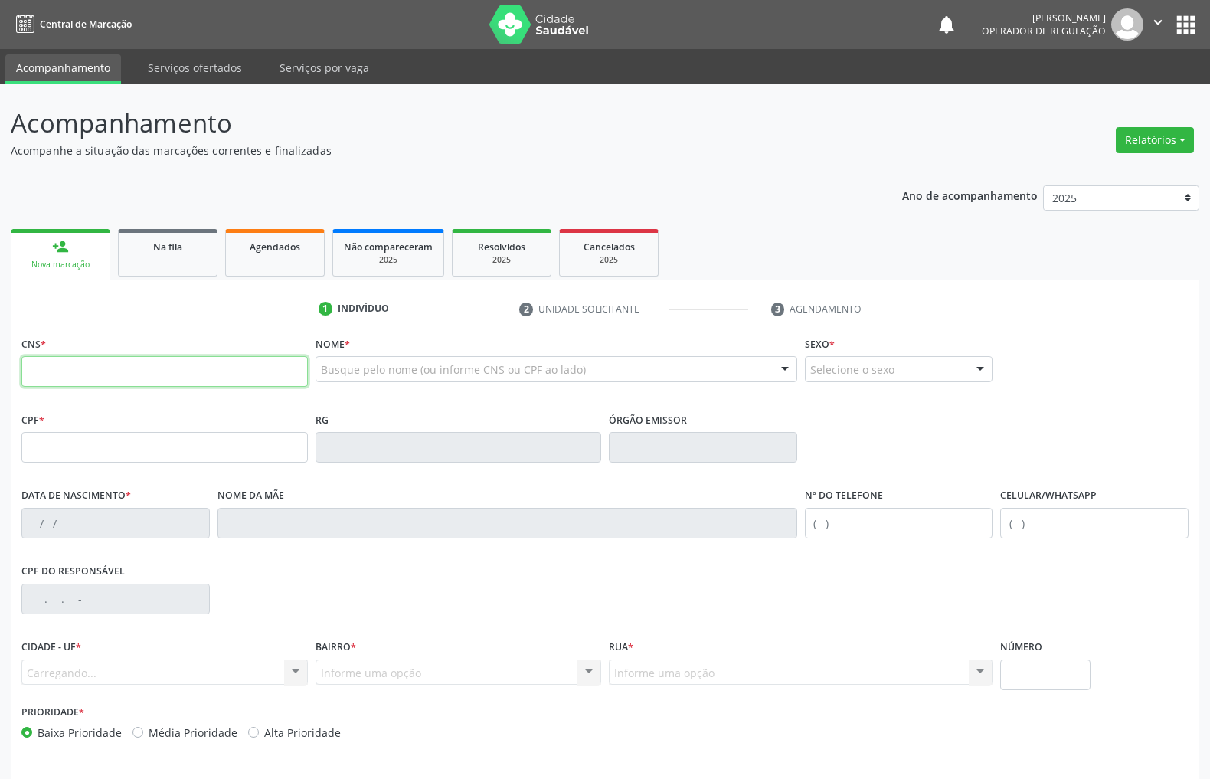
click at [164, 383] on input "text" at bounding box center [164, 371] width 286 height 31
type input "706 5093 6239 6296"
type input "[DATE]"
type input "[PHONE_NUMBER]"
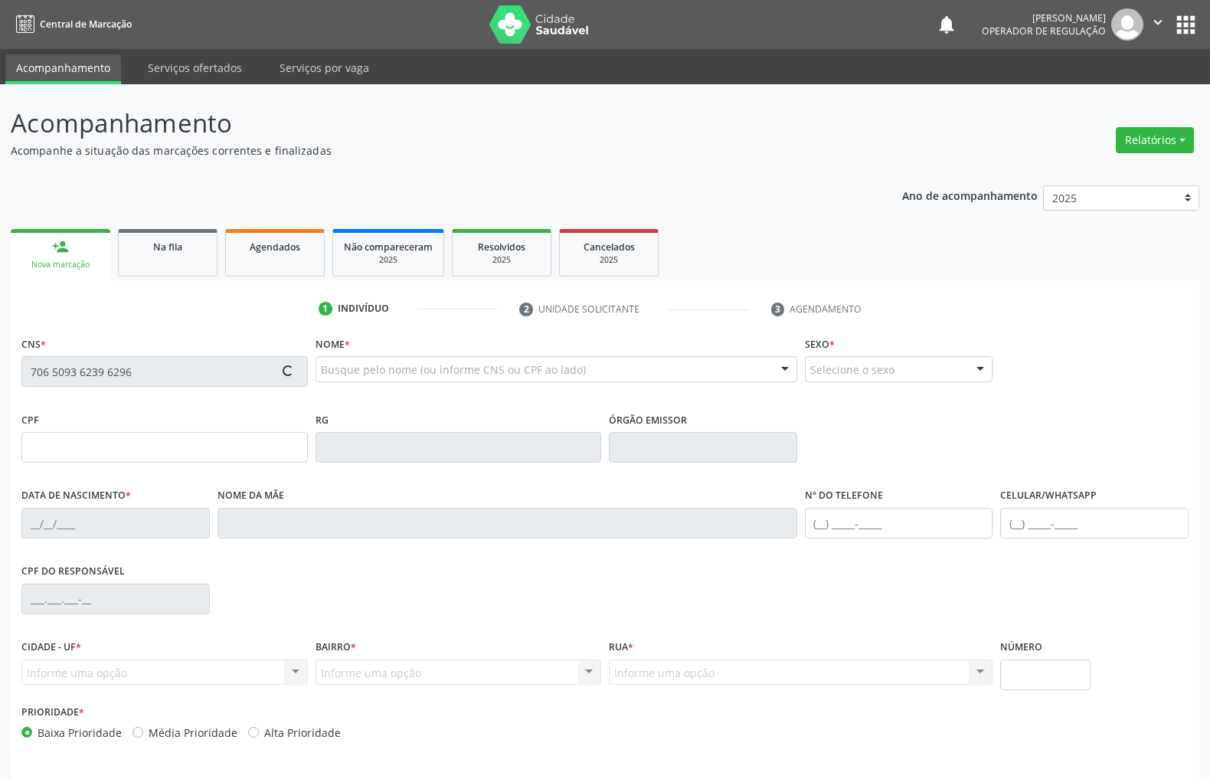
type input "S/N"
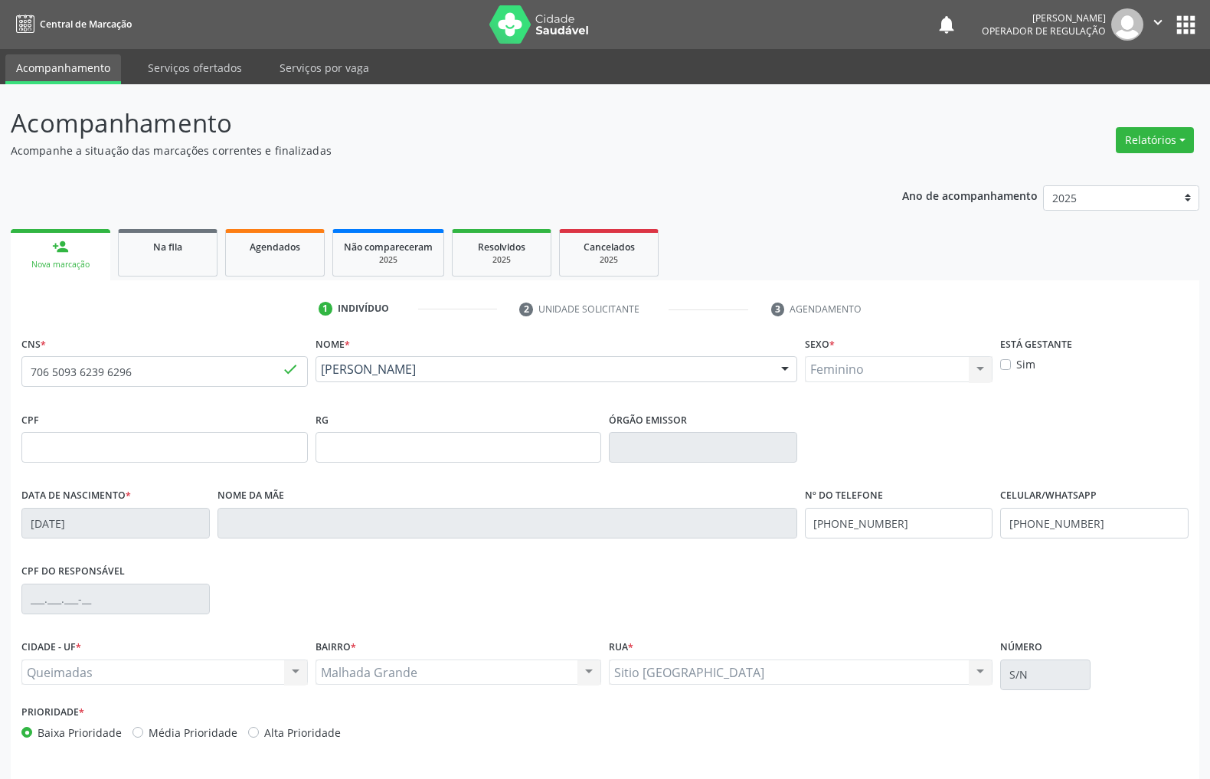
scroll to position [52, 0]
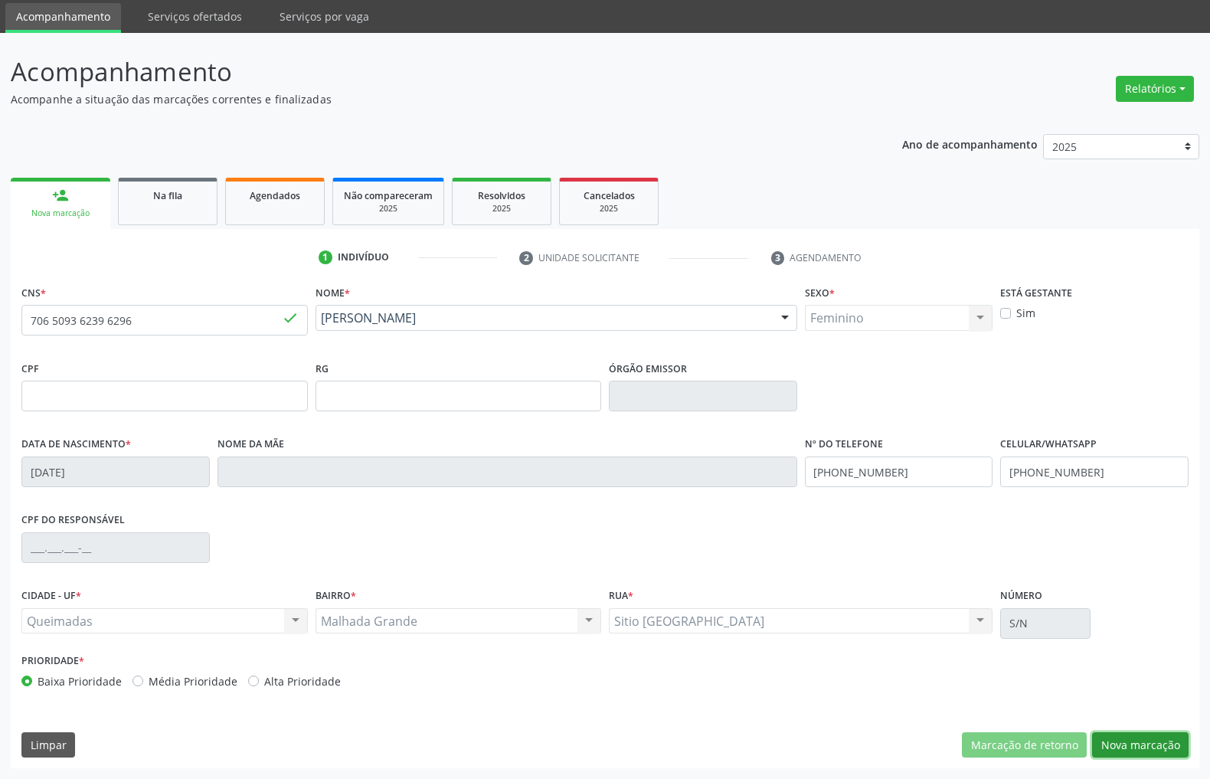
click at [1170, 742] on button "Nova marcação" at bounding box center [1140, 745] width 96 height 26
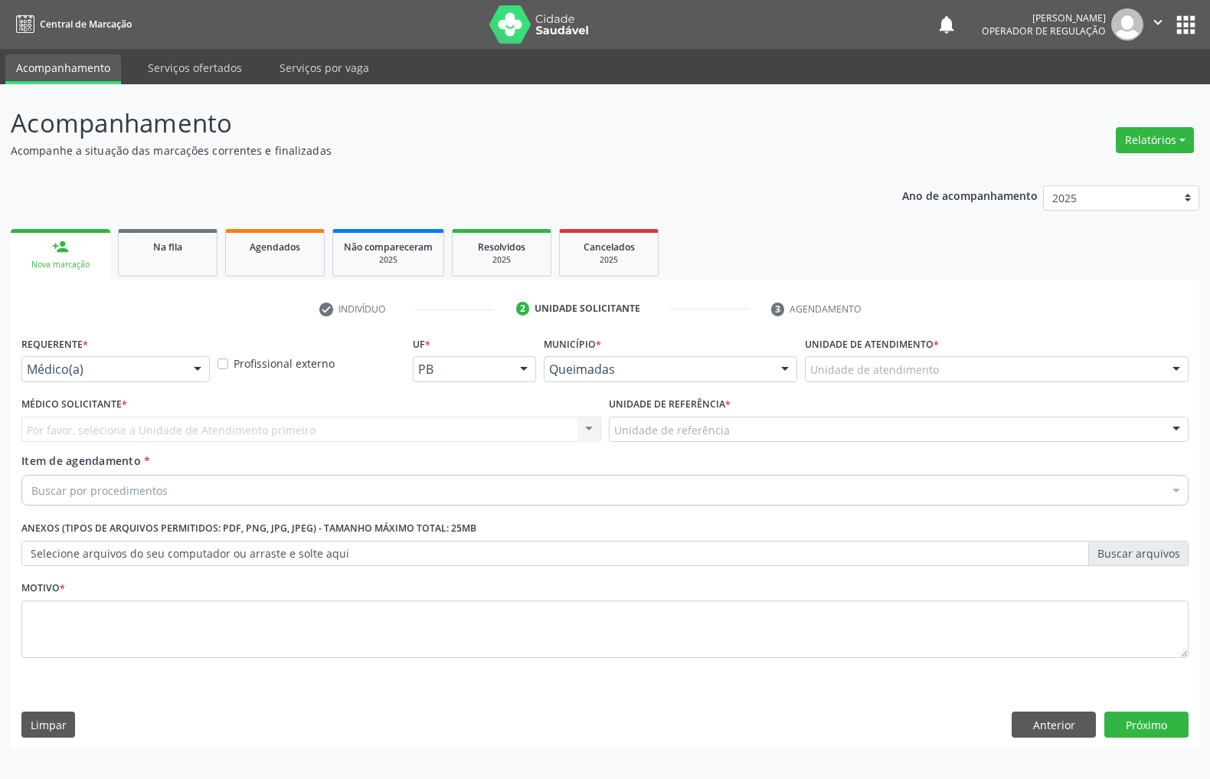
scroll to position [0, 0]
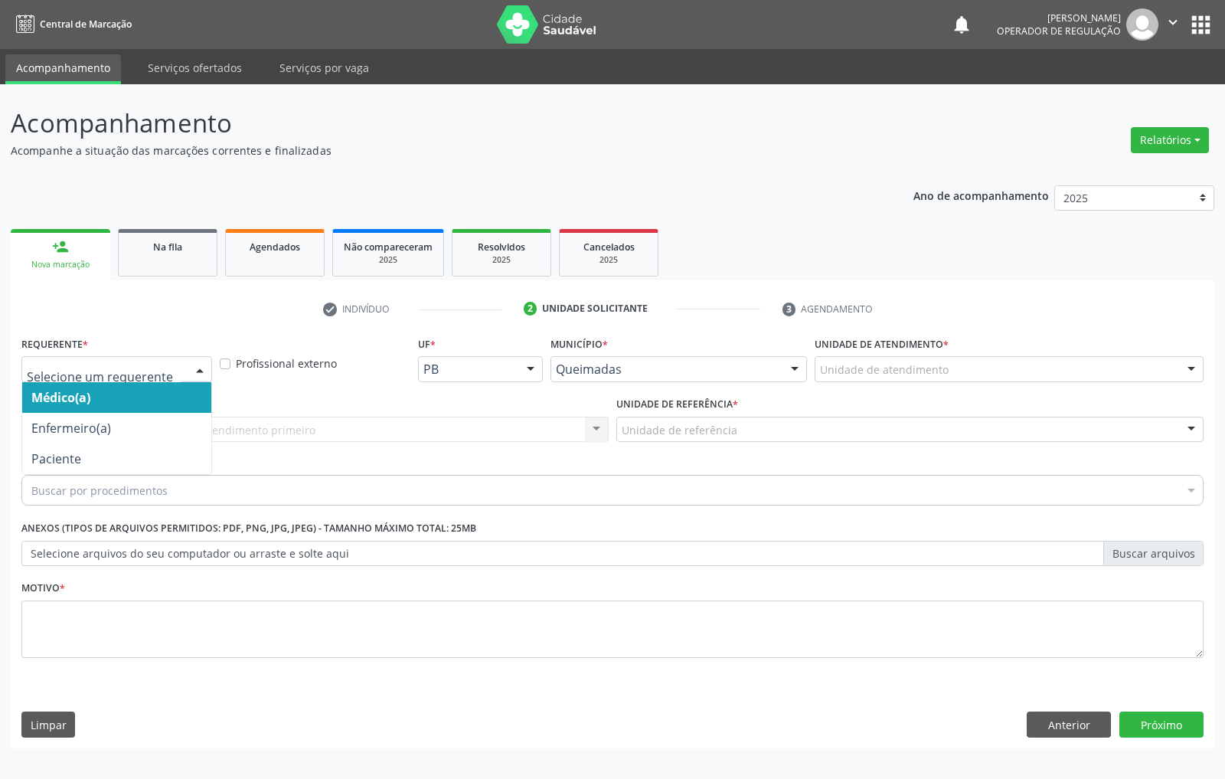
drag, startPoint x: 170, startPoint y: 367, endPoint x: 136, endPoint y: 444, distance: 83.6
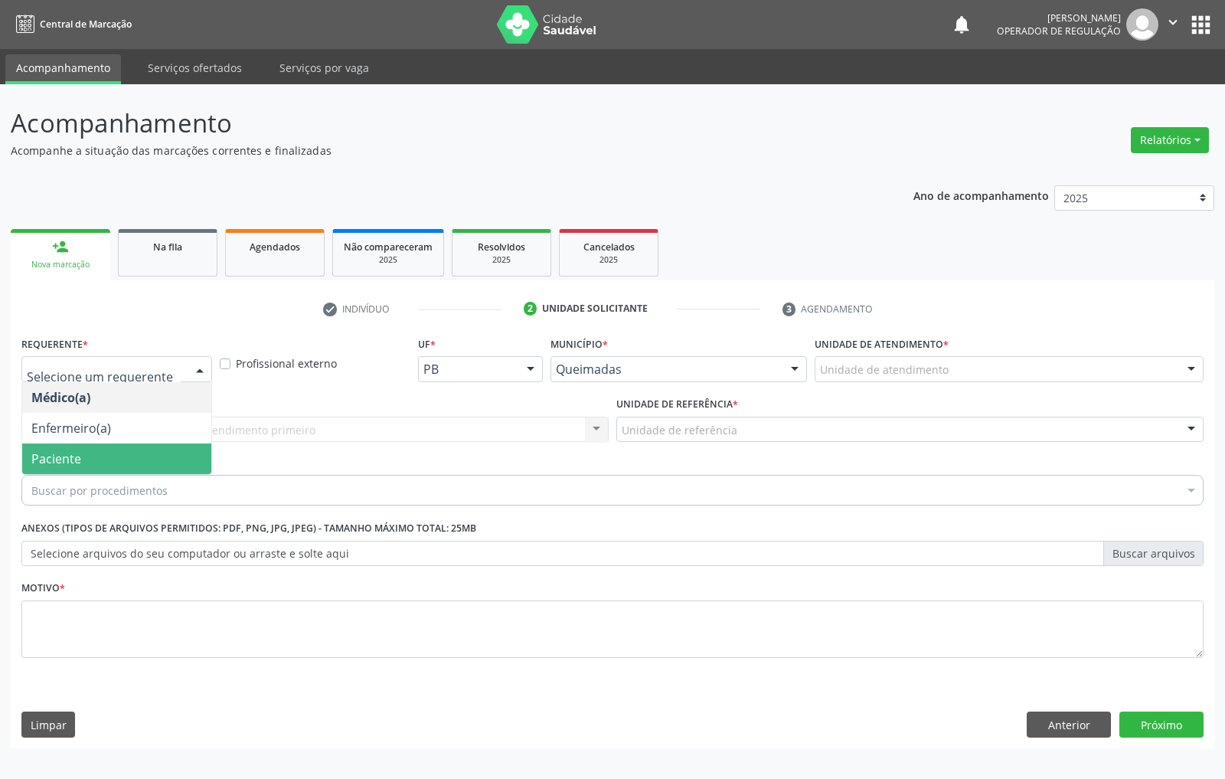
click at [135, 451] on span "Paciente" at bounding box center [116, 458] width 189 height 31
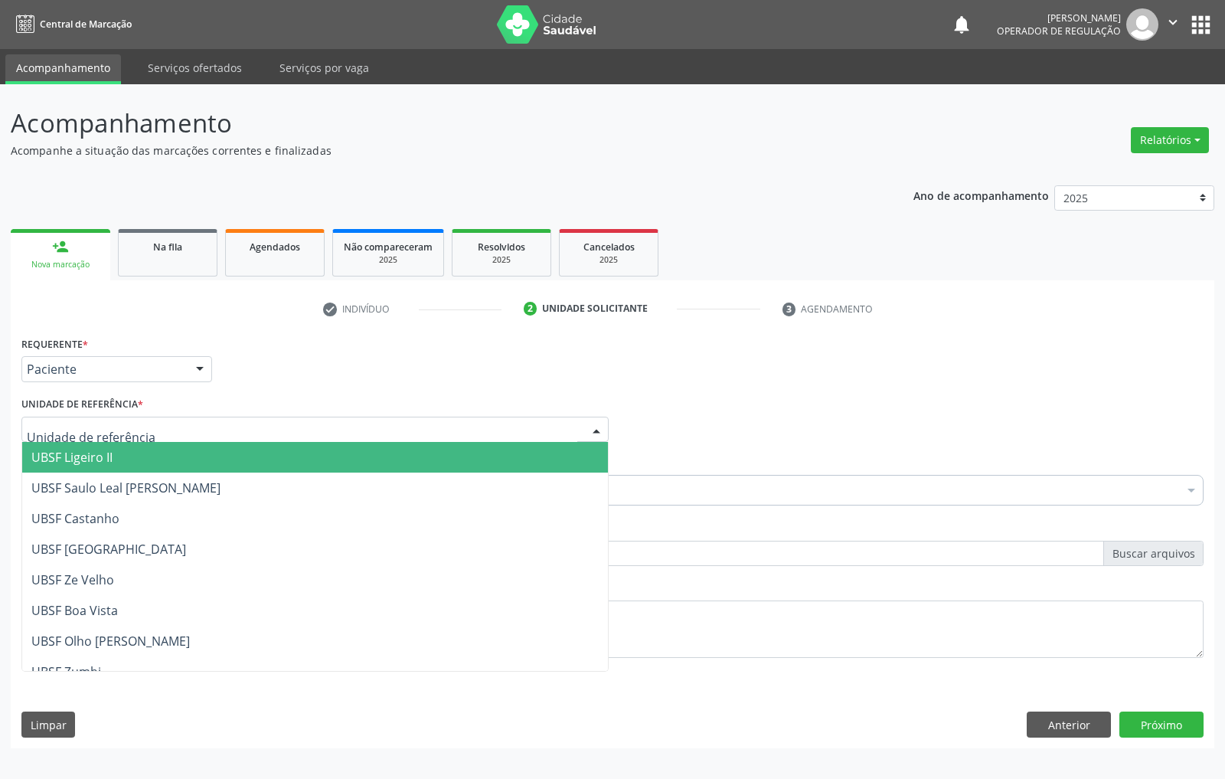
click at [152, 424] on div at bounding box center [314, 429] width 587 height 26
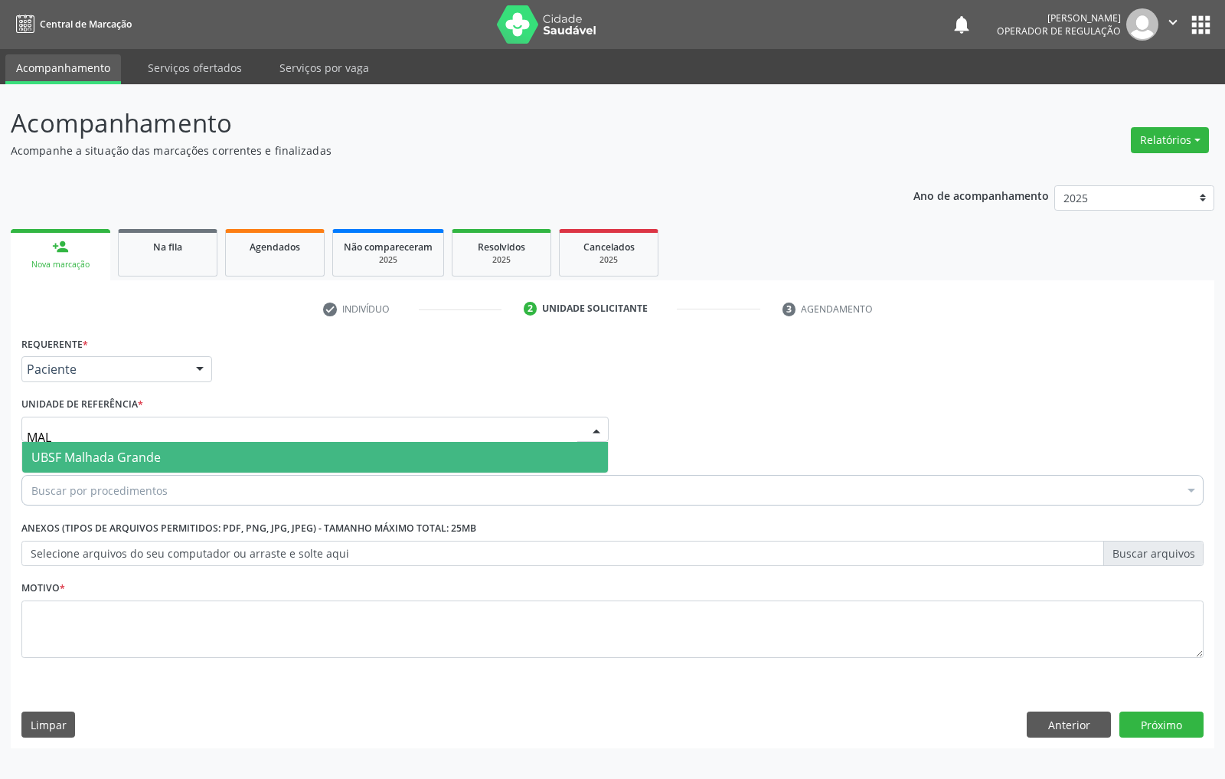
type input "MALH"
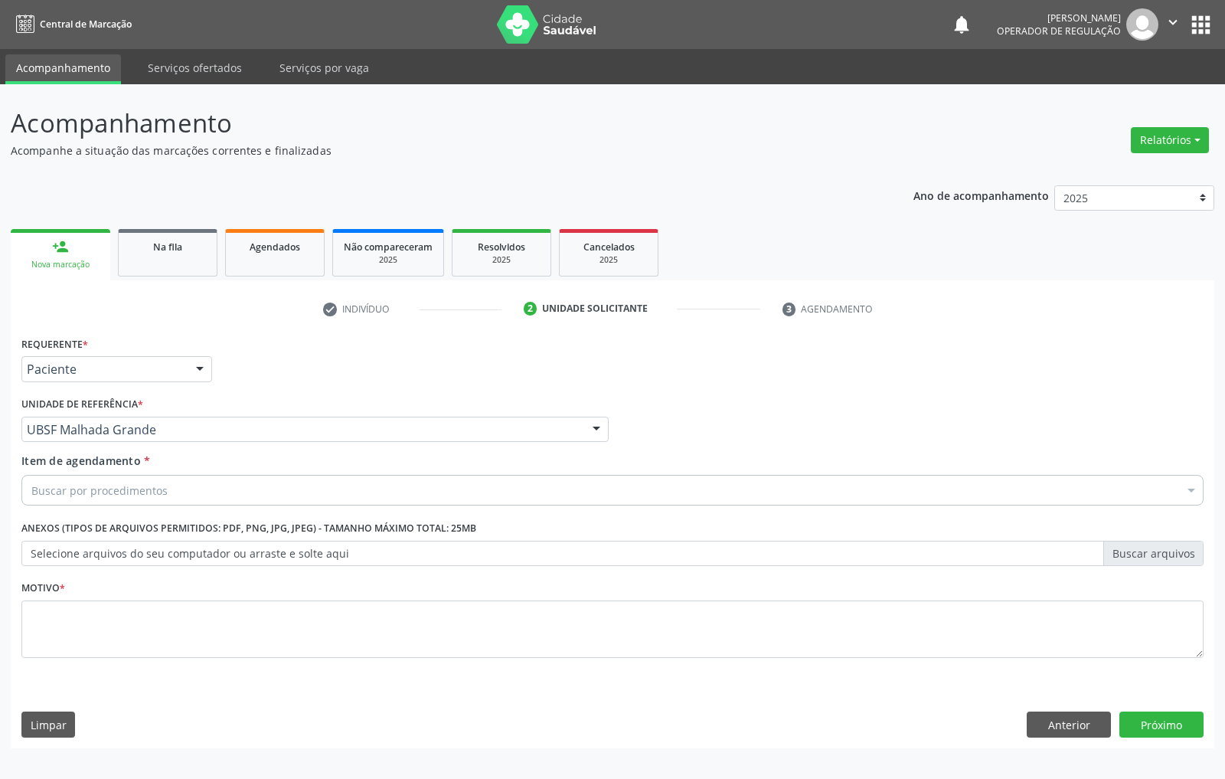
click at [328, 504] on div "Buscar por procedimentos" at bounding box center [612, 490] width 1182 height 31
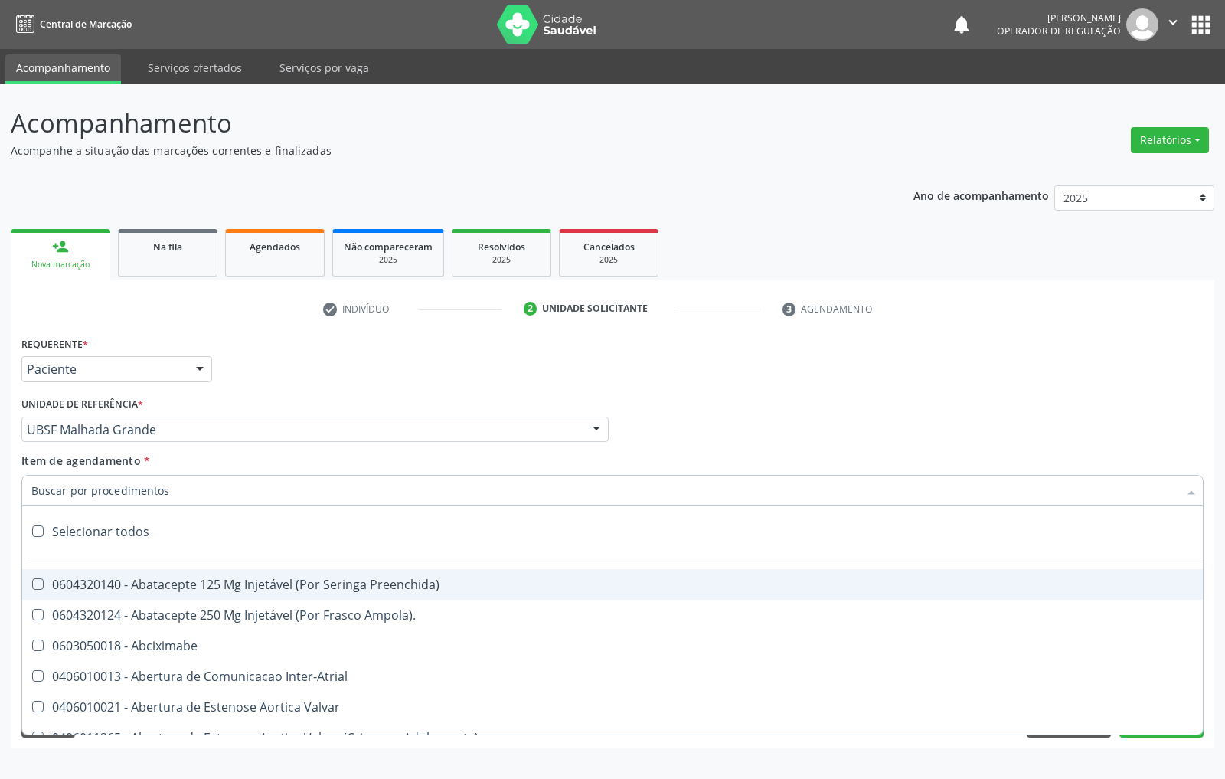
paste input "EMISSOES"
type input "EMISSOES"
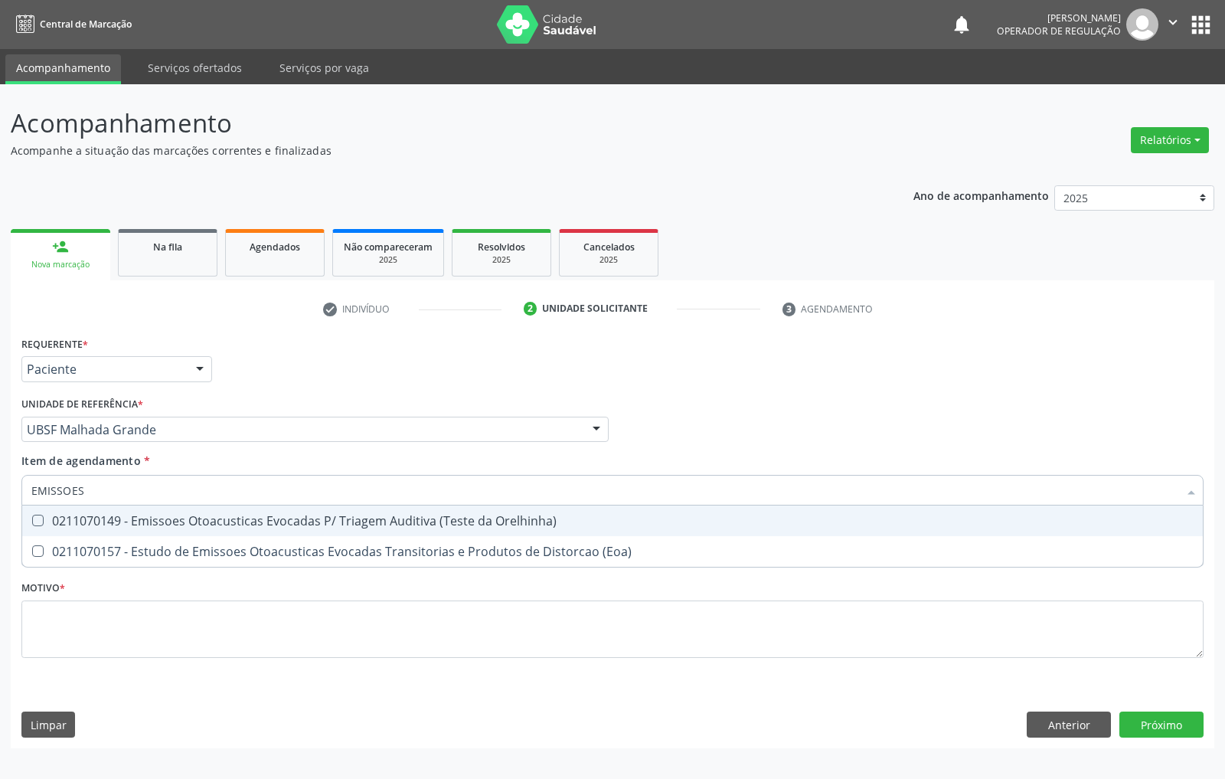
click at [256, 527] on div "0211070149 - Emissoes Otoacusticas Evocadas P/ Triagem Auditiva (Teste da Orelh…" at bounding box center [612, 520] width 1162 height 12
checkbox Orelhinha\) "true"
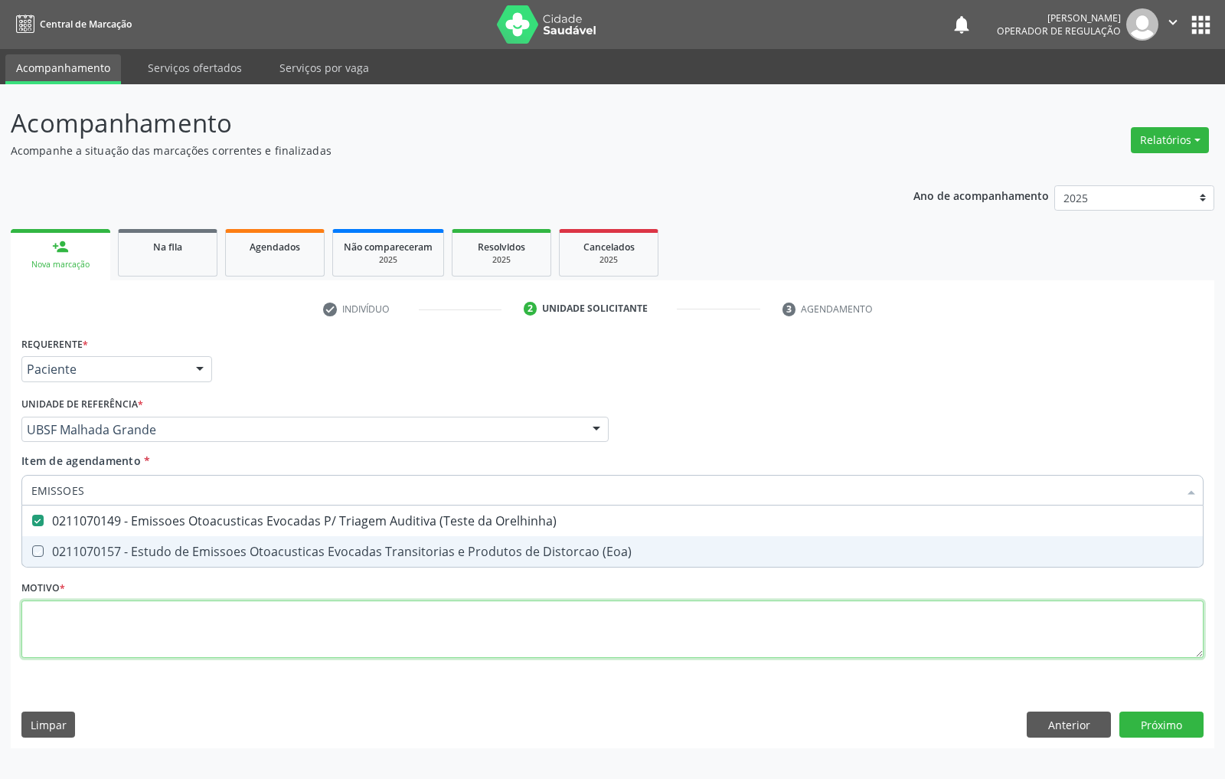
click at [276, 652] on div "Requerente * Paciente Médico(a) Enfermeiro(a) Paciente Nenhum resultado encontr…" at bounding box center [612, 505] width 1182 height 347
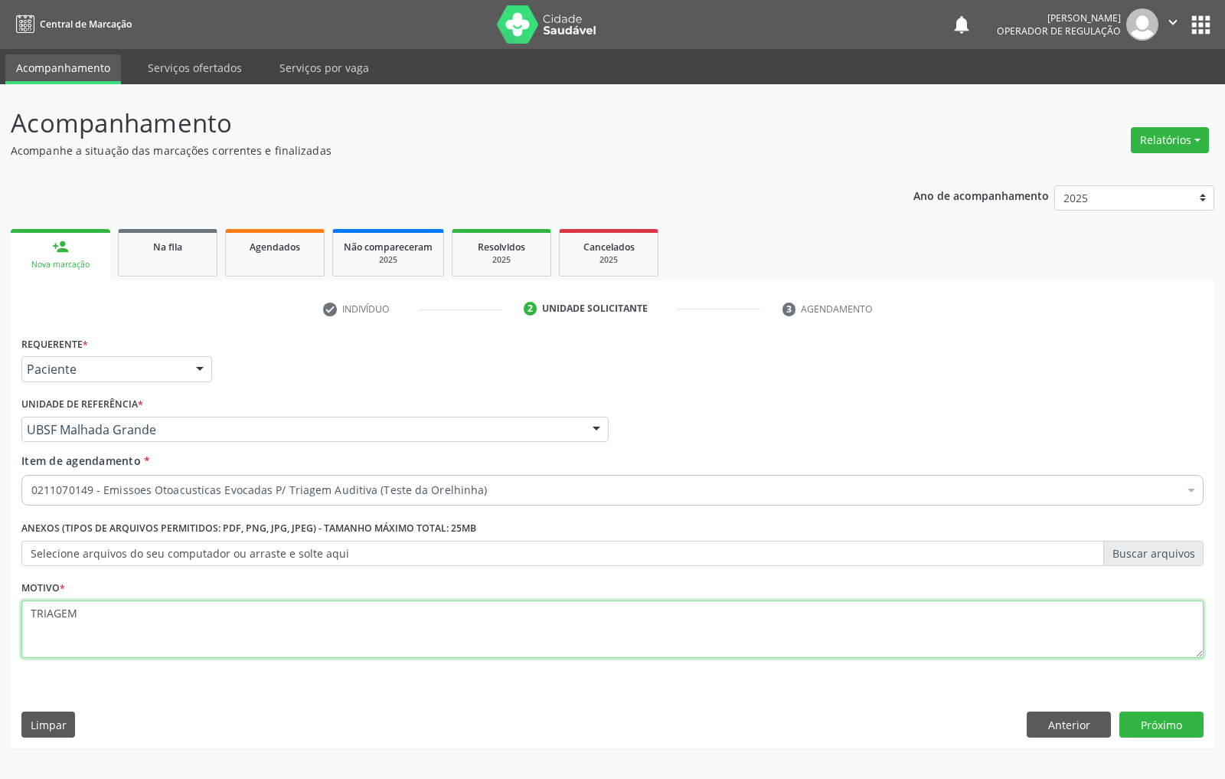
type textarea "TRIAGEM"
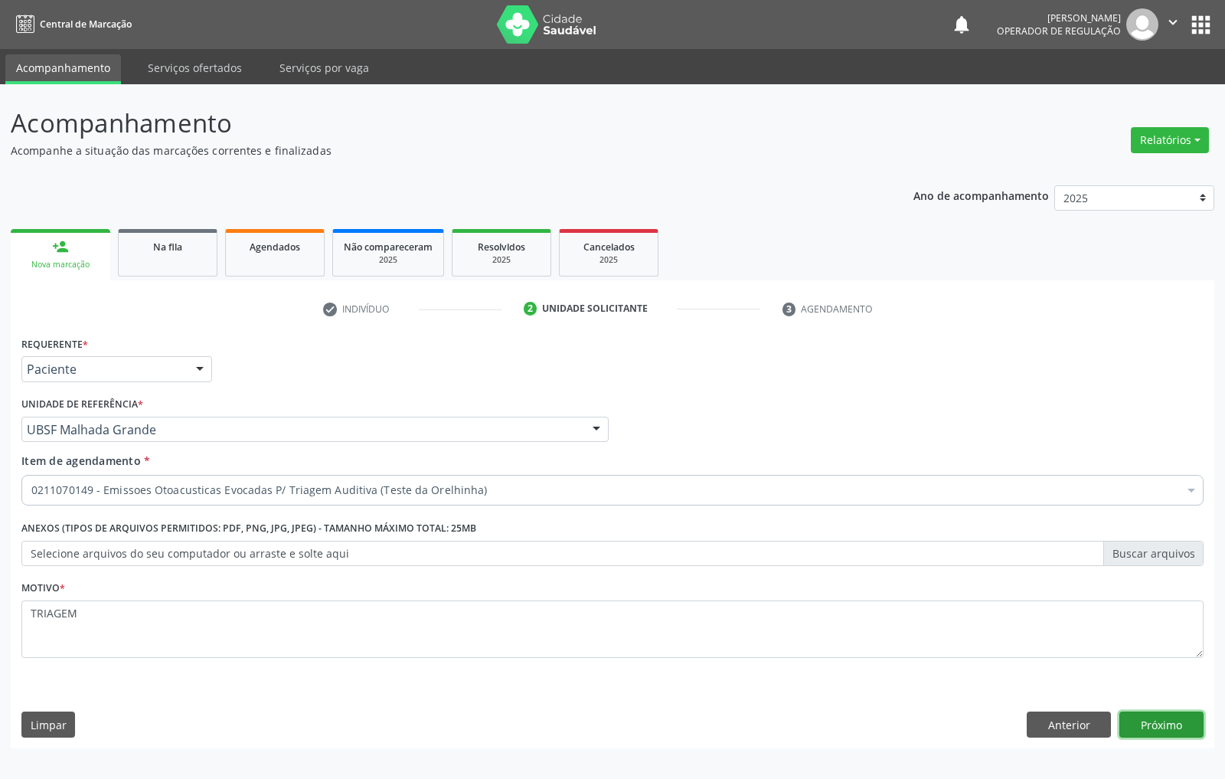
click button "Próximo" at bounding box center [1161, 724] width 84 height 26
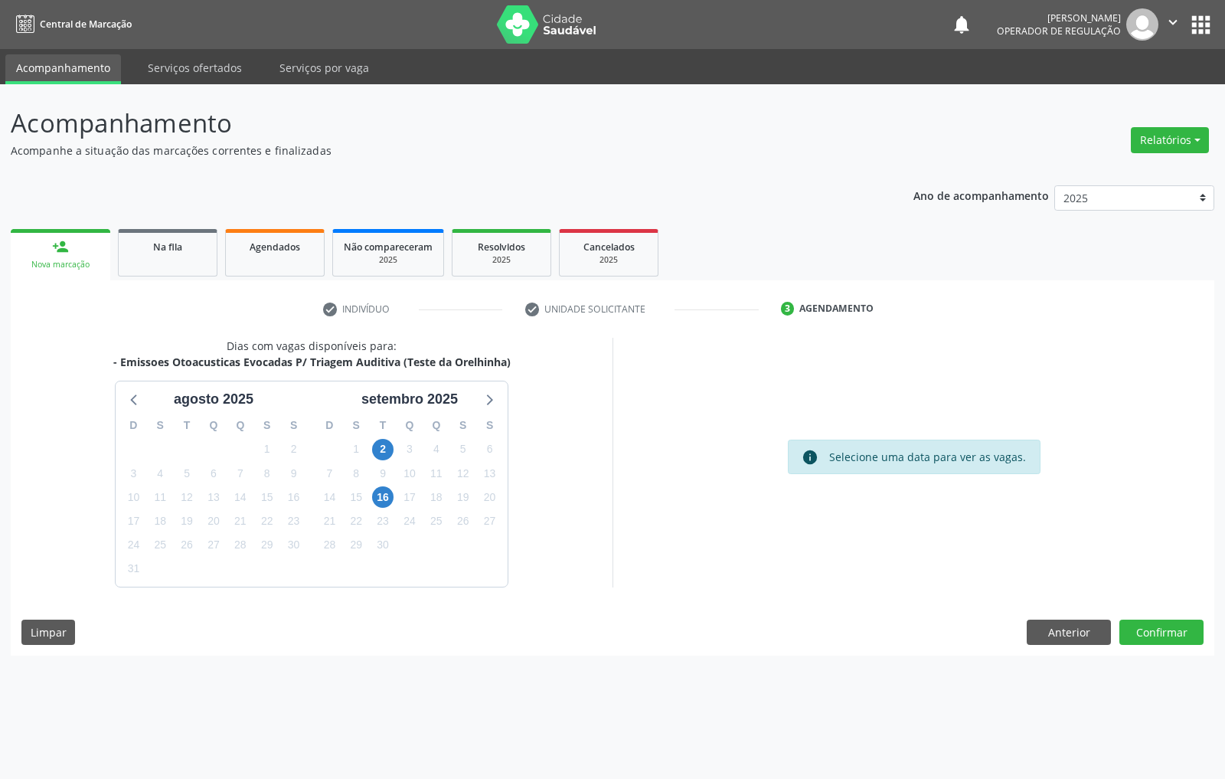
click at [397, 446] on div "3" at bounding box center [410, 449] width 27 height 24
click at [390, 447] on span "2" at bounding box center [382, 449] width 21 height 21
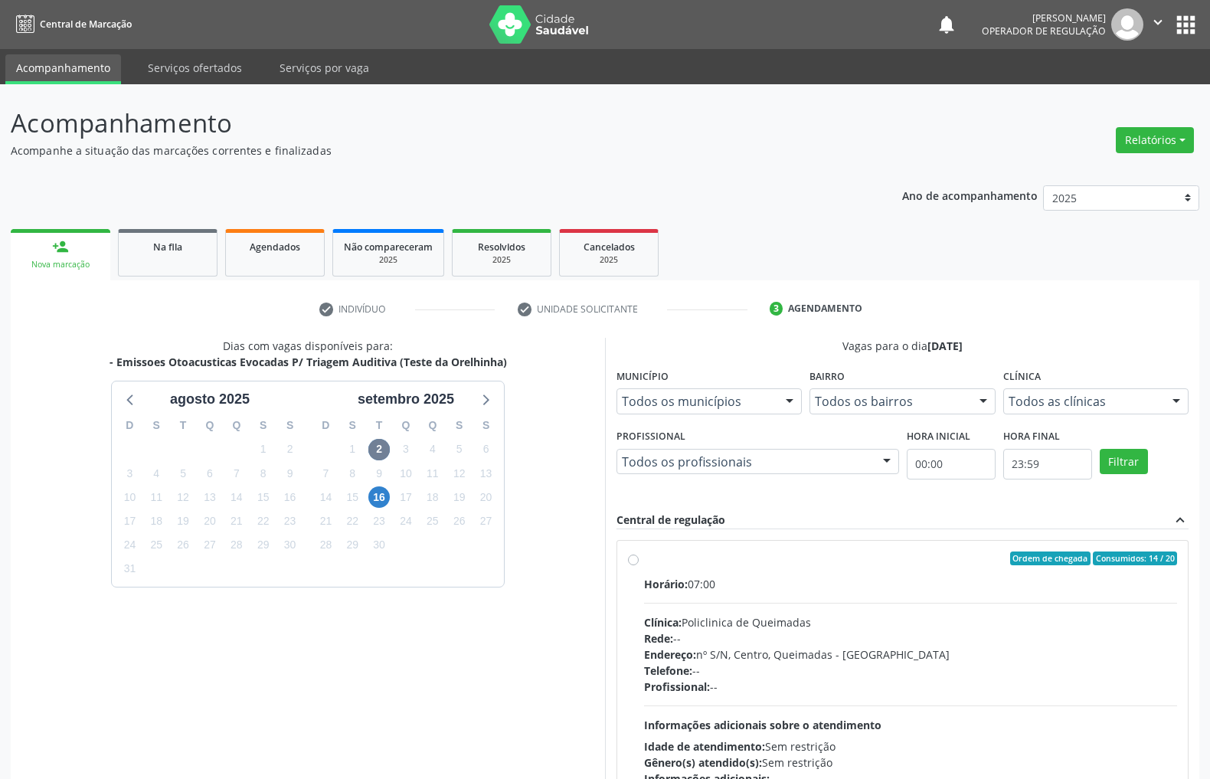
click at [861, 565] on div "Ordem de chegada Consumidos: 14 / 20" at bounding box center [910, 558] width 533 height 14
click at [639, 565] on input "Ordem de chegada Consumidos: 14 / 20 Horário: 07:00 Clínica: Policlinica de Que…" at bounding box center [633, 558] width 11 height 14
radio input "true"
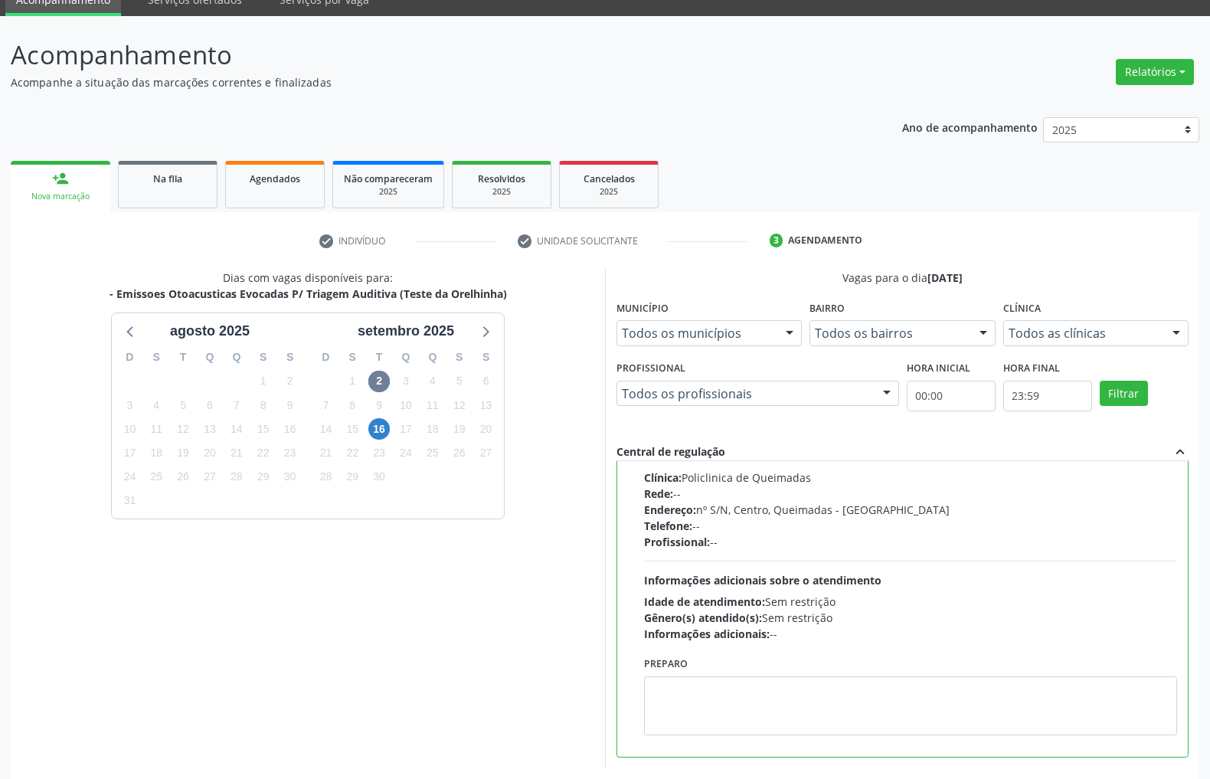
scroll to position [136, 0]
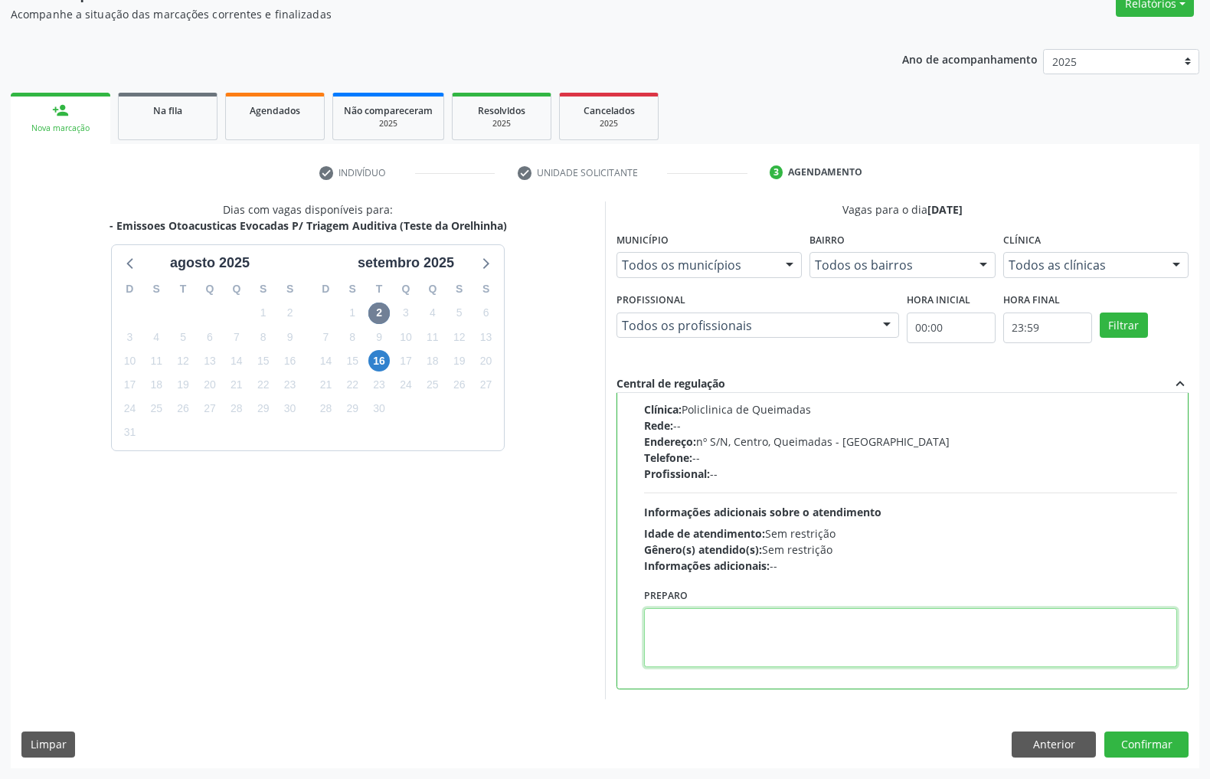
click at [708, 665] on textarea at bounding box center [910, 637] width 533 height 59
paste textarea "LEVAR CADERNETA DE VACINAÇÃO"
type textarea "LEVAR CADERNETA DE VACINAÇÃO"
click at [1136, 735] on button "Confirmar" at bounding box center [1146, 744] width 84 height 26
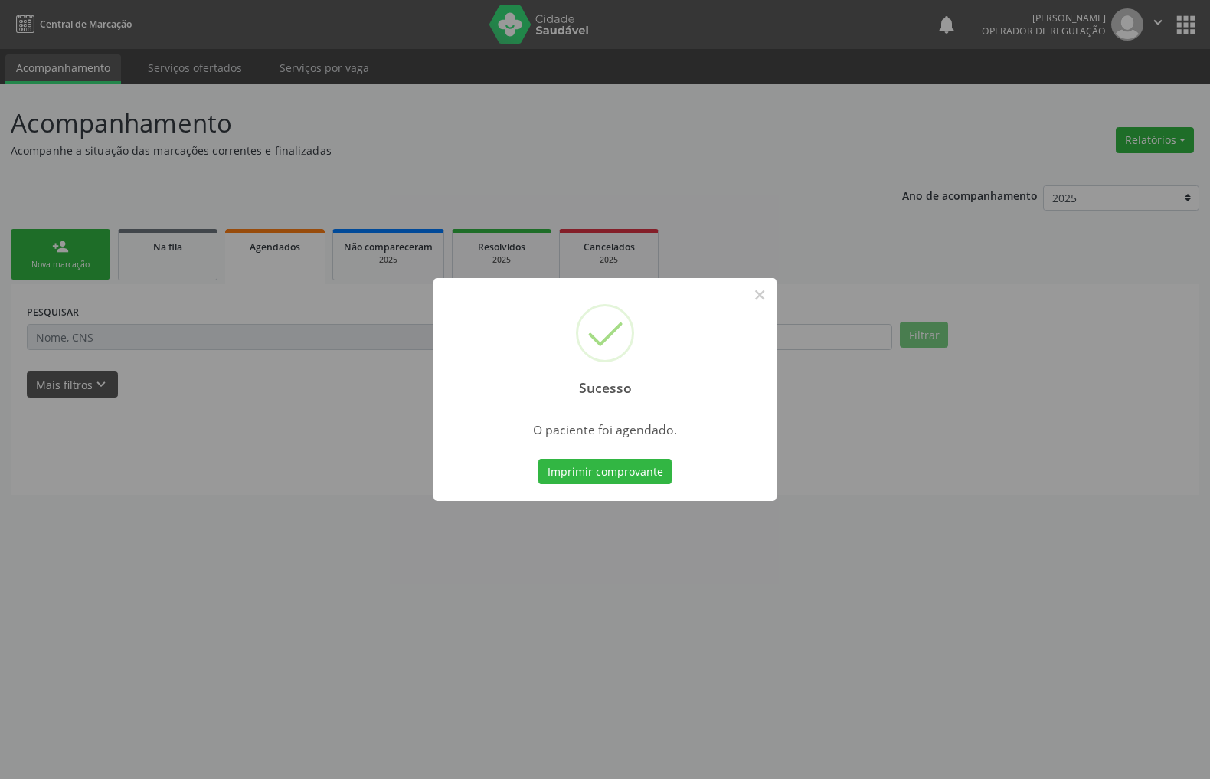
scroll to position [0, 0]
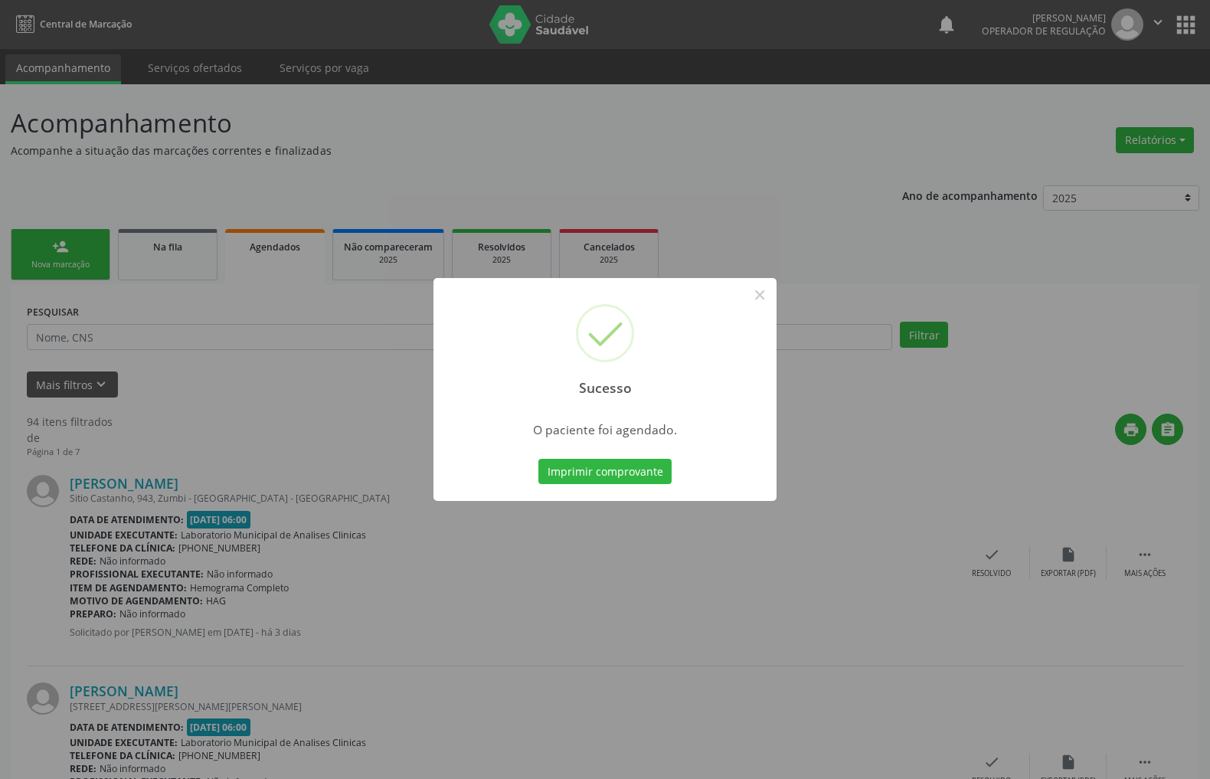
click at [538, 459] on button "Imprimir comprovante" at bounding box center [604, 472] width 133 height 26
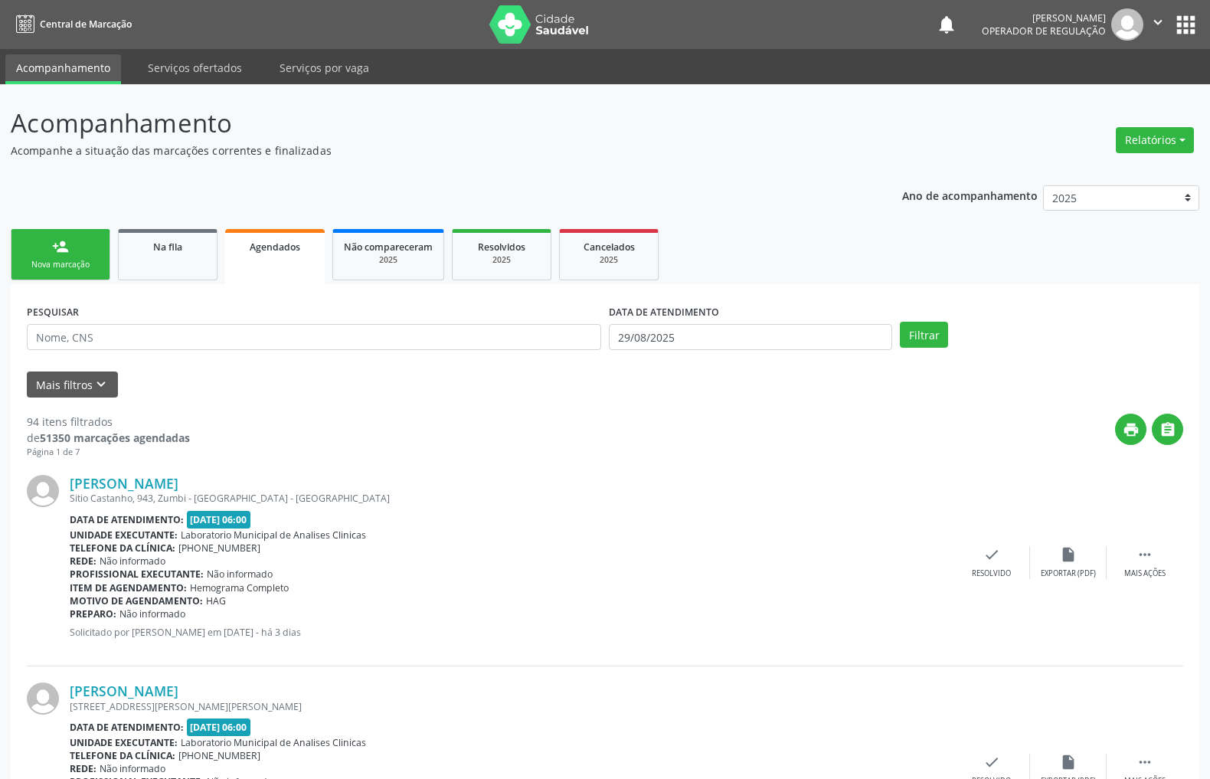
click at [89, 240] on link "person_add Nova marcação" at bounding box center [61, 254] width 100 height 51
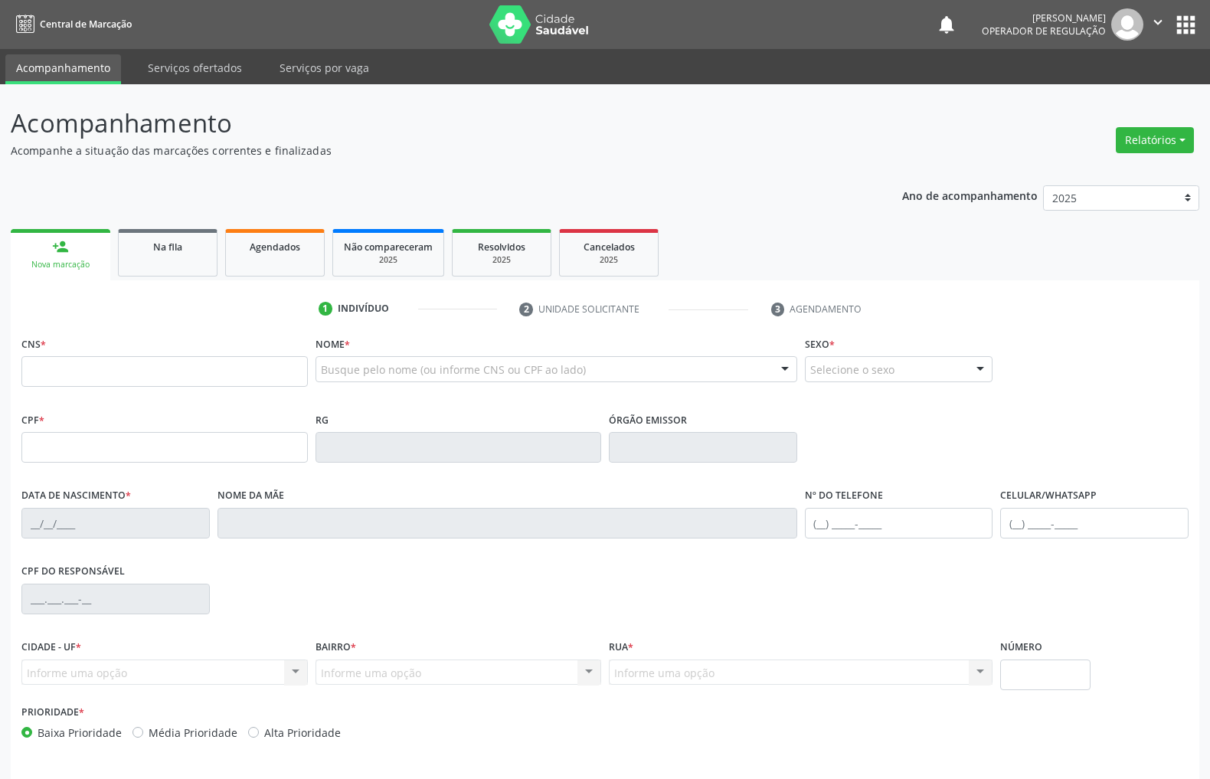
click at [1185, 31] on button "apps" at bounding box center [1185, 24] width 27 height 27
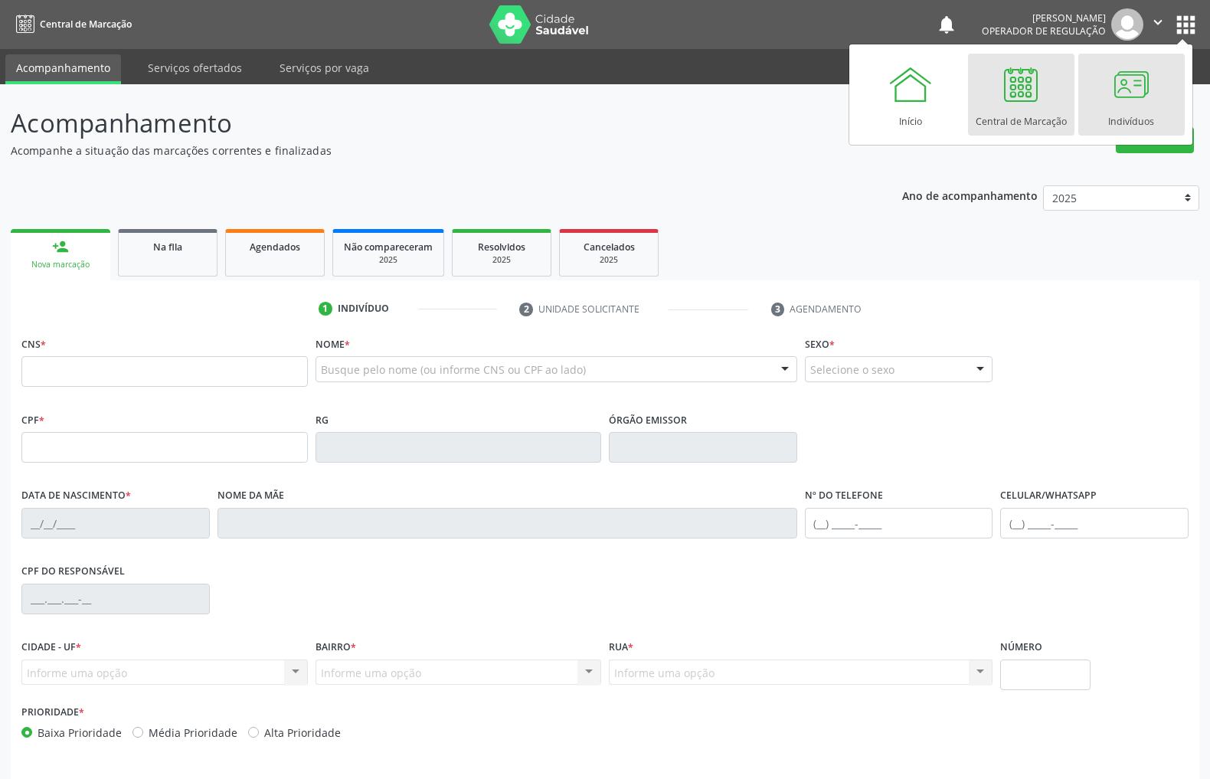
click at [1130, 90] on div at bounding box center [1131, 84] width 46 height 46
